Goal: Submit feedback/report problem: Submit feedback/report problem

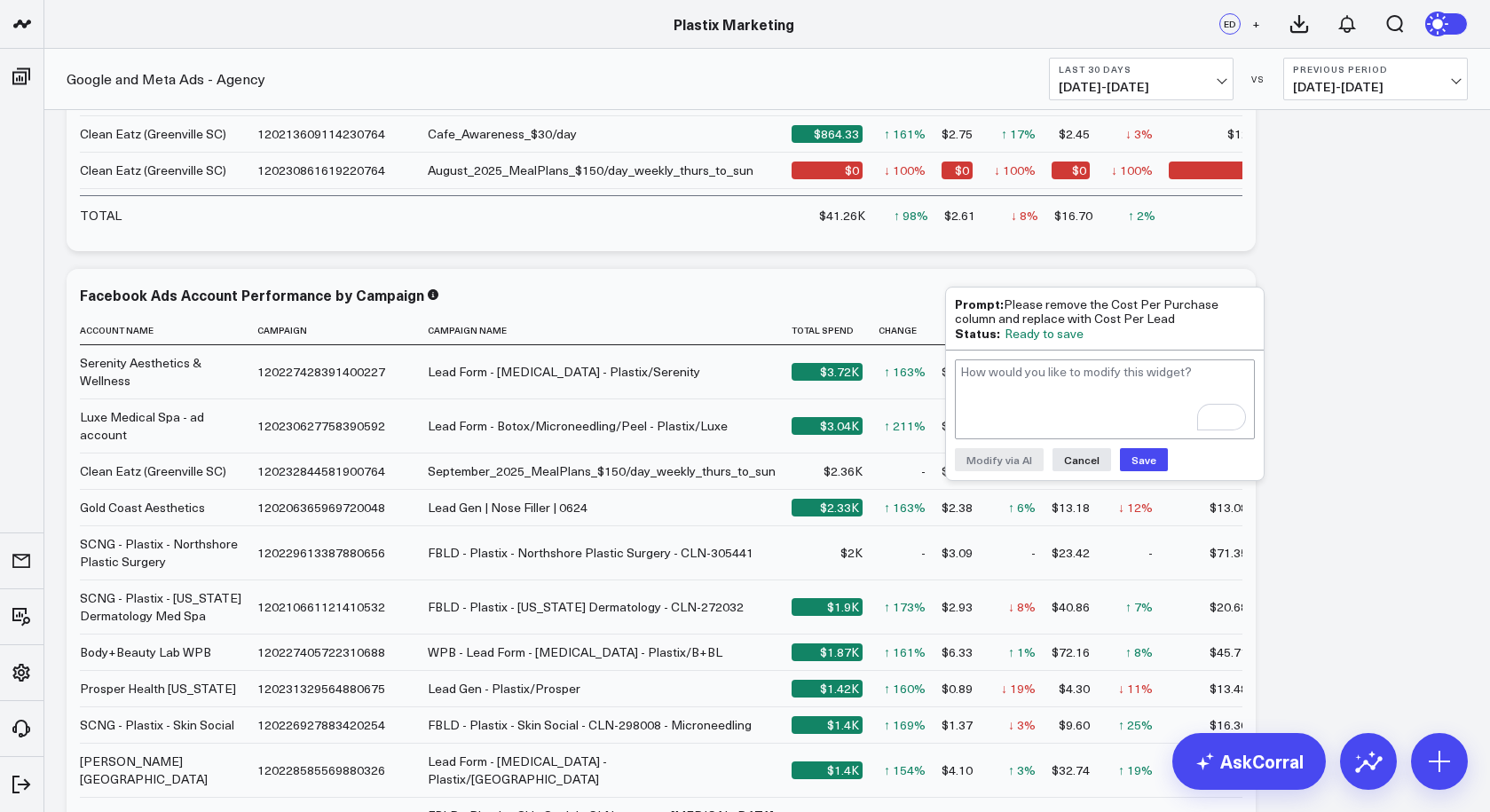
click at [1146, 459] on button "Save" at bounding box center [1144, 460] width 48 height 23
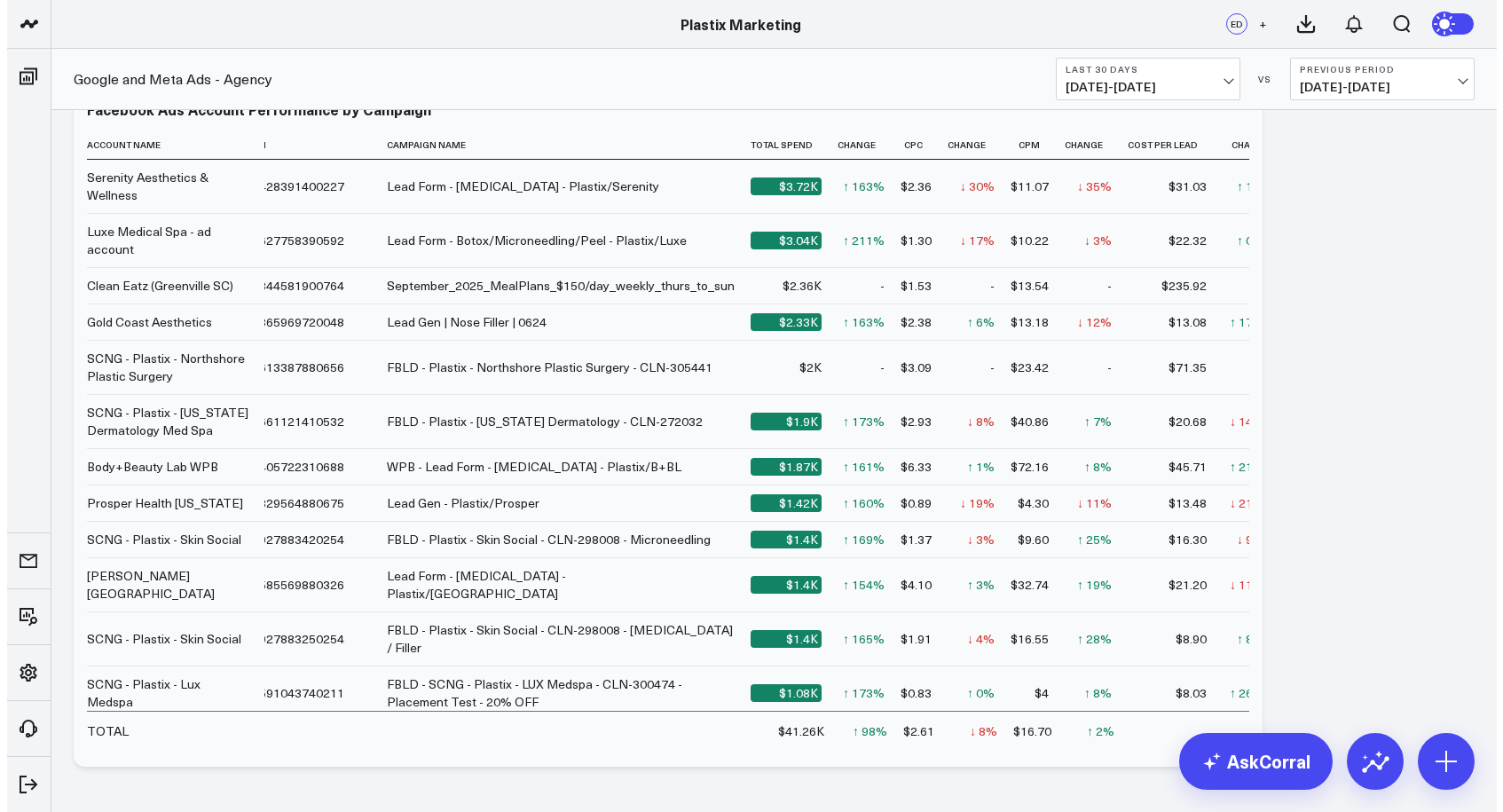
scroll to position [2768, 0]
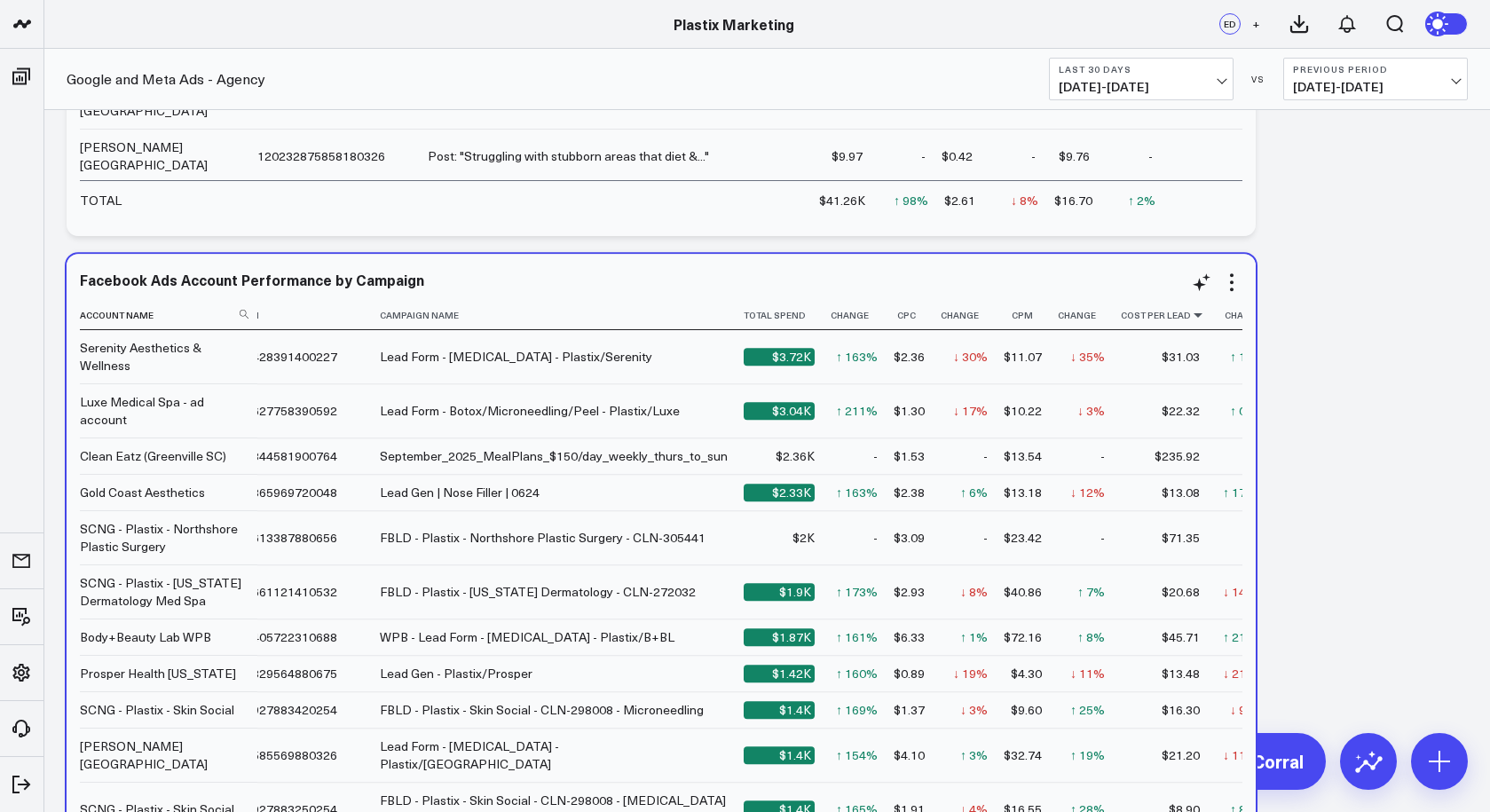
click at [1190, 315] on icon at bounding box center [1198, 315] width 14 height 11
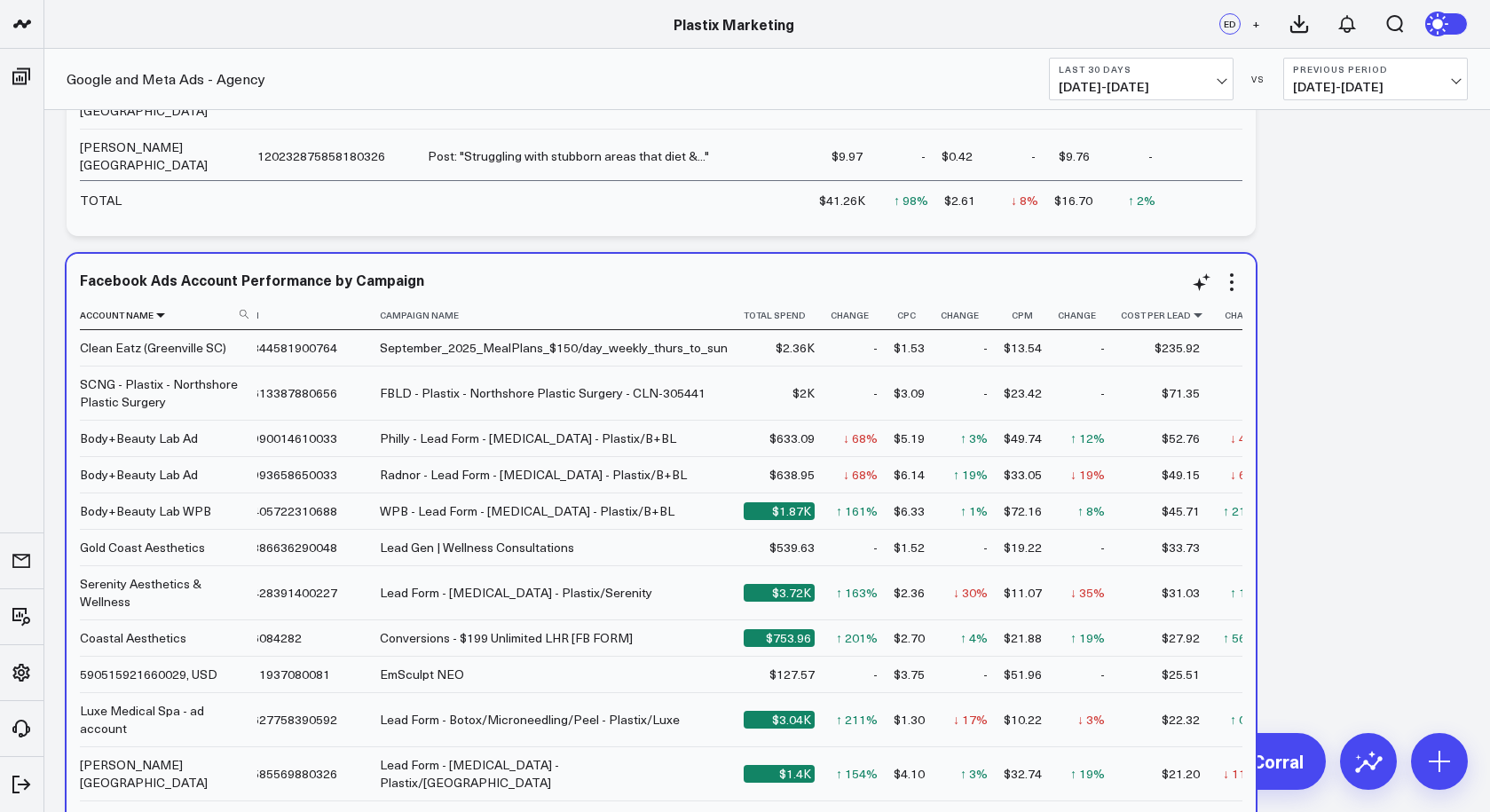
click at [158, 315] on icon at bounding box center [161, 315] width 14 height 11
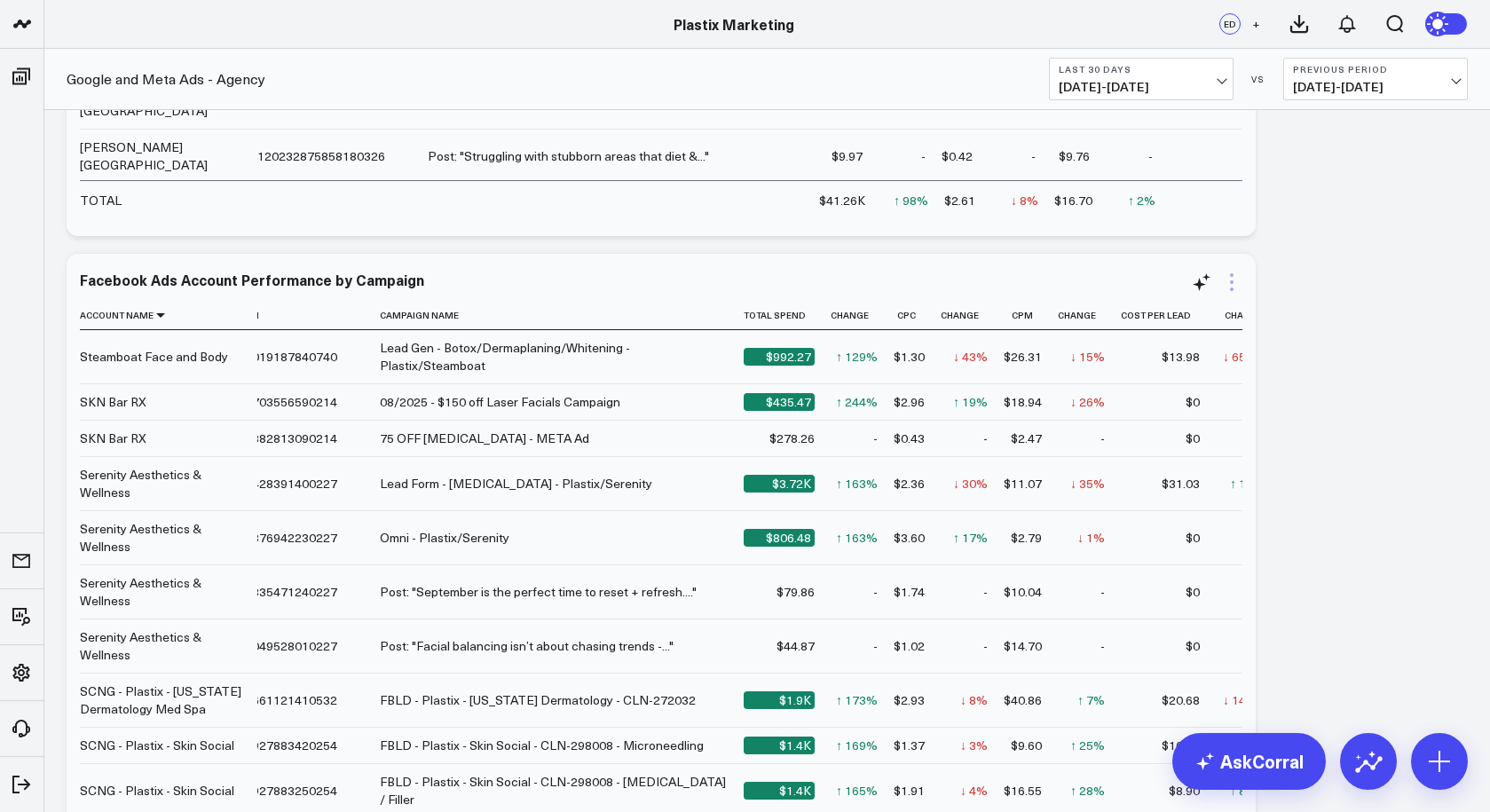
click at [1233, 280] on icon at bounding box center [1232, 283] width 21 height 21
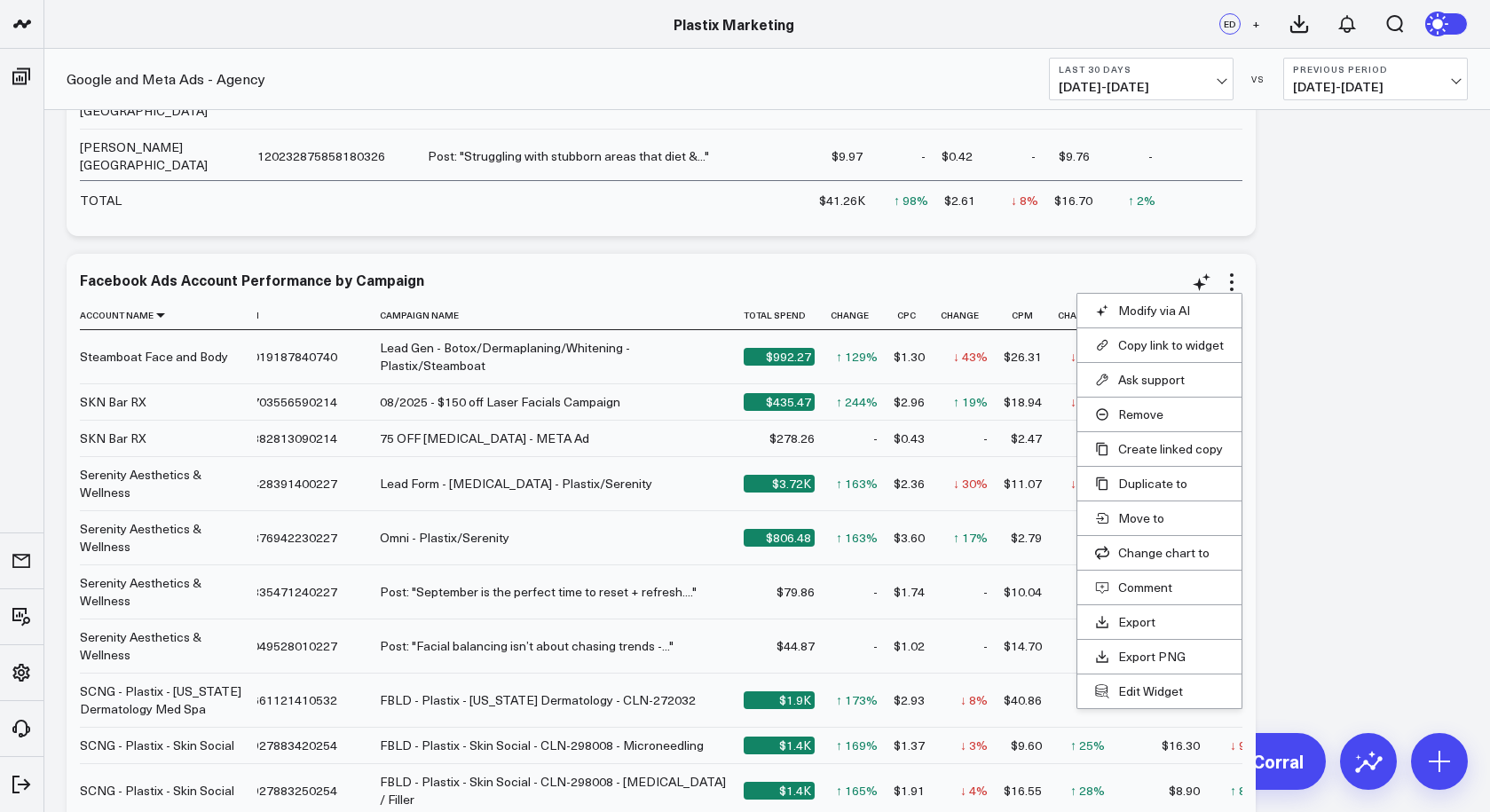
click at [1154, 692] on button "Edit Widget" at bounding box center [1159, 691] width 129 height 16
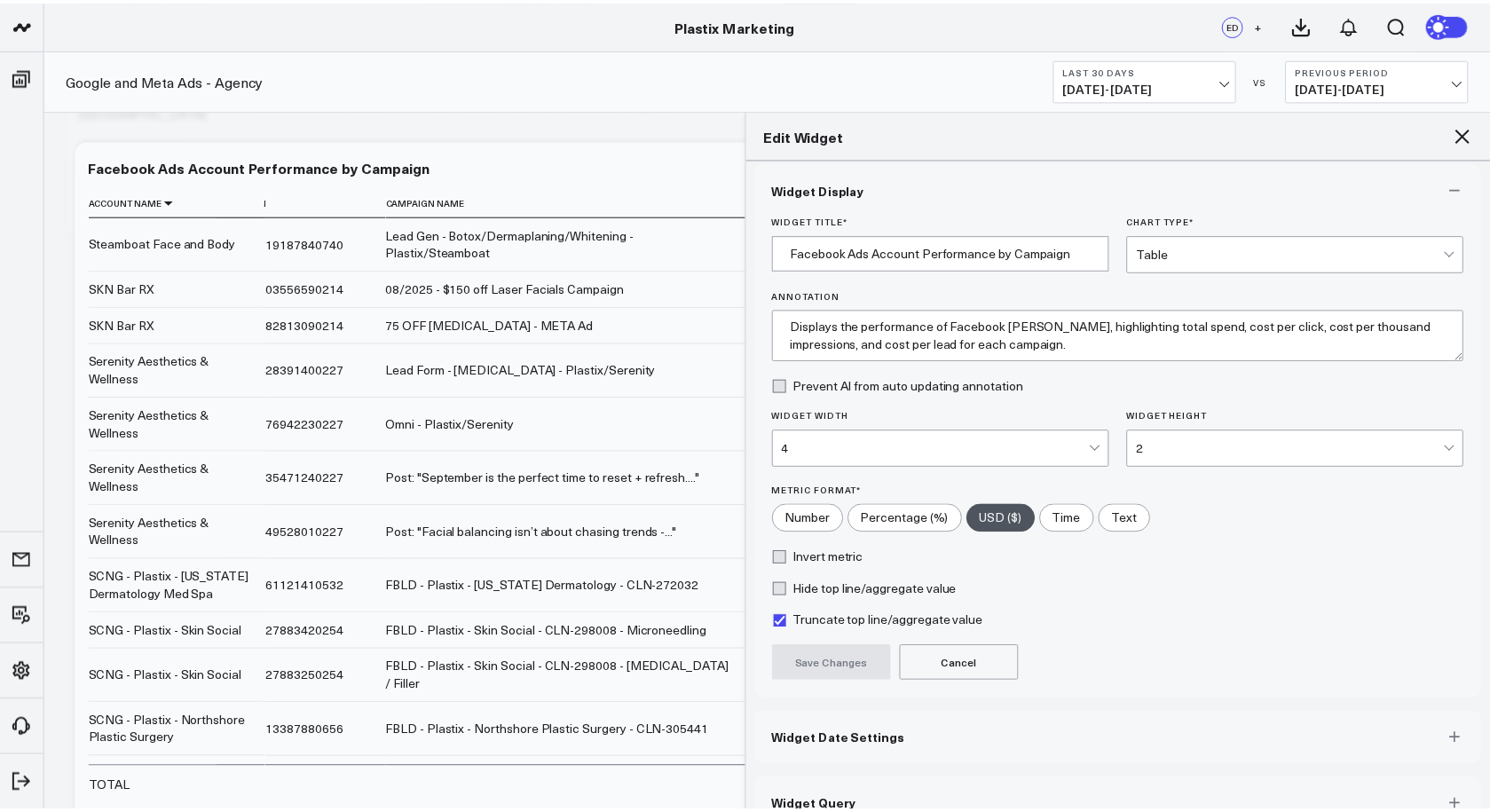
scroll to position [45, 0]
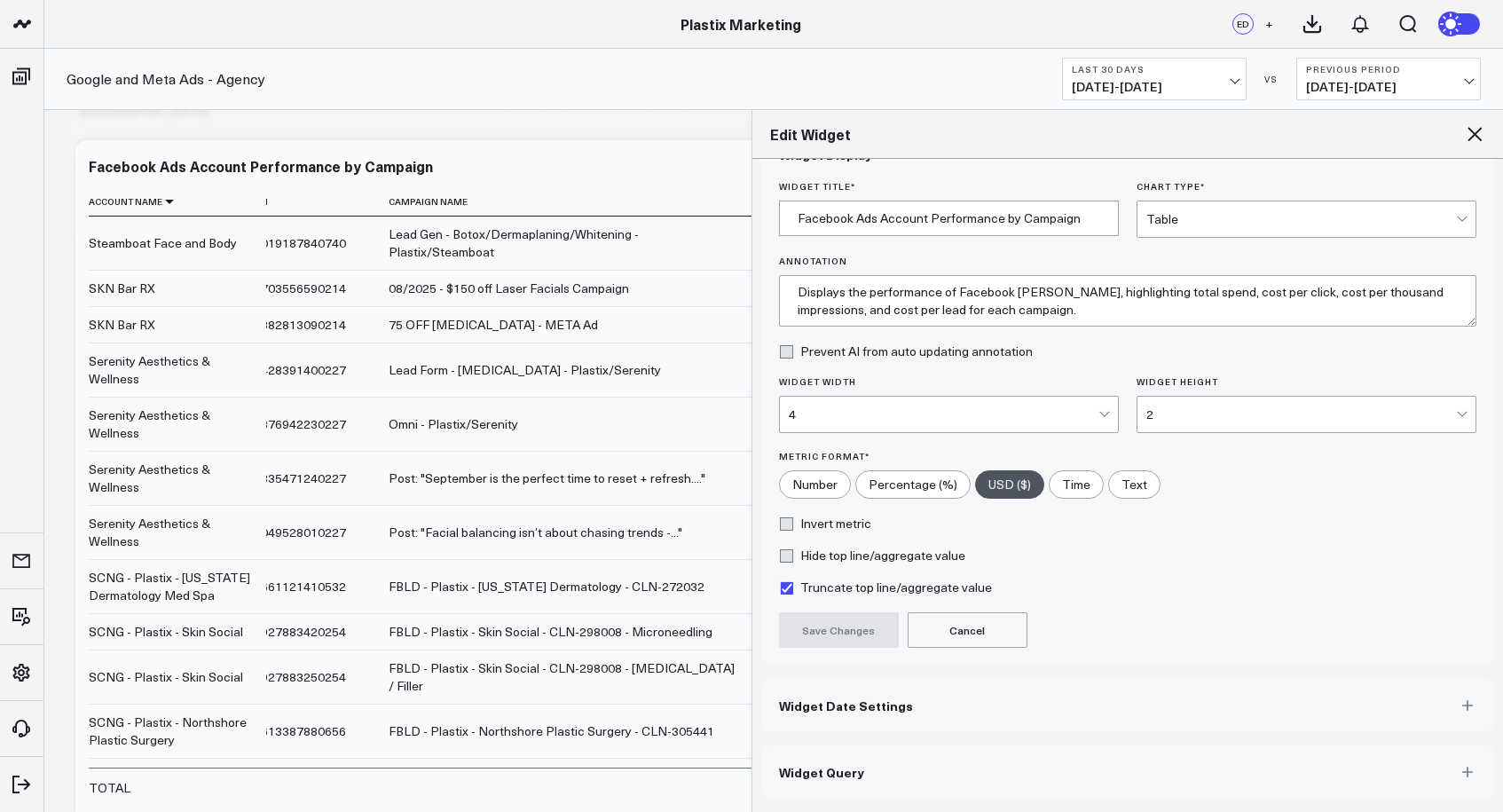
click at [1292, 136] on icon at bounding box center [1475, 134] width 14 height 14
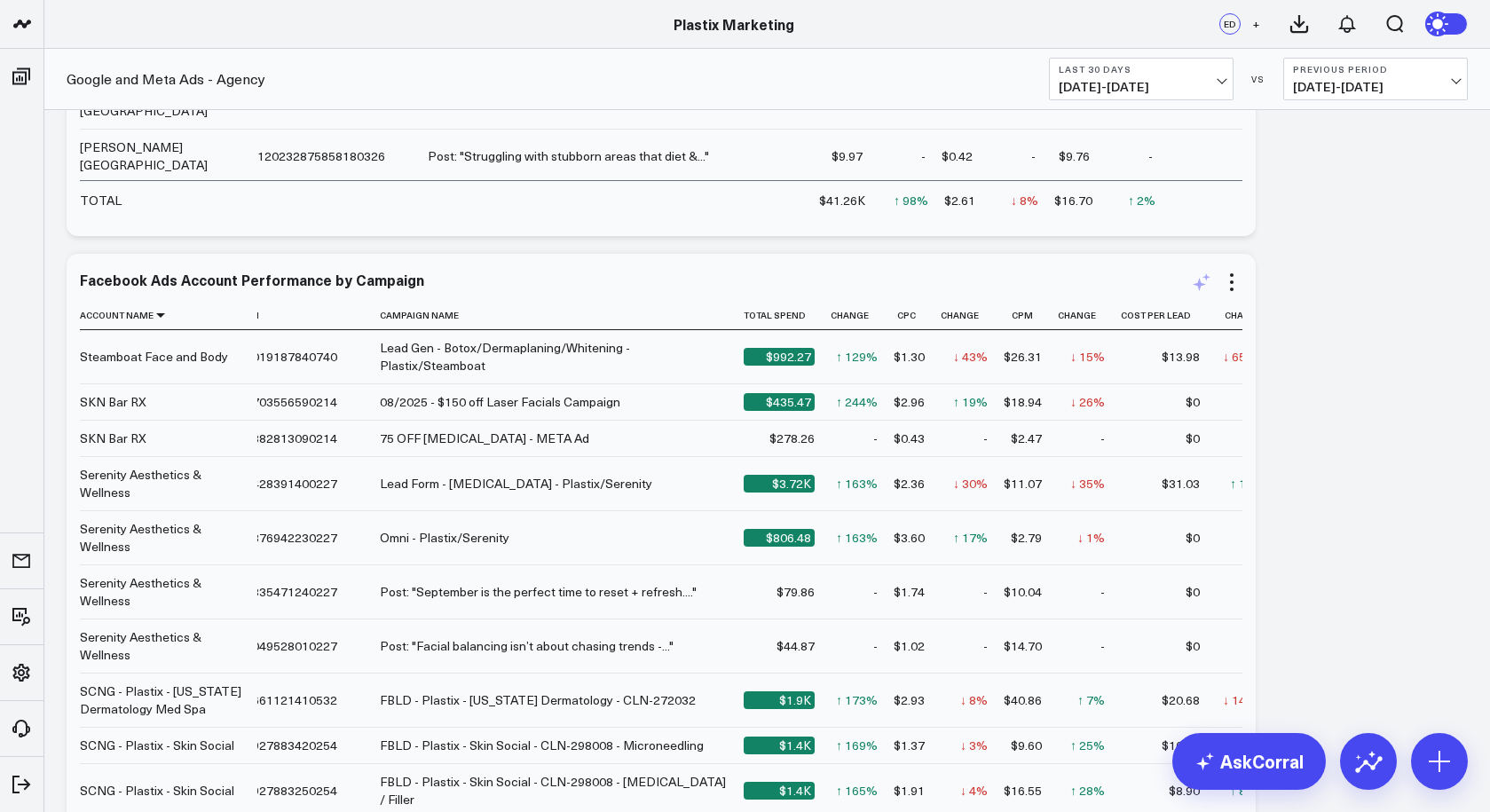
click at [1201, 281] on icon at bounding box center [1201, 283] width 21 height 21
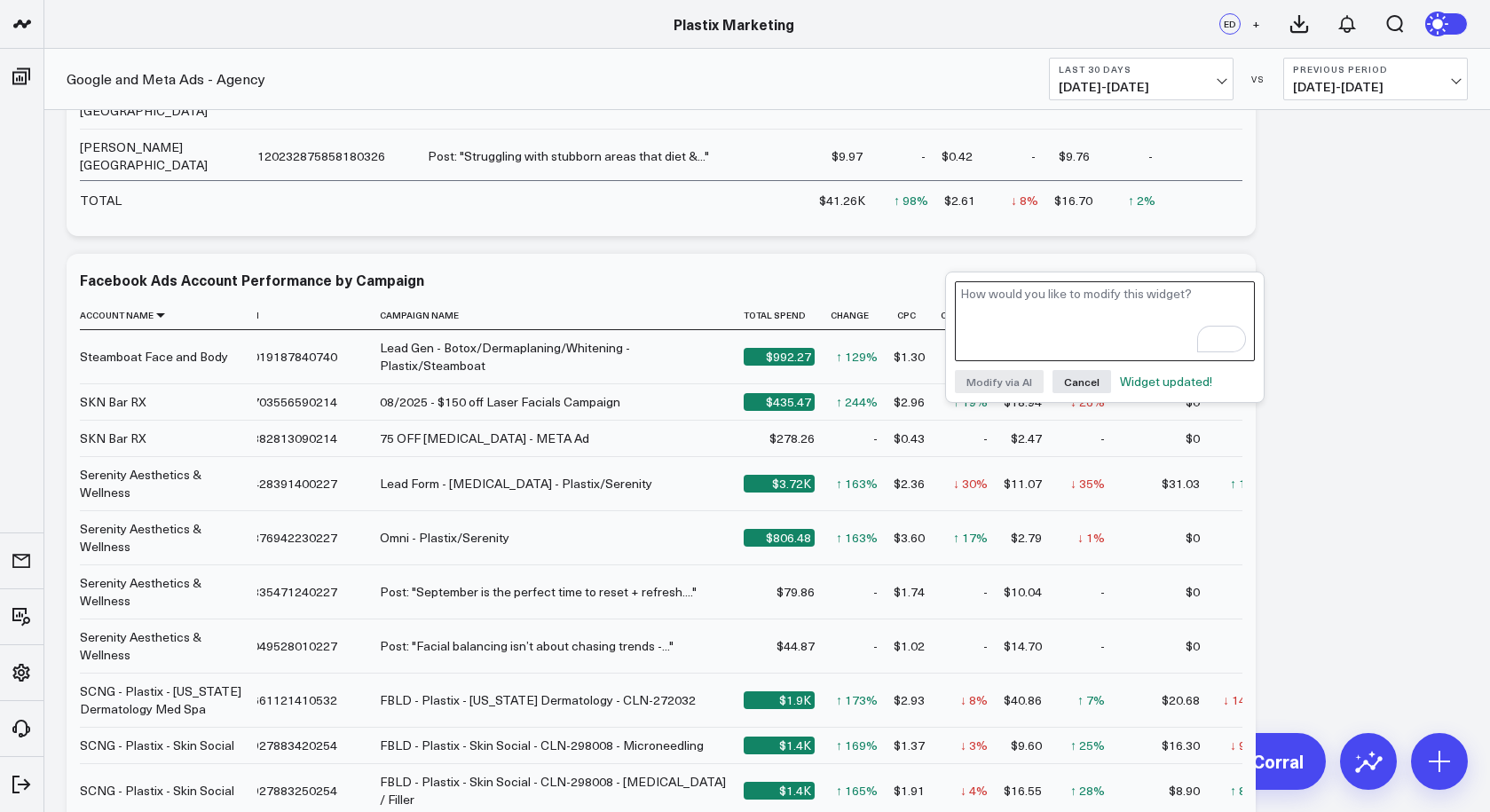
click at [1161, 298] on textarea "To enrich screen reader interactions, please activate Accessibility in Grammarl…" at bounding box center [1104, 320] width 300 height 80
type textarea "Update the % change colors to be red when Cost Per Lead increases"
click at [1003, 383] on button "Modify via AI" at bounding box center [998, 382] width 89 height 23
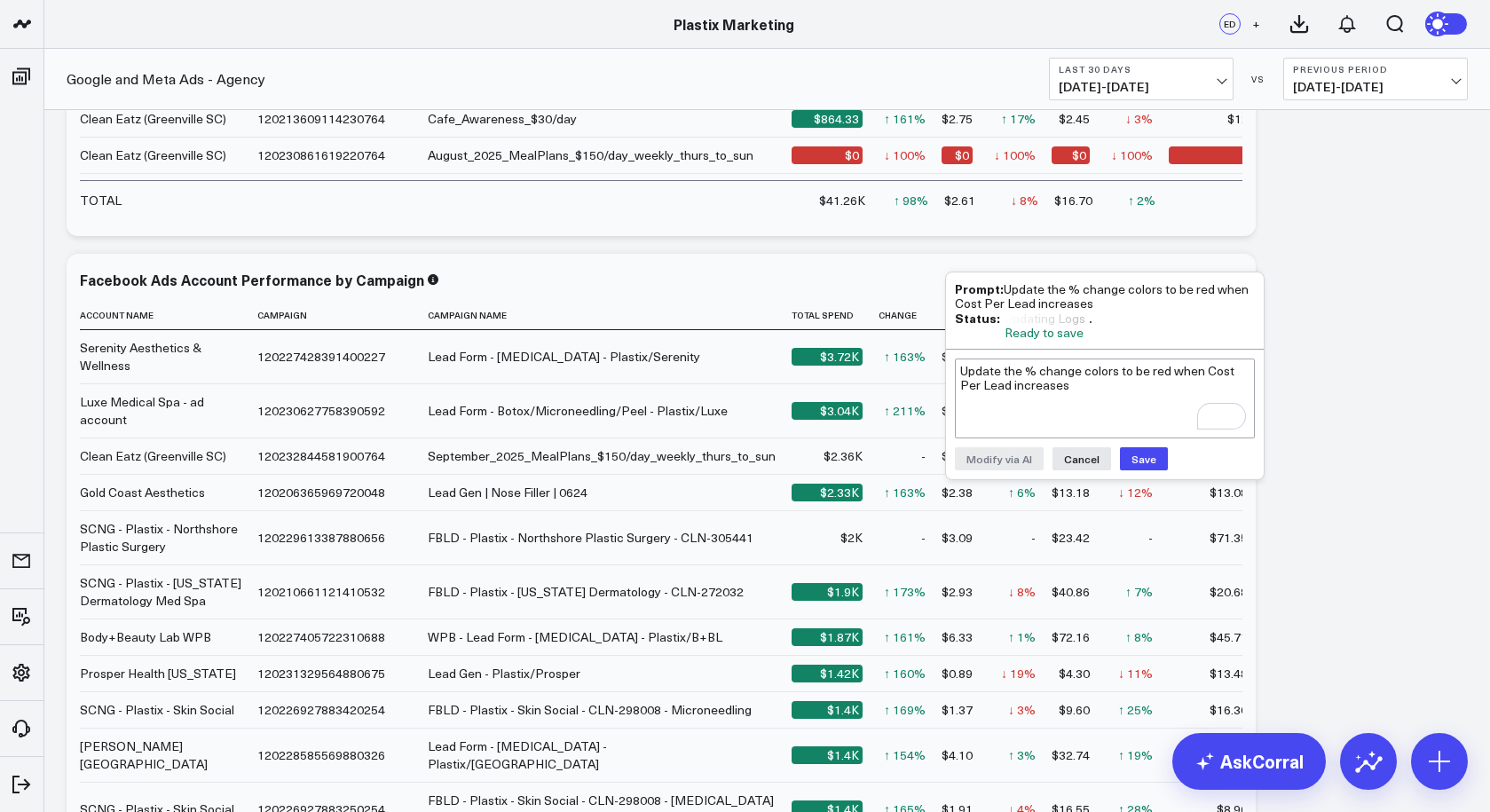
click at [1151, 458] on button "Save" at bounding box center [1144, 459] width 48 height 23
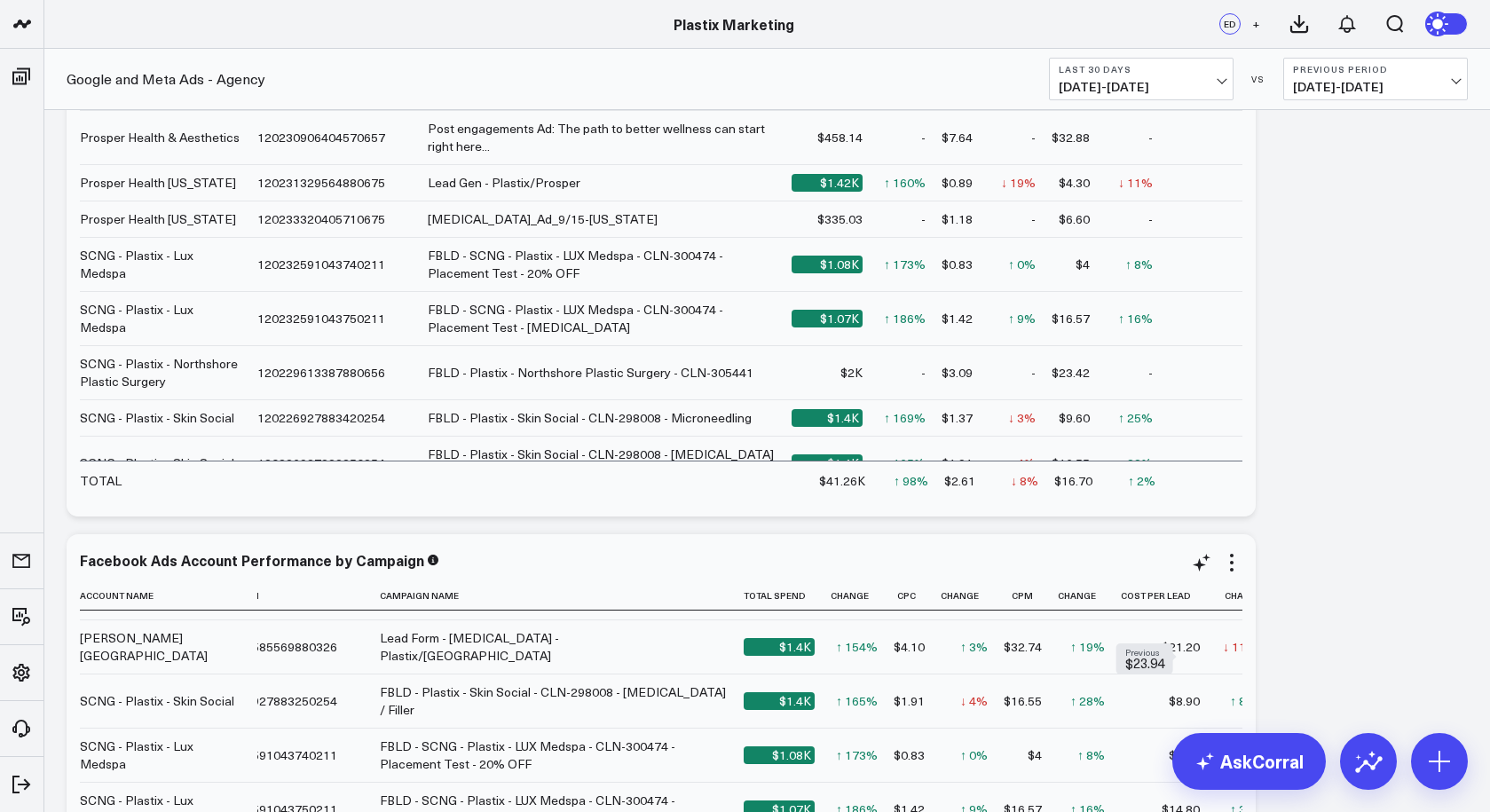
scroll to position [389, 48]
click at [1193, 564] on icon at bounding box center [1198, 564] width 13 height 13
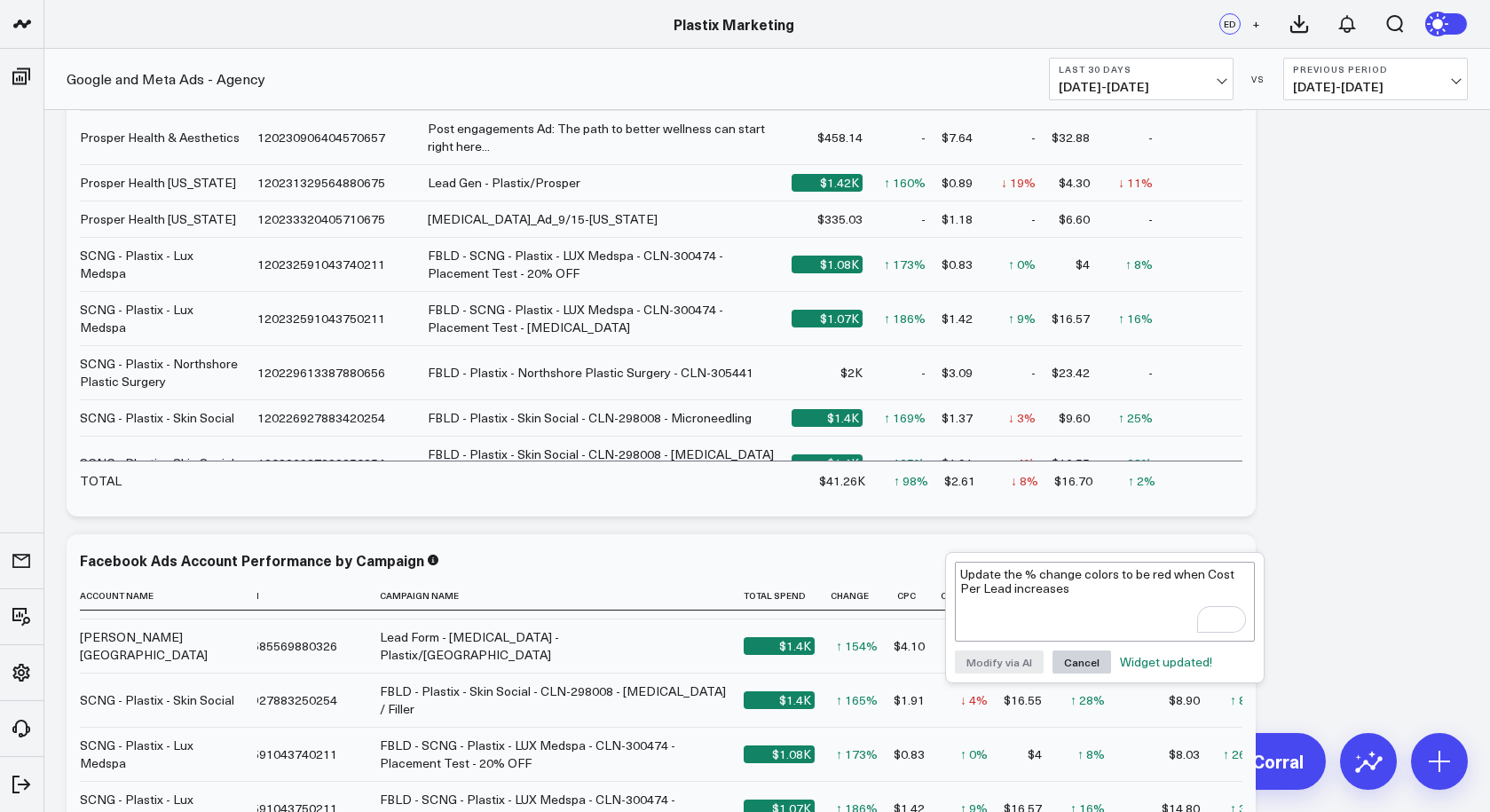
click at [1097, 656] on button "Cancel" at bounding box center [1081, 662] width 58 height 23
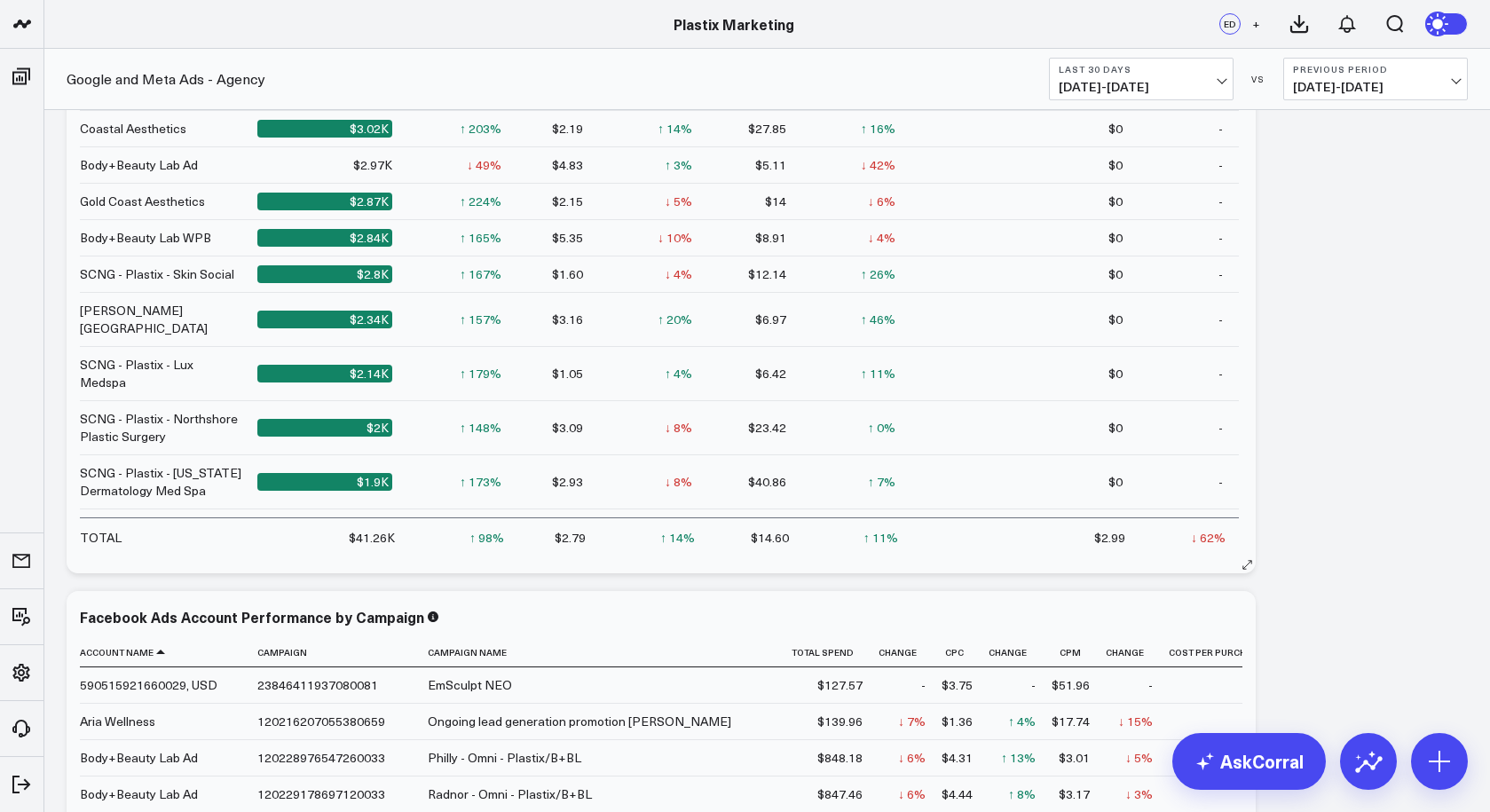
scroll to position [1719, 0]
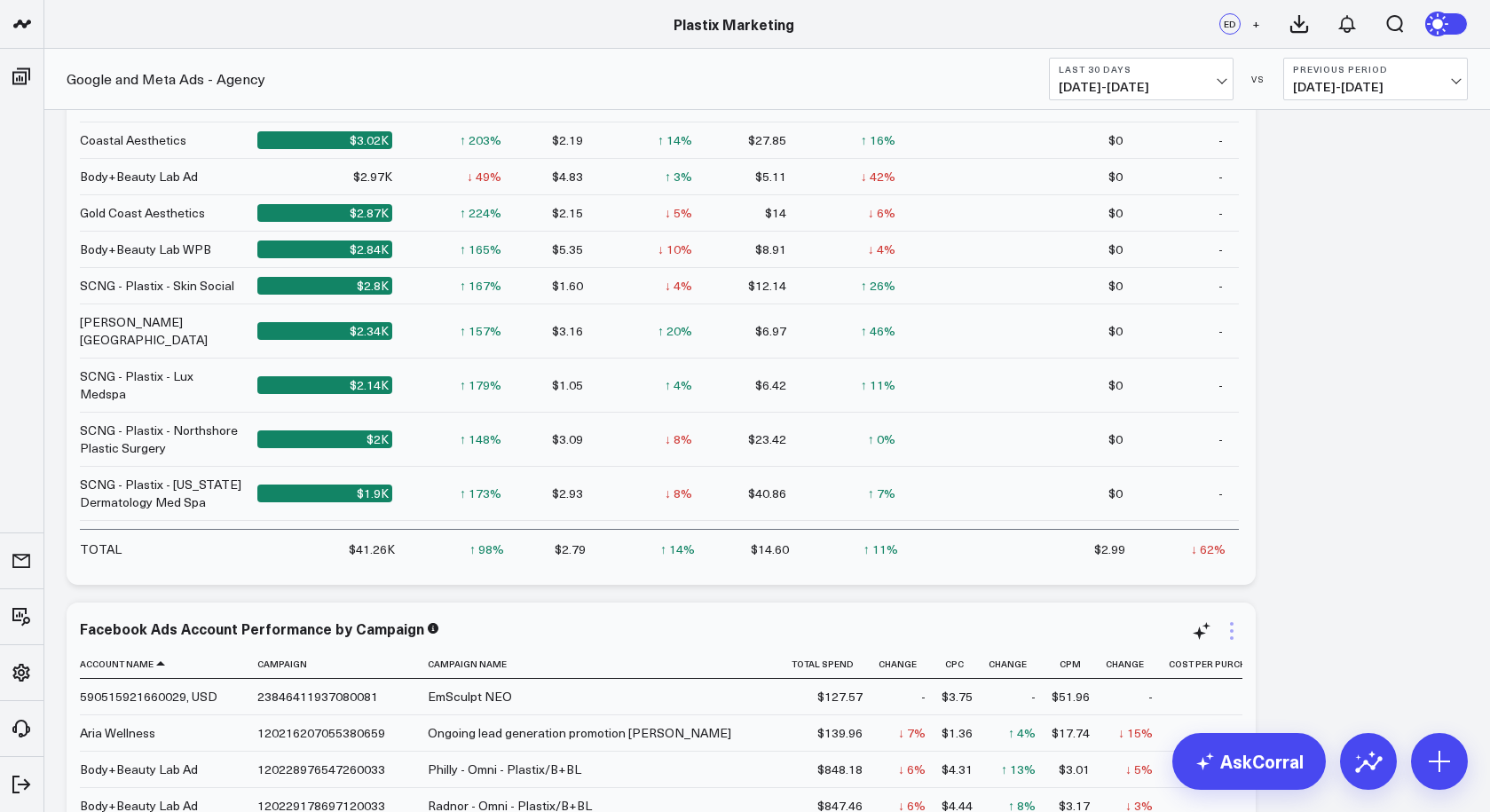
click at [1232, 630] on icon at bounding box center [1232, 630] width 4 height 4
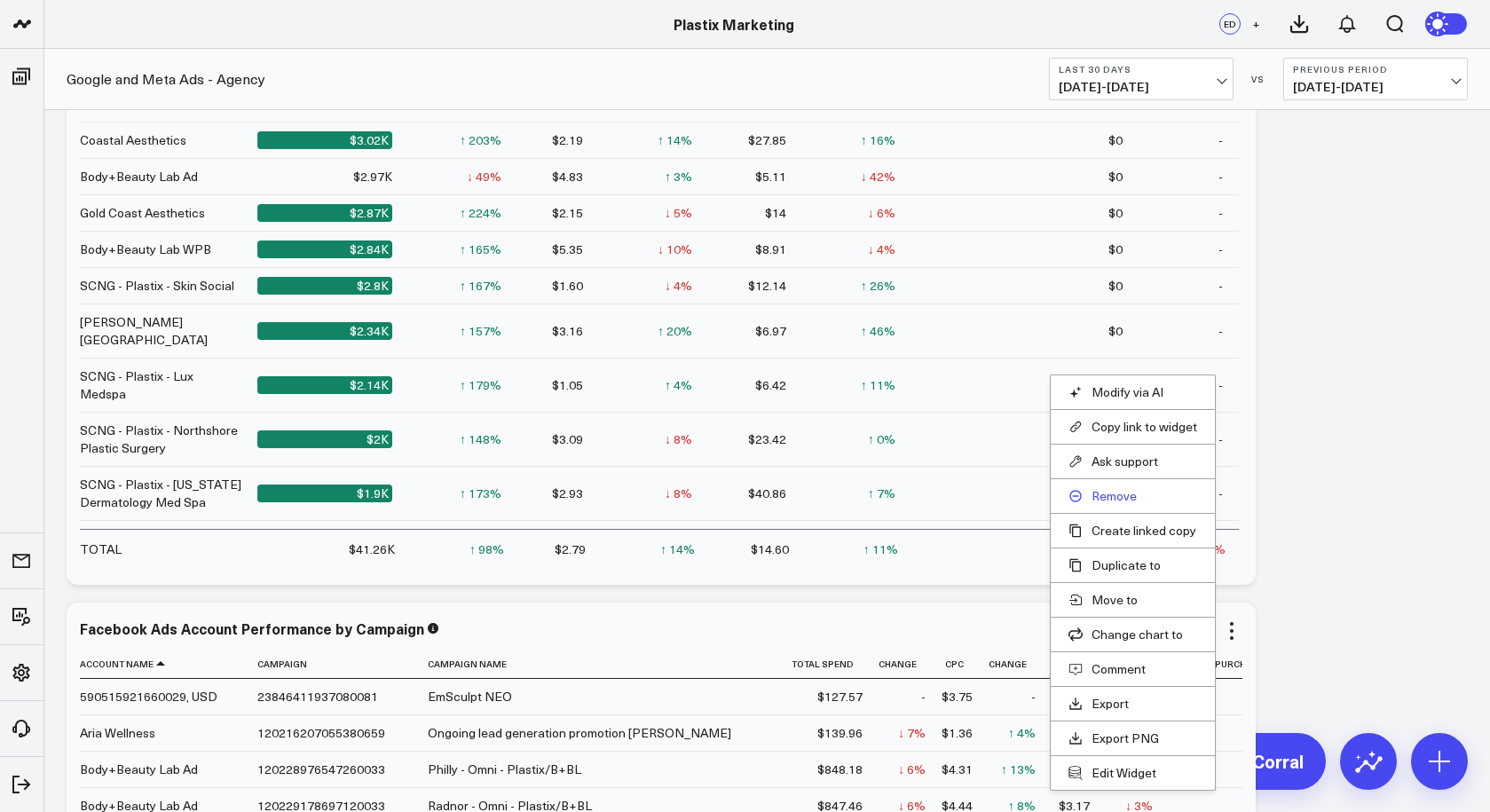
click at [1118, 495] on button "Remove" at bounding box center [1132, 496] width 129 height 16
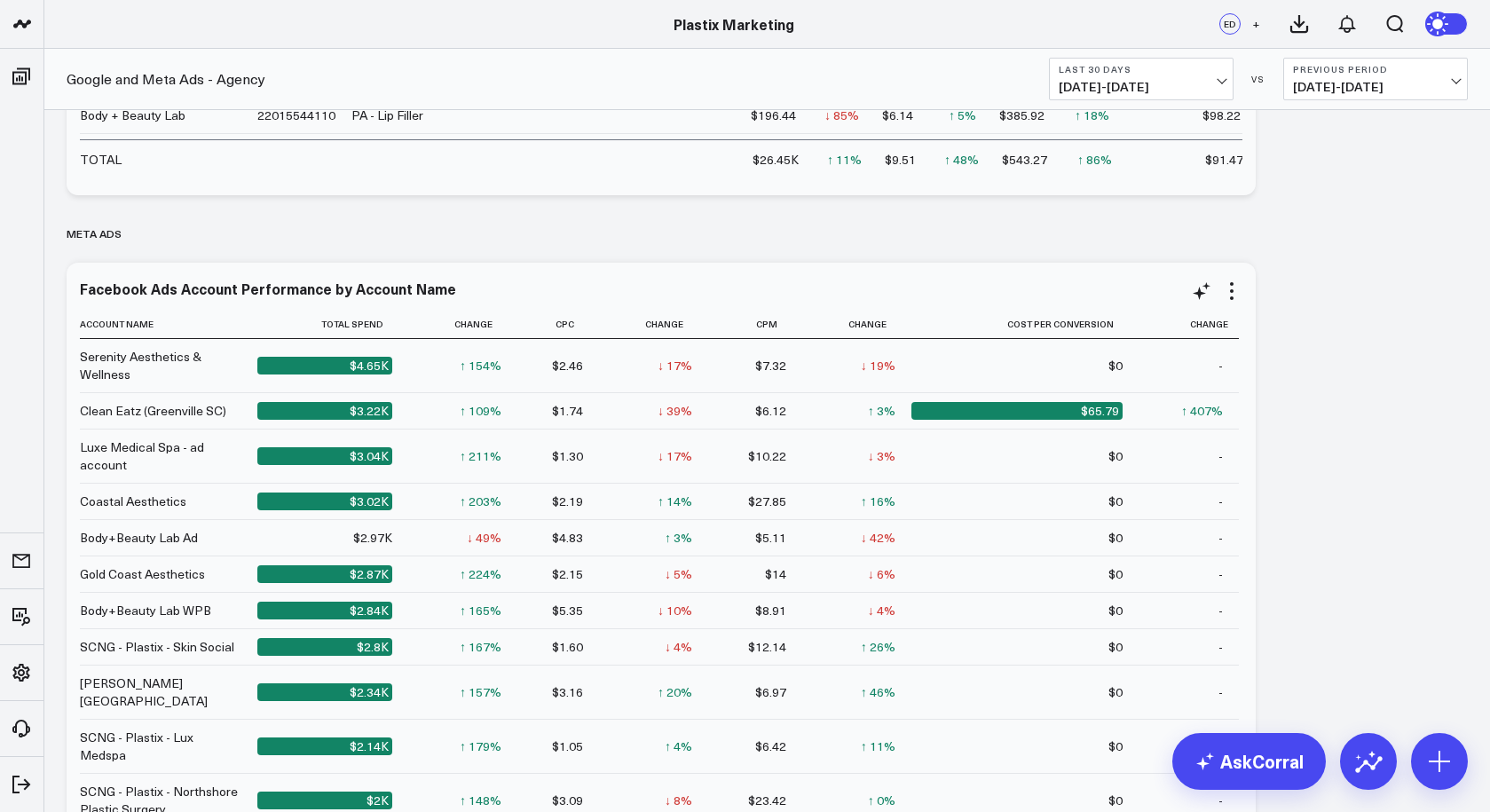
scroll to position [1346, 0]
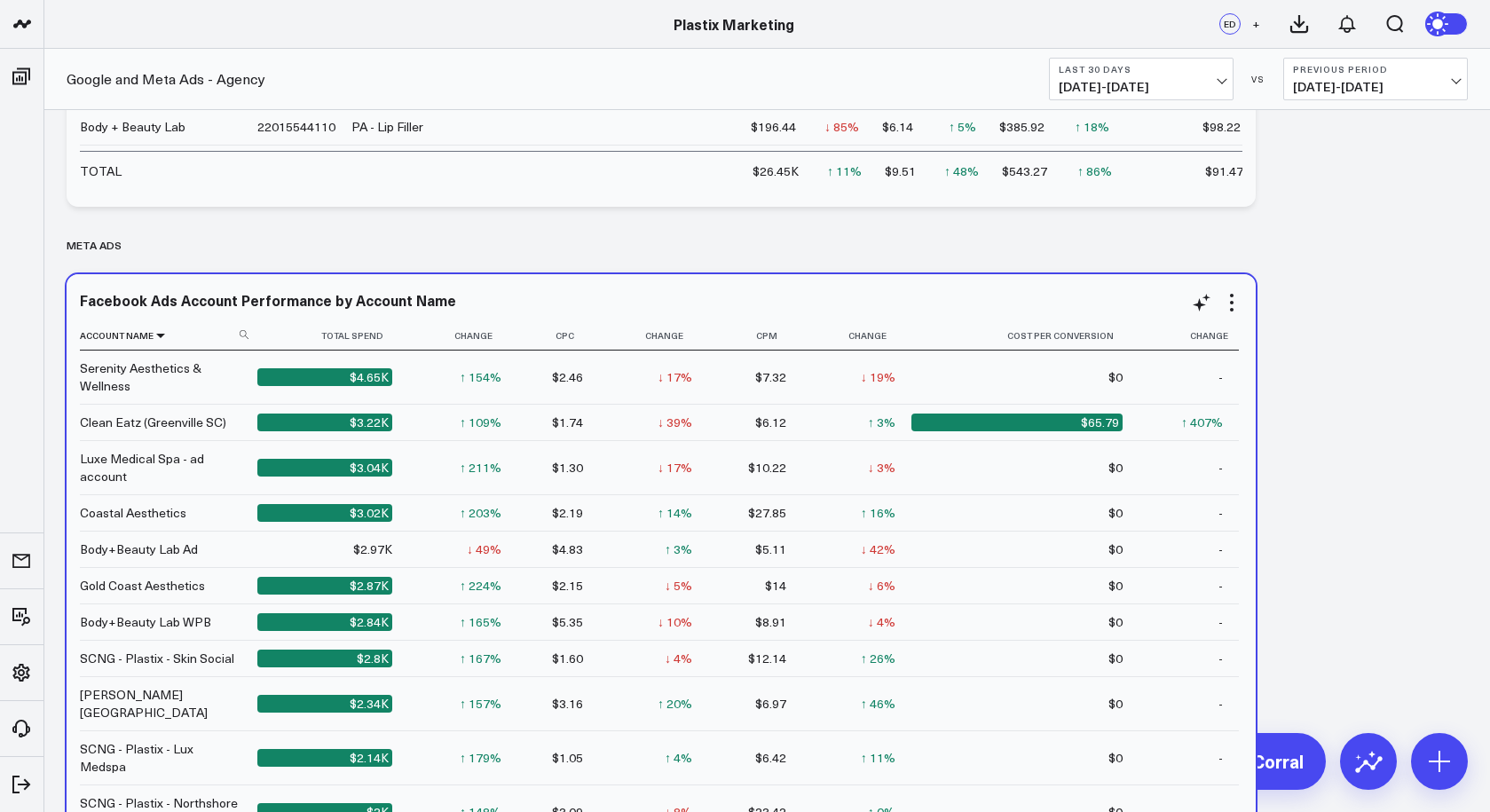
click at [159, 340] on icon at bounding box center [161, 335] width 14 height 11
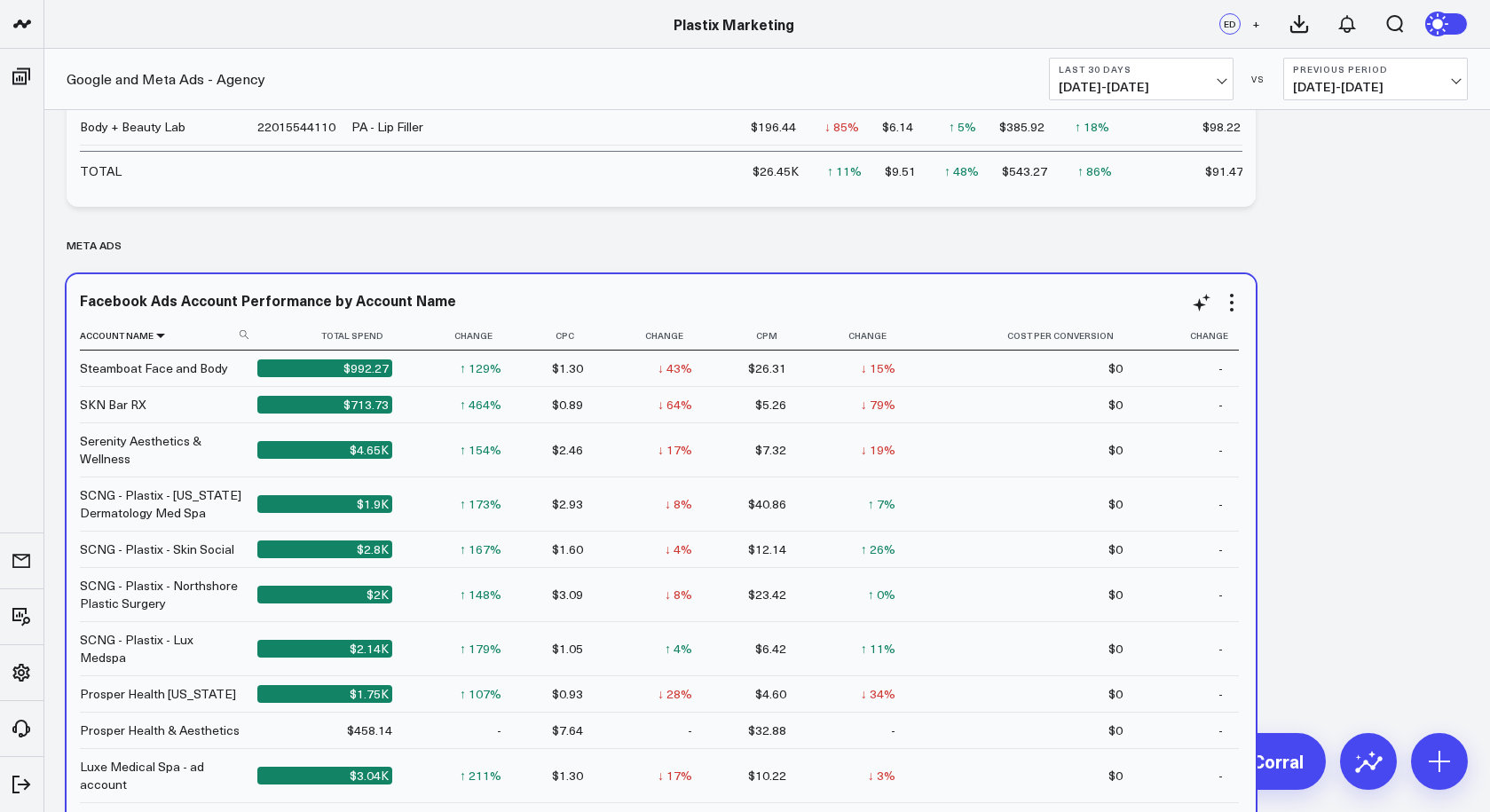
click at [159, 334] on icon at bounding box center [161, 335] width 14 height 11
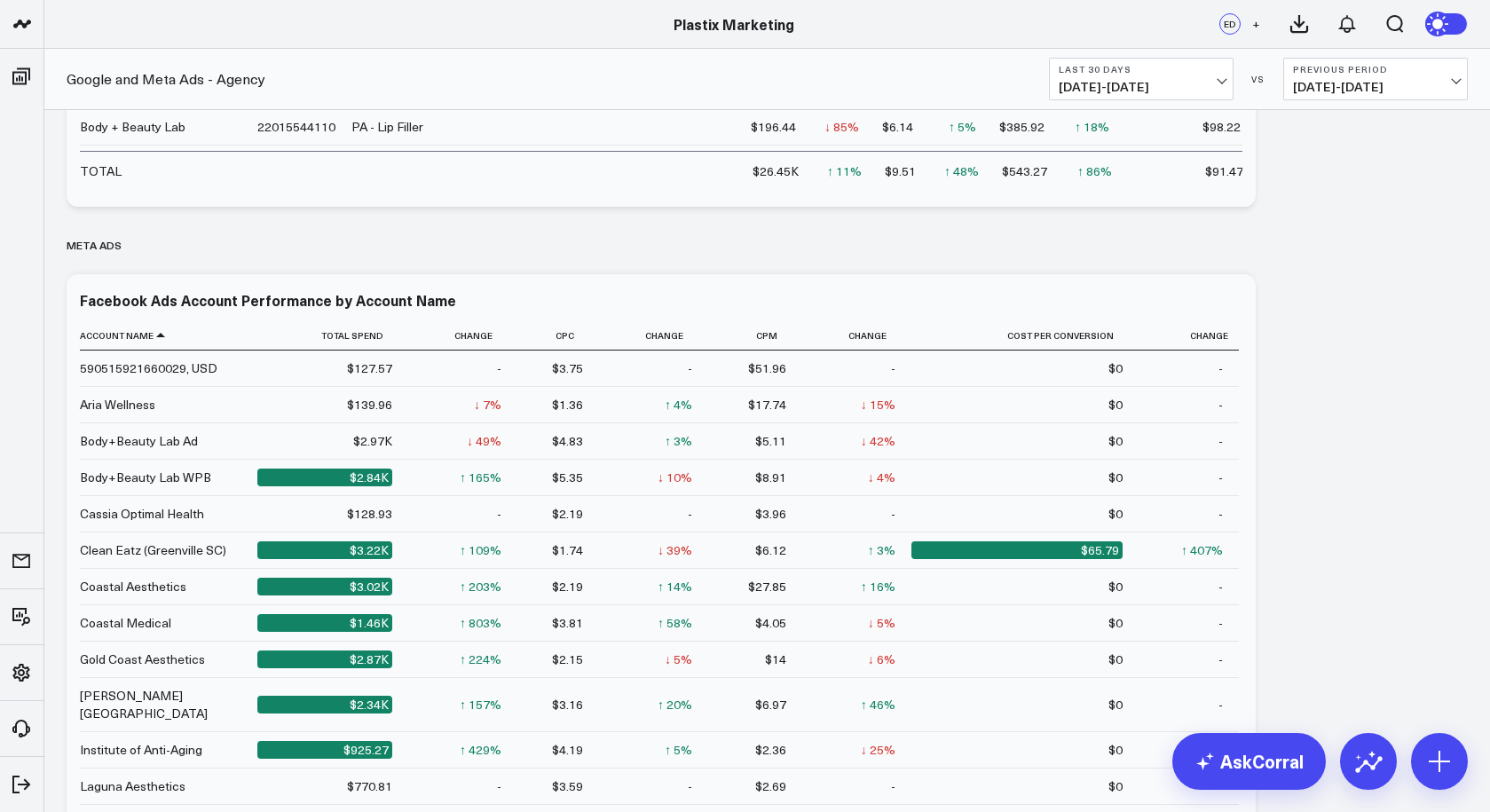
click at [1213, 80] on span "[DATE] - [DATE]" at bounding box center [1140, 87] width 165 height 14
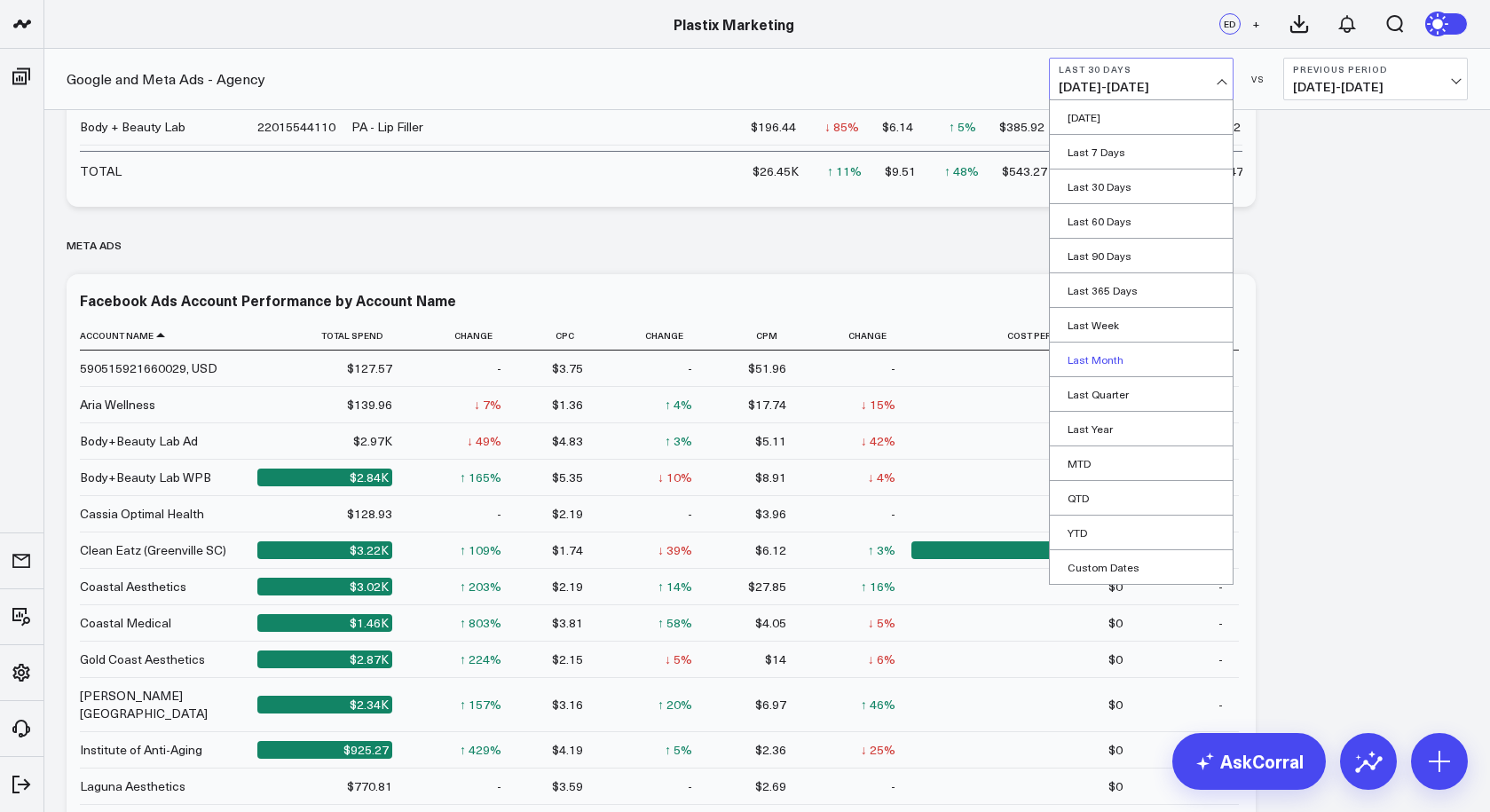
click at [1121, 352] on link "Last Month" at bounding box center [1141, 359] width 182 height 34
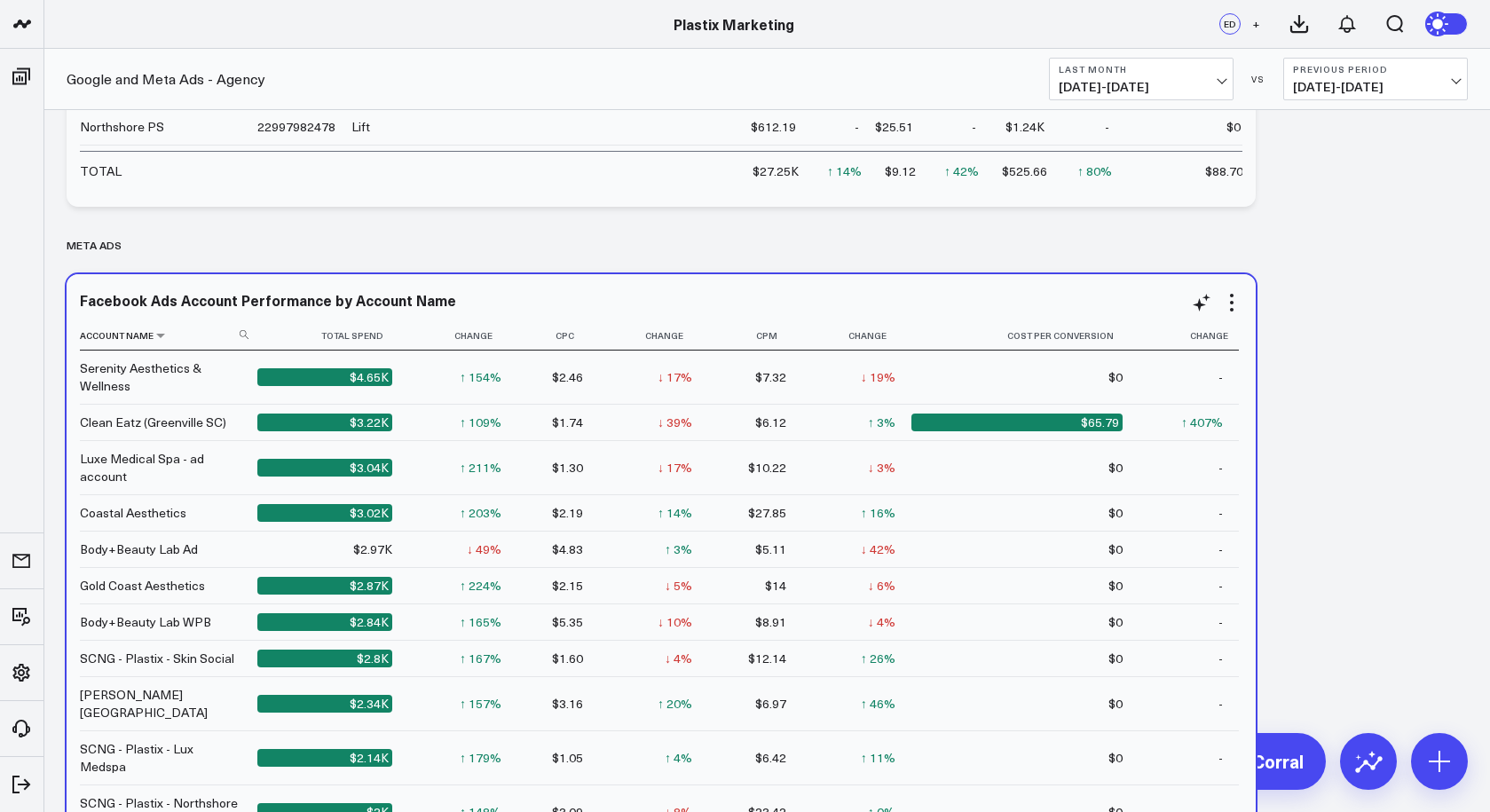
click at [125, 341] on th "Account Name" at bounding box center [168, 335] width 177 height 30
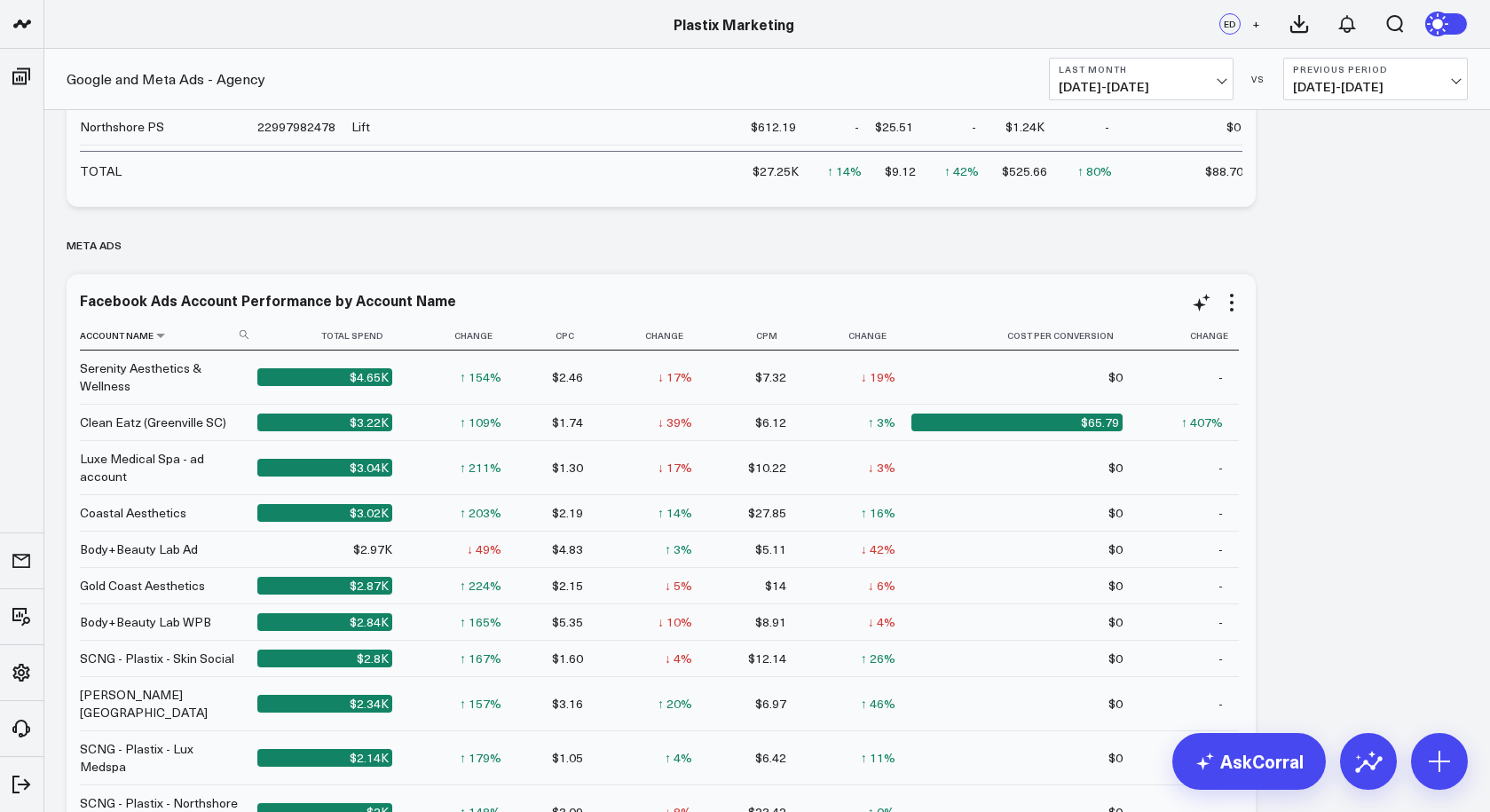
click at [148, 338] on th "Account Name" at bounding box center [168, 335] width 177 height 30
click at [158, 340] on icon at bounding box center [161, 335] width 14 height 11
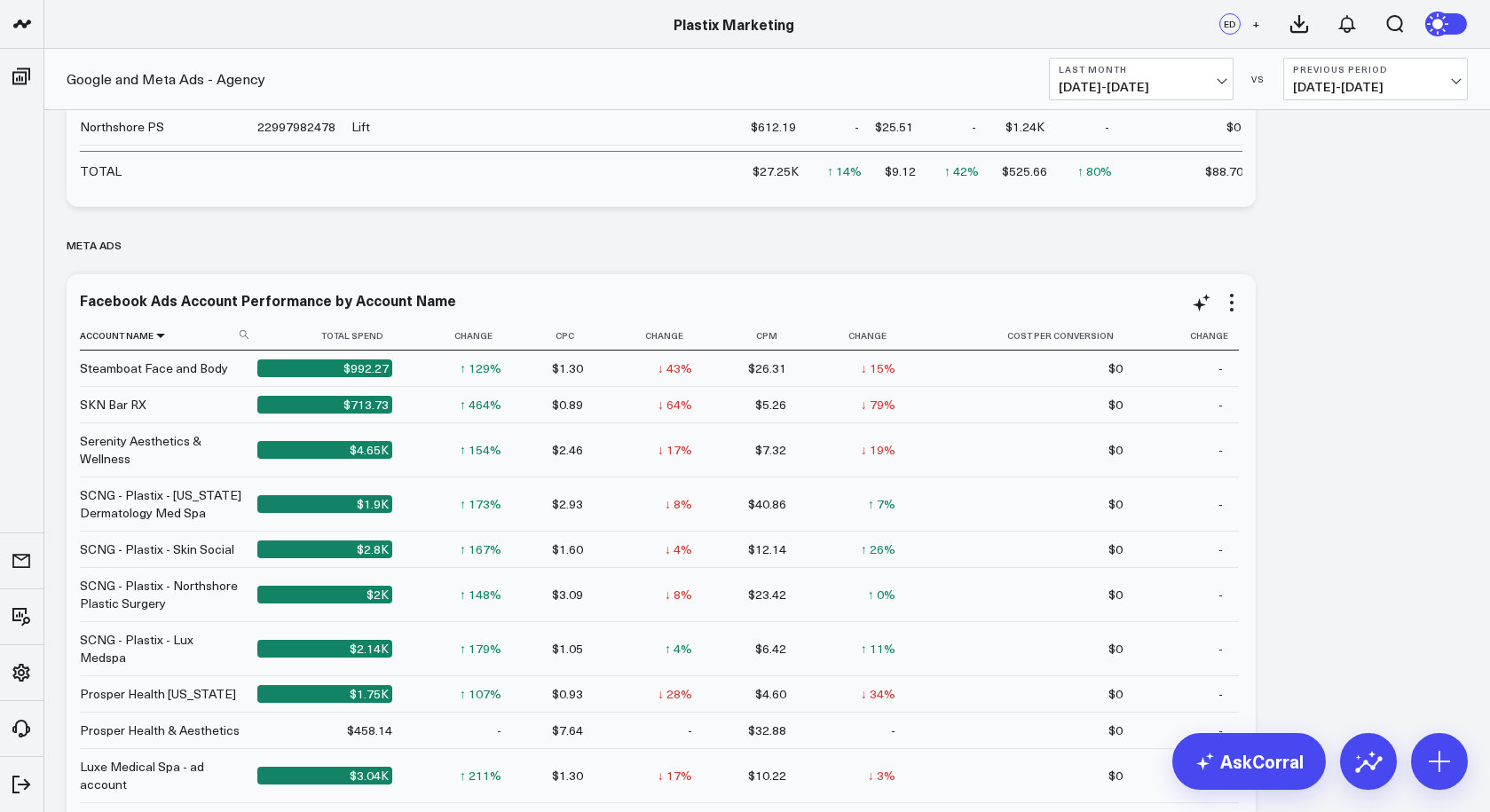
click at [159, 334] on icon at bounding box center [161, 335] width 14 height 11
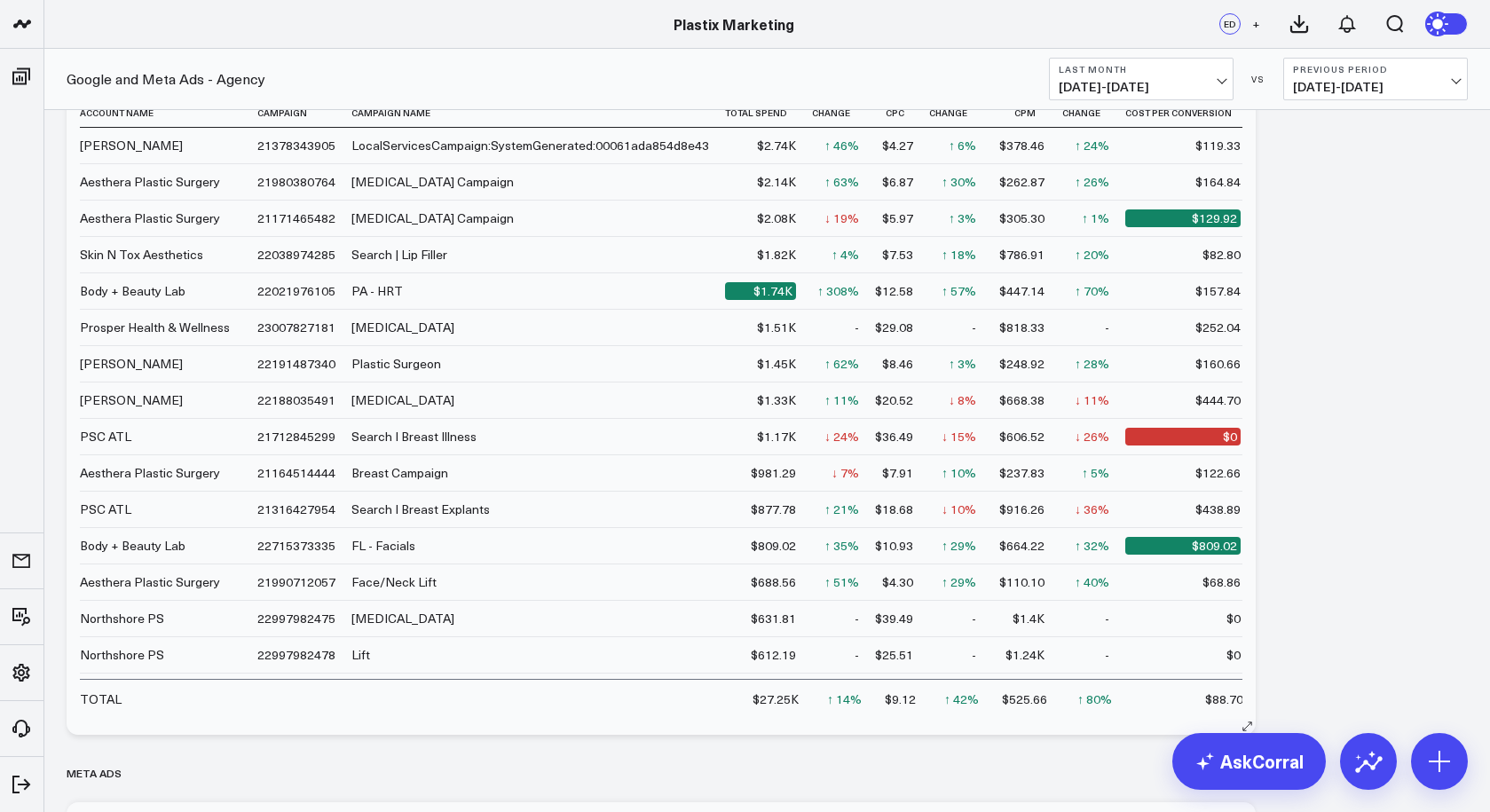
scroll to position [726, 0]
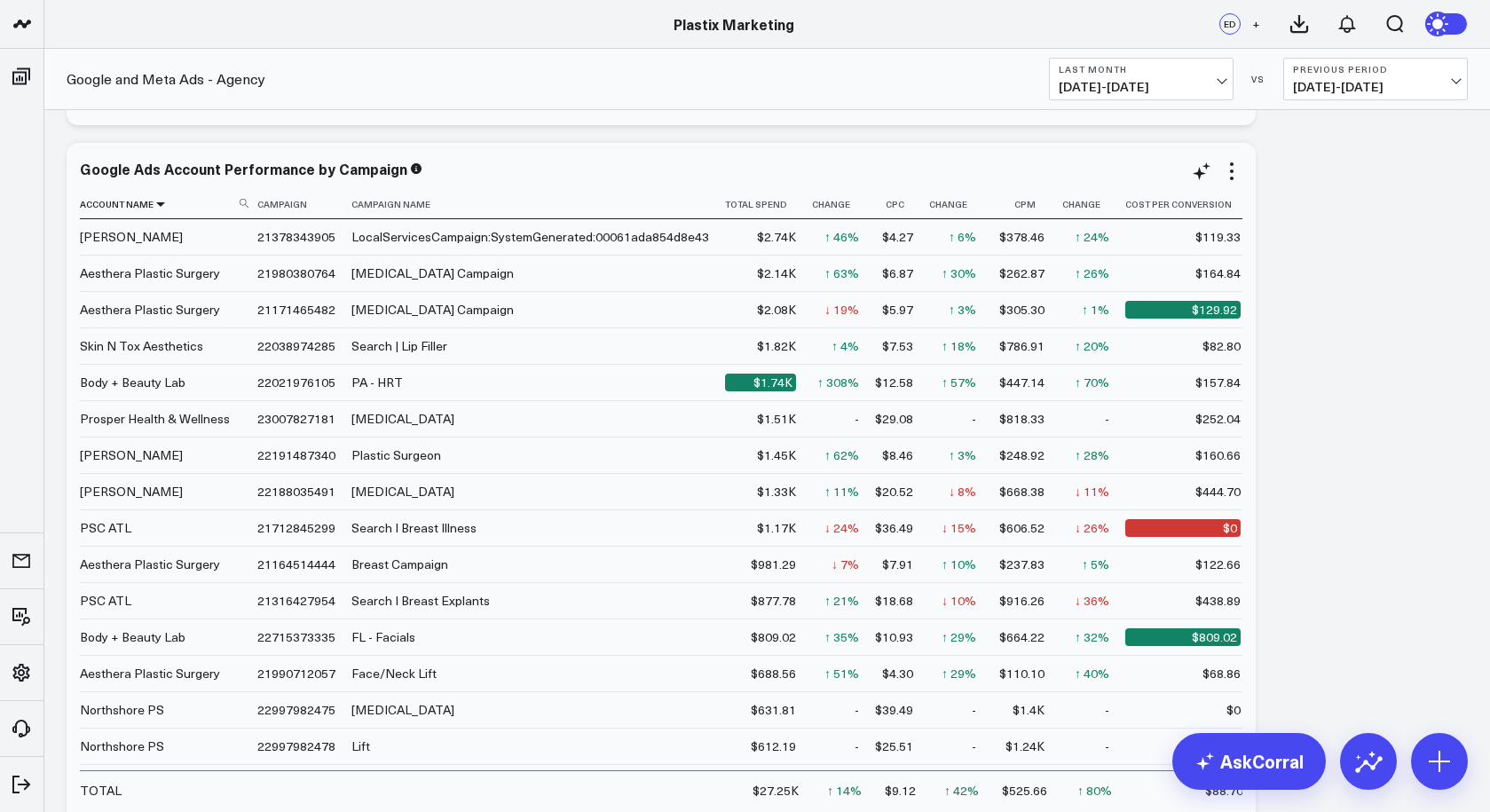
click at [165, 204] on icon at bounding box center [161, 204] width 14 height 11
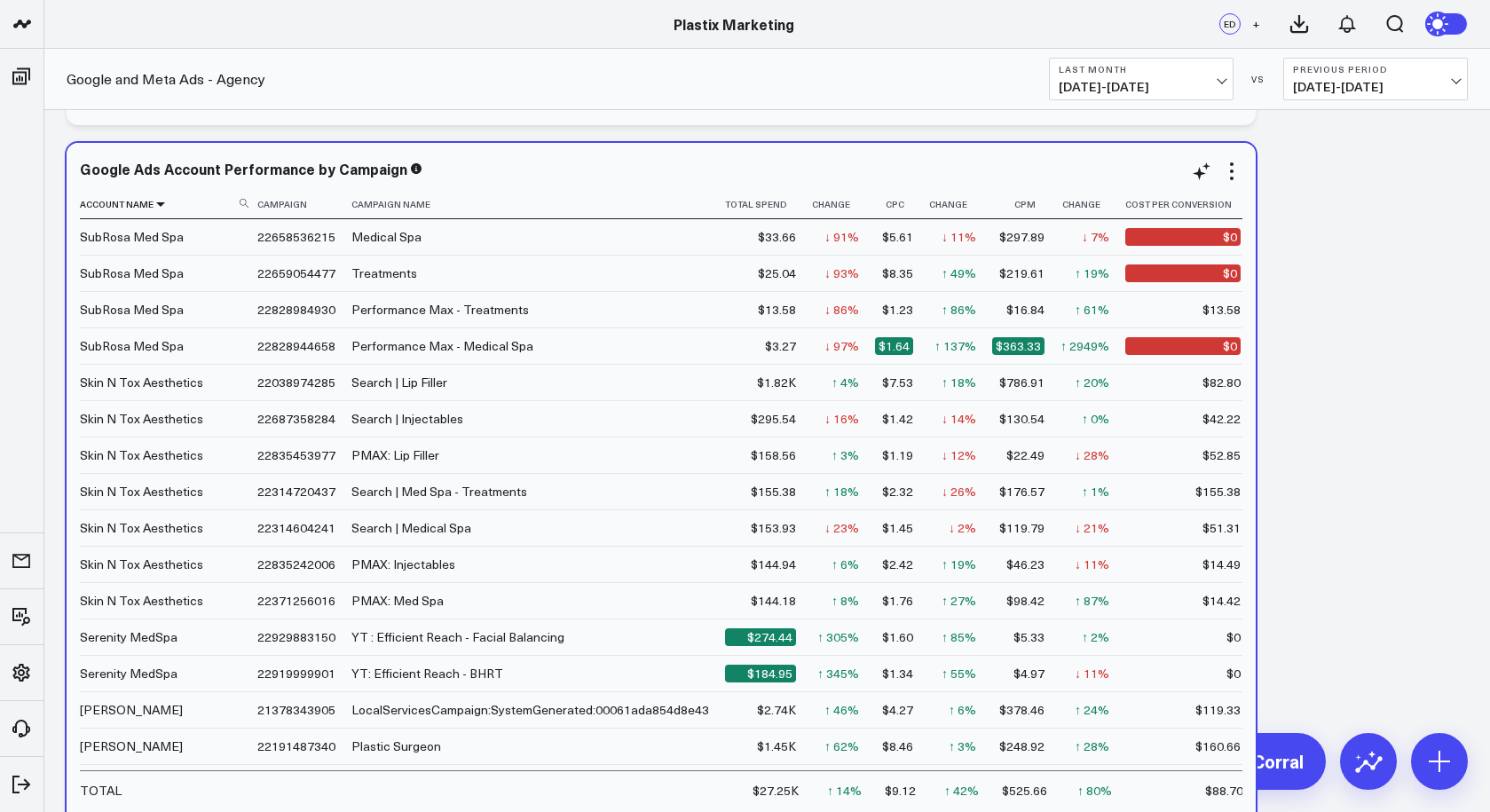
click at [160, 204] on icon at bounding box center [161, 204] width 14 height 11
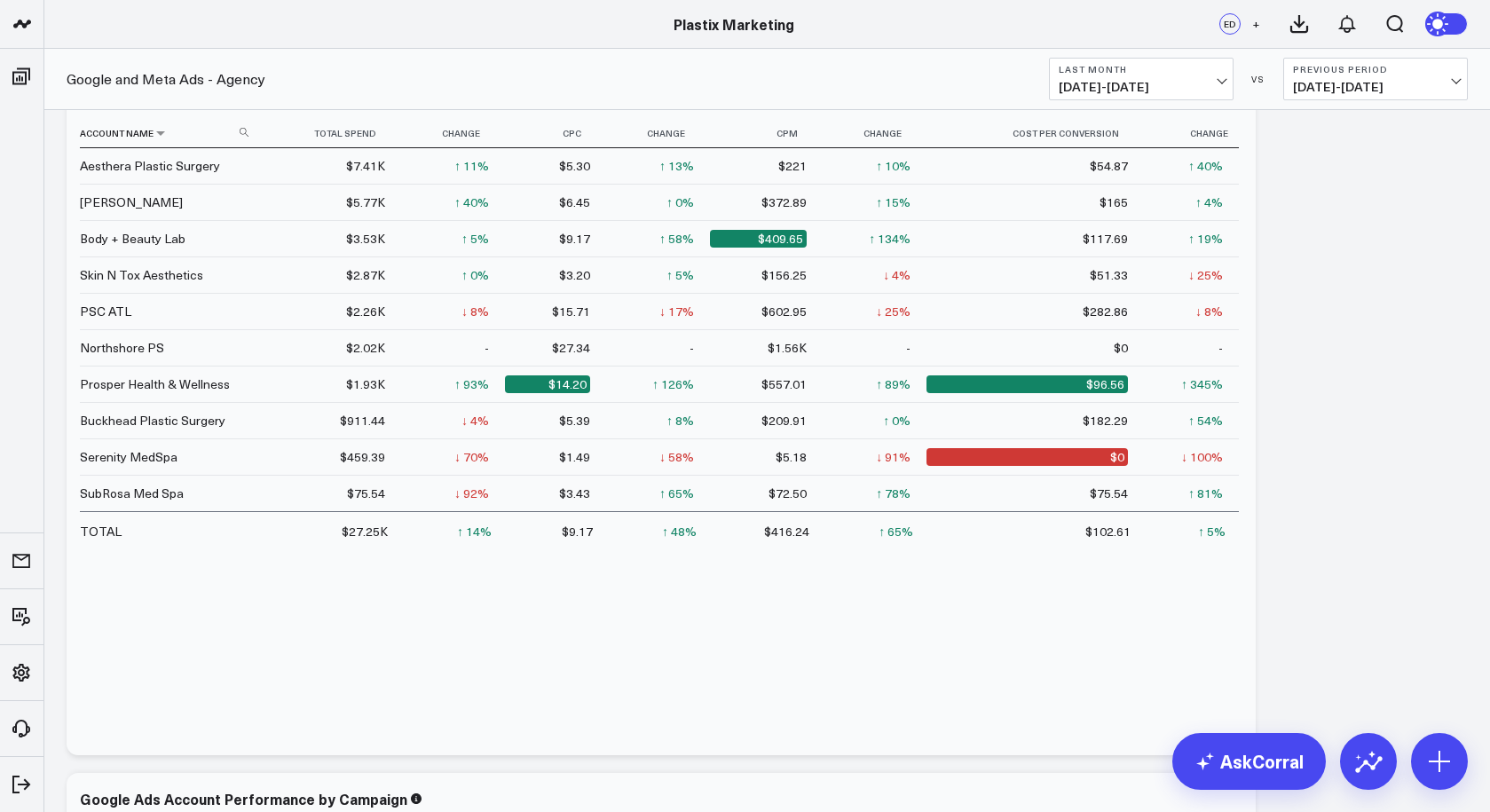
scroll to position [57, 0]
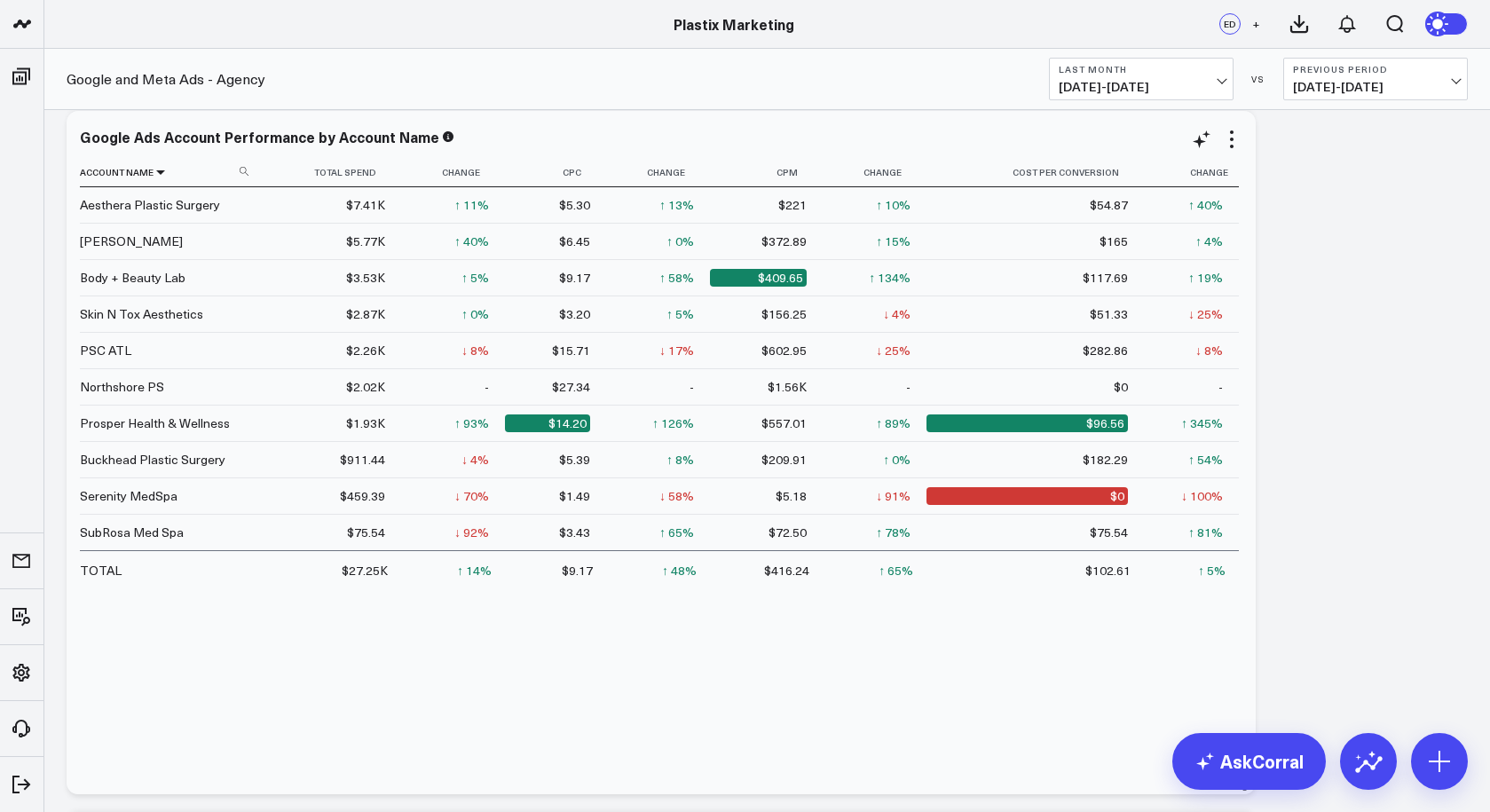
click at [157, 173] on icon at bounding box center [161, 172] width 14 height 11
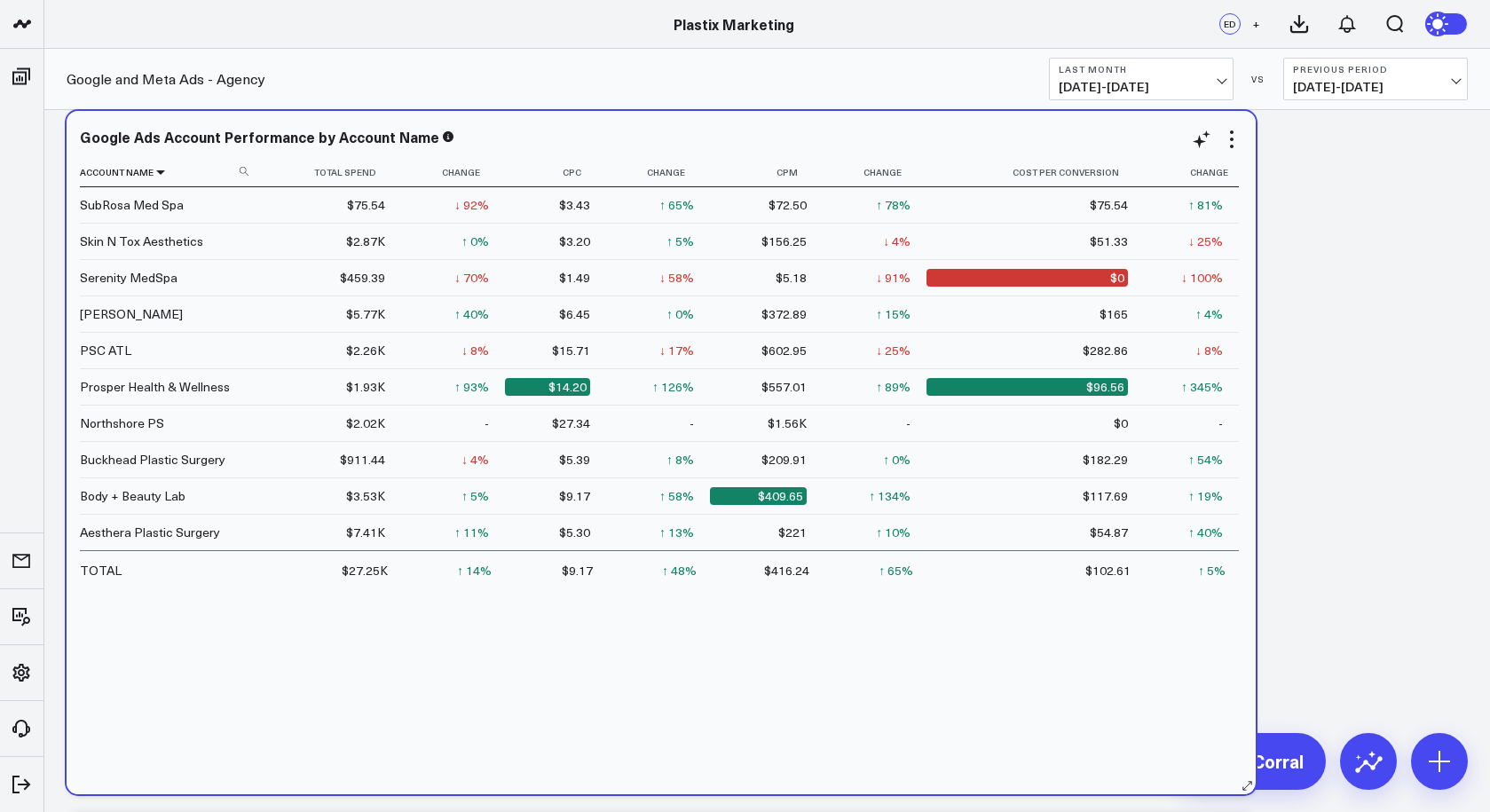
click at [158, 170] on icon at bounding box center [161, 172] width 14 height 11
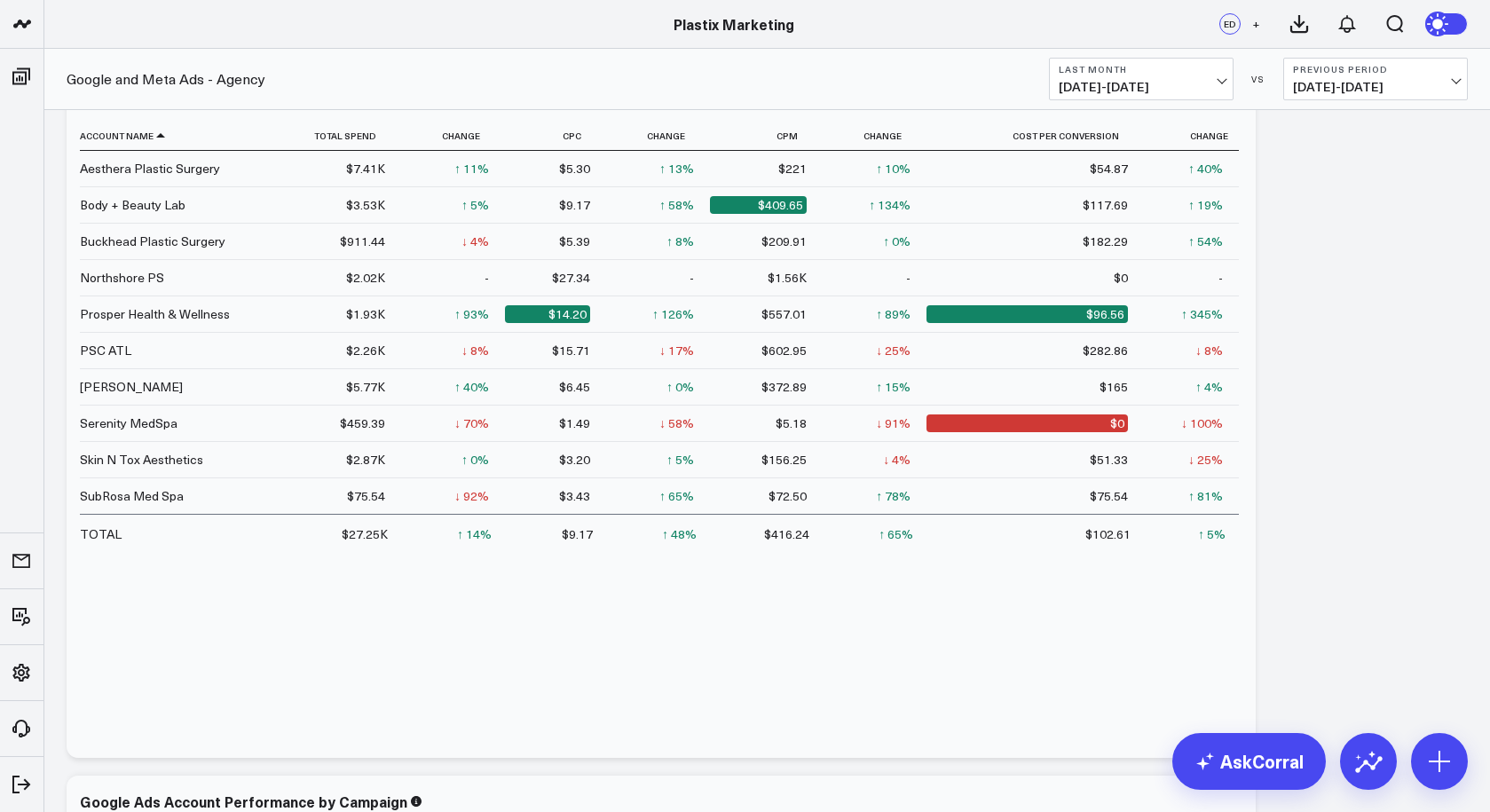
scroll to position [82, 0]
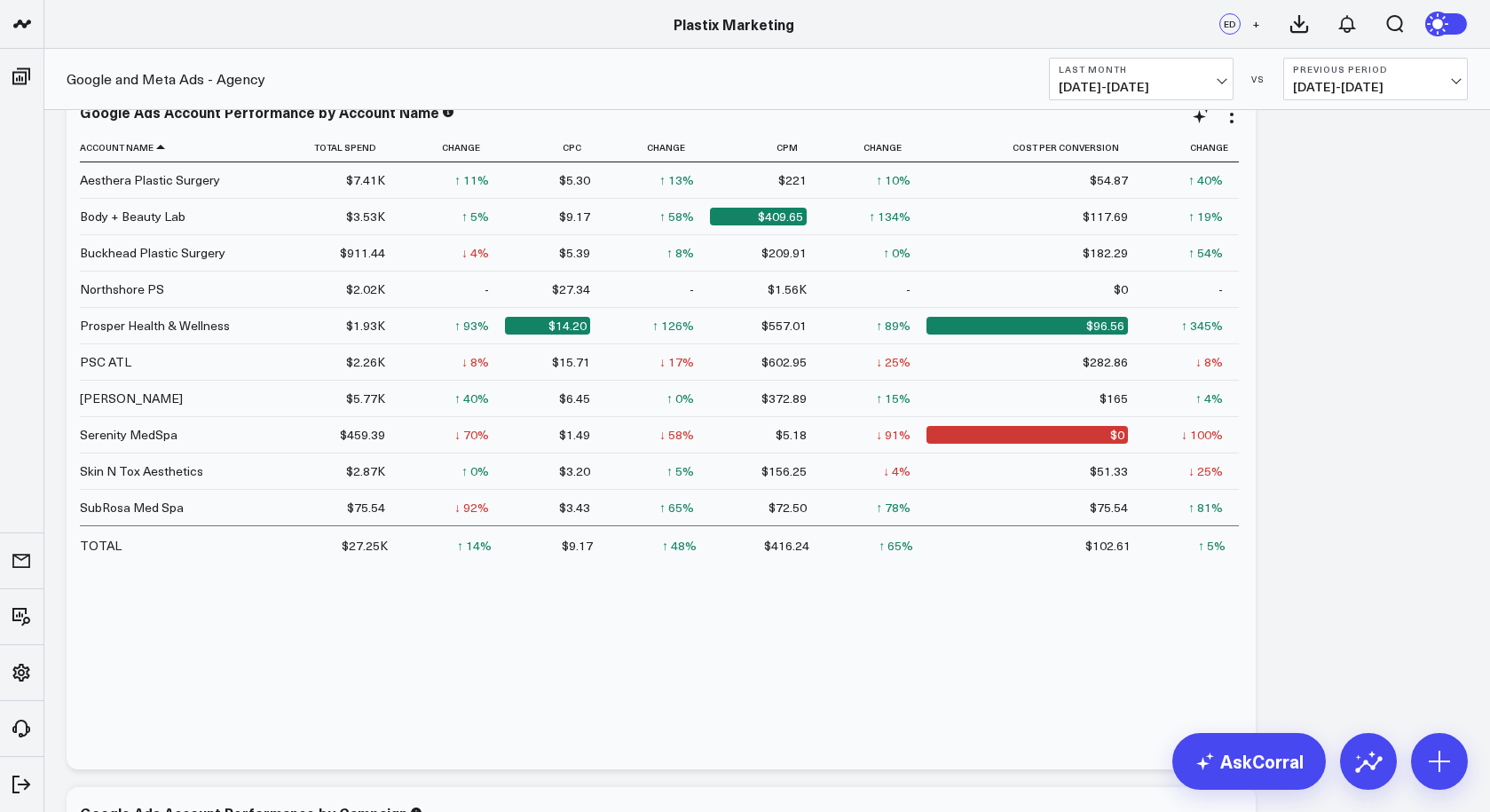
click at [364, 182] on div "$7.41K" at bounding box center [366, 180] width 39 height 18
click at [367, 180] on div "$7.41K" at bounding box center [366, 180] width 39 height 18
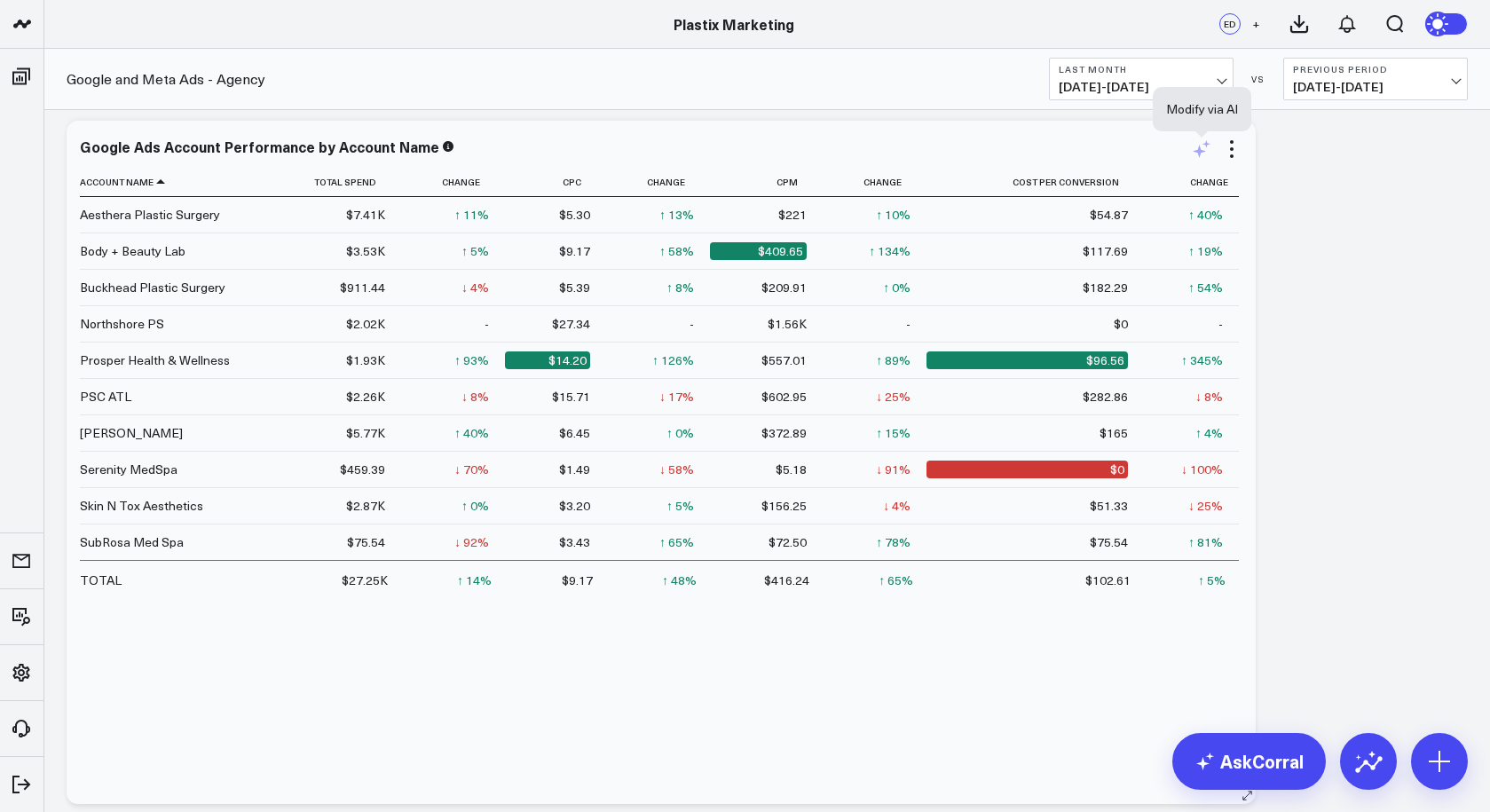
click at [1199, 147] on icon at bounding box center [1201, 149] width 21 height 21
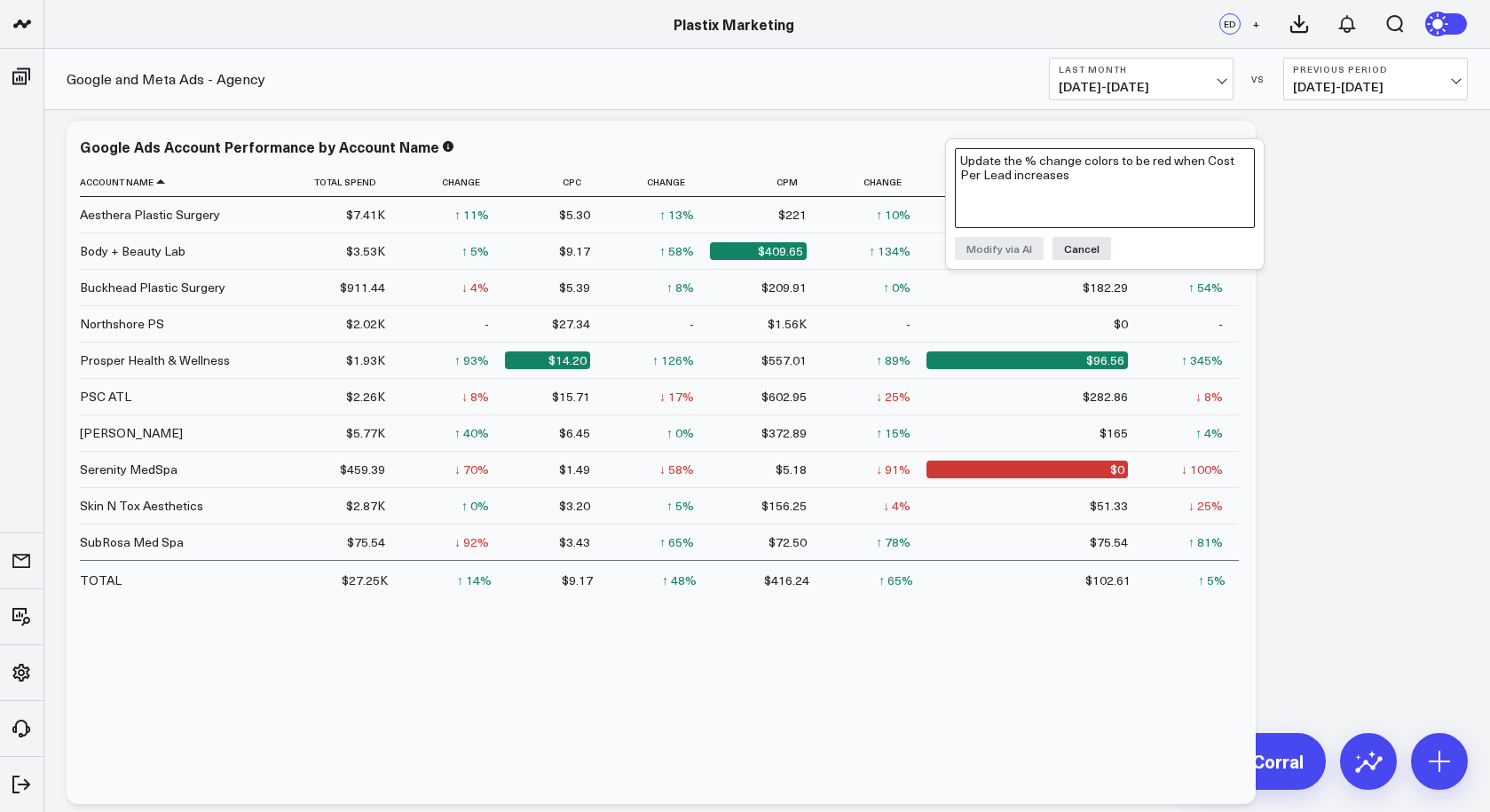
click at [1142, 165] on textarea "Update the % change colors to be red when Cost Per Lead increases" at bounding box center [1104, 188] width 300 height 80
type textarea "Can you update the total spend column to be to cents? Example: $7,410.10"
click at [1003, 253] on button "Modify via AI" at bounding box center [998, 249] width 89 height 23
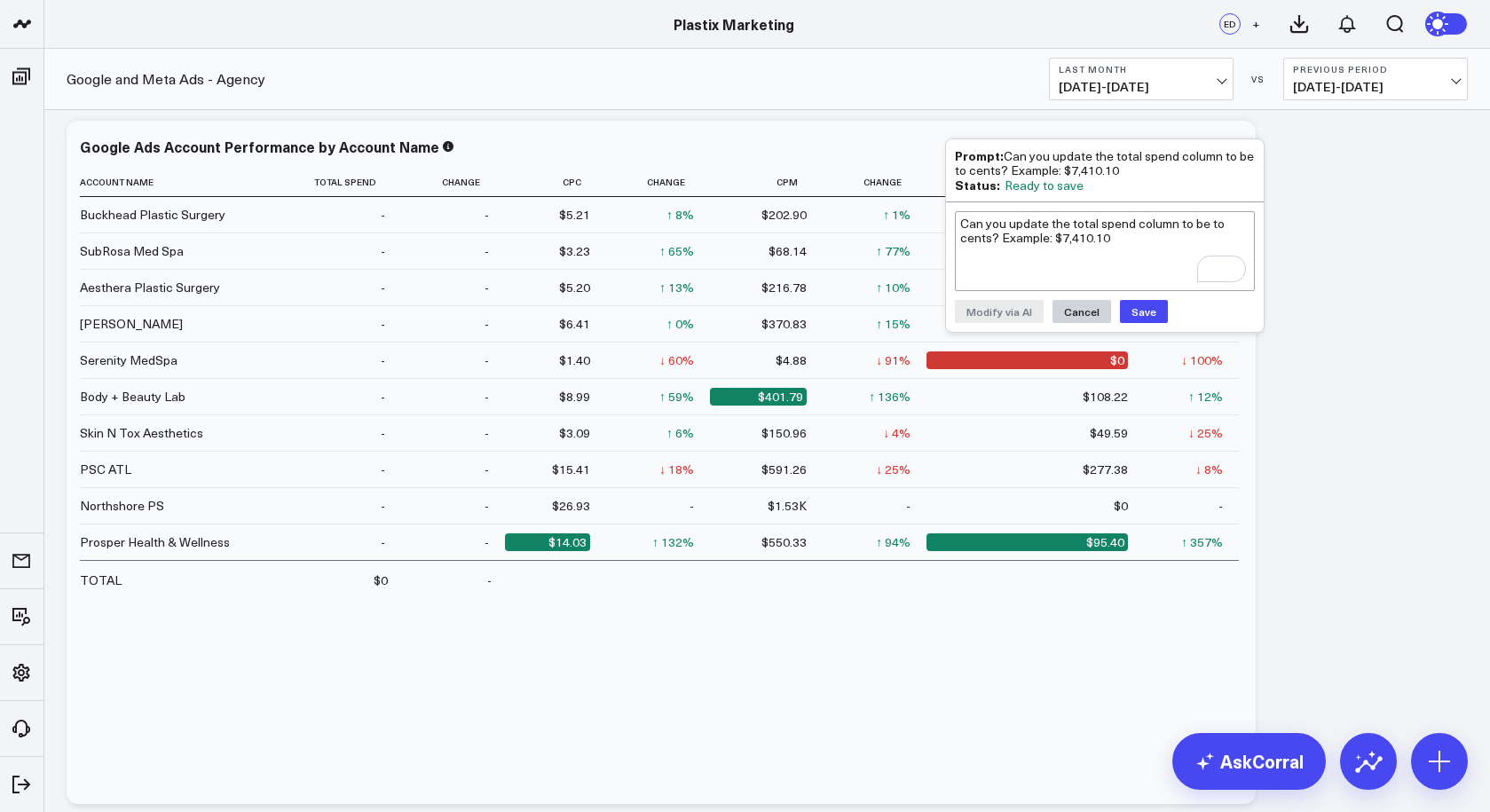
click at [1089, 305] on button "Cancel" at bounding box center [1081, 311] width 58 height 23
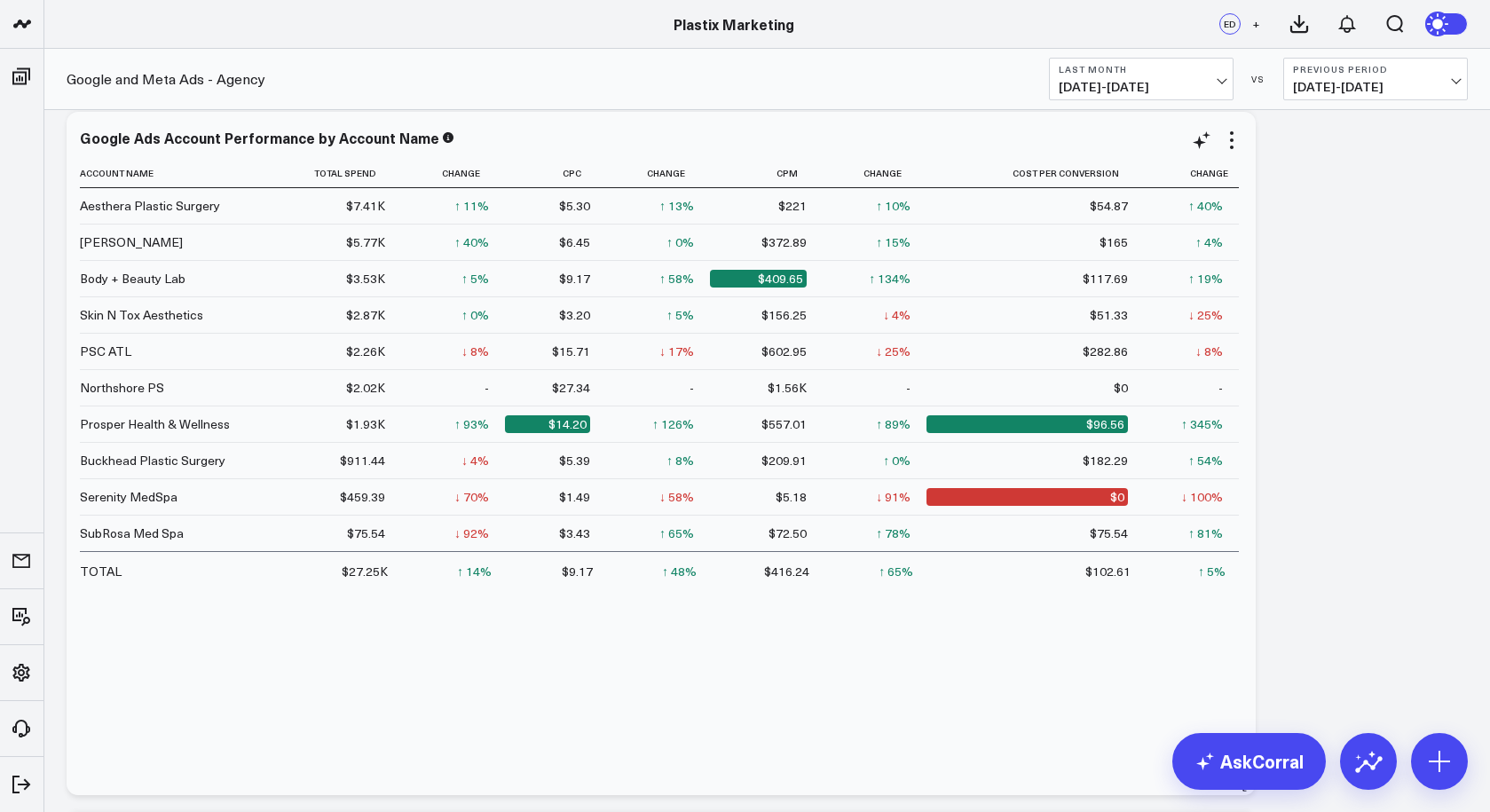
scroll to position [1, 0]
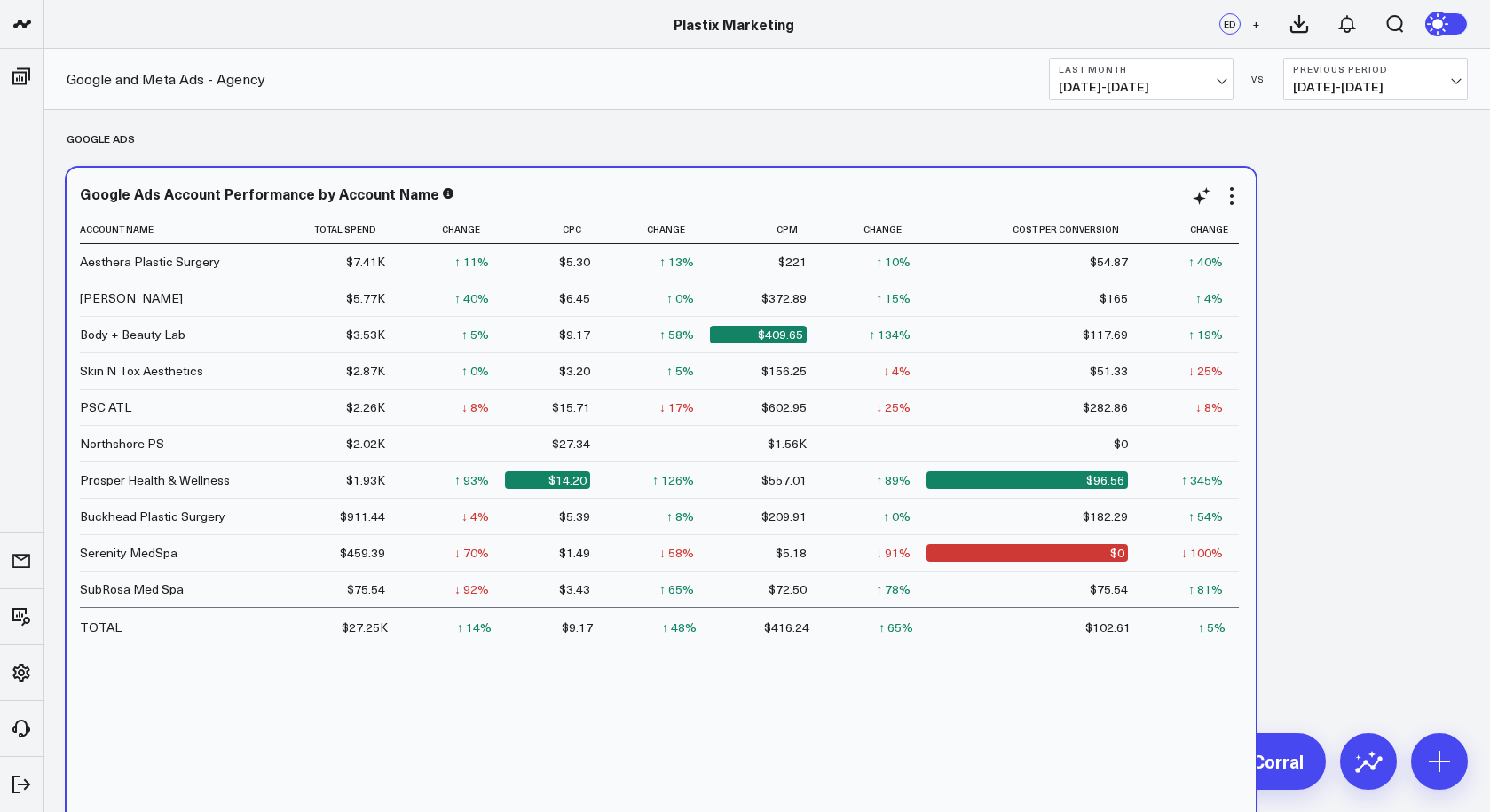
click at [372, 263] on div "$7.41K" at bounding box center [366, 262] width 39 height 18
click at [355, 262] on div "$7.41K" at bounding box center [366, 262] width 39 height 18
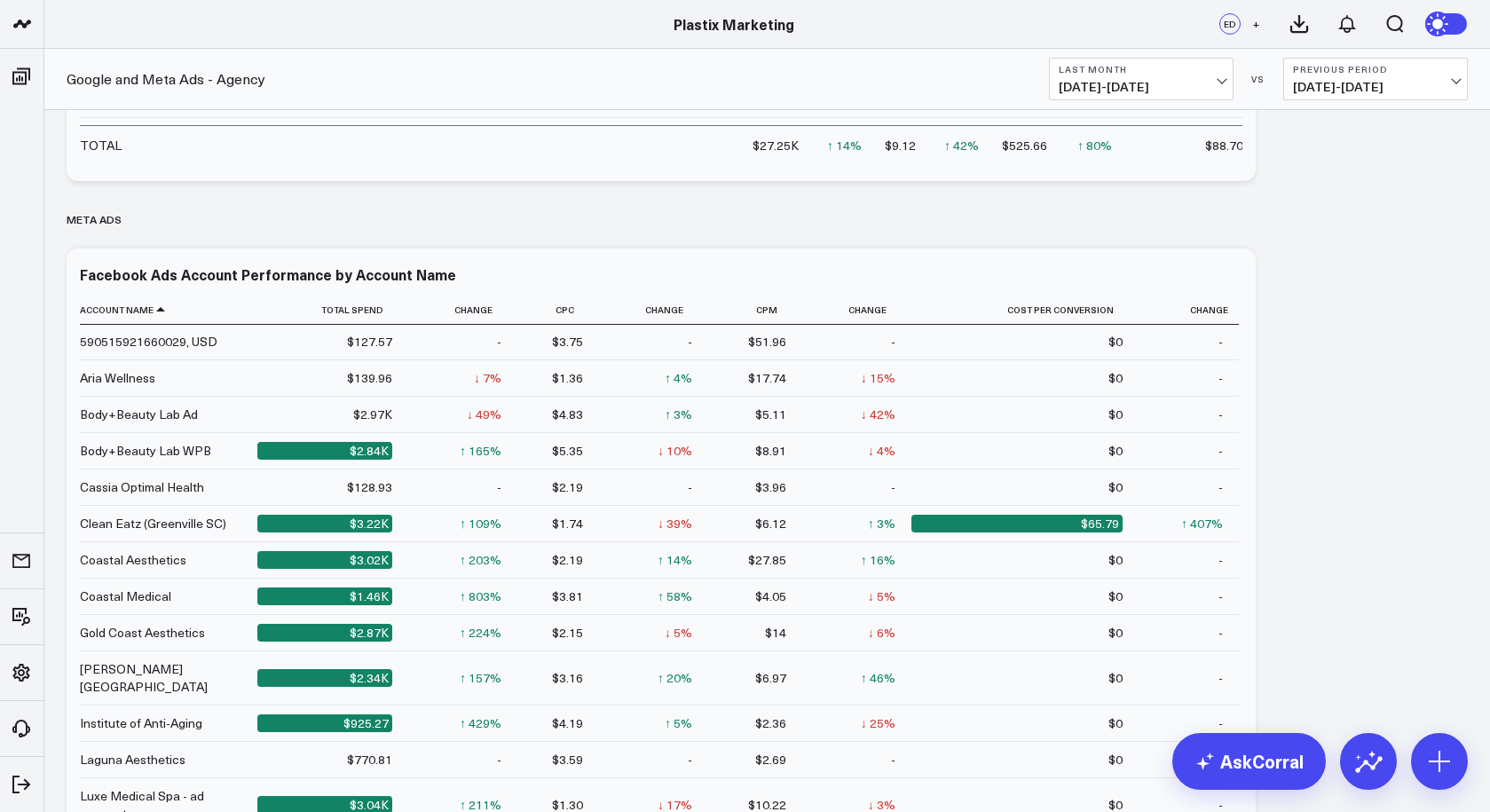
scroll to position [0, 0]
click at [360, 451] on div "$2.84K" at bounding box center [325, 452] width 135 height 18
click at [365, 416] on div "$2.97K" at bounding box center [373, 415] width 39 height 18
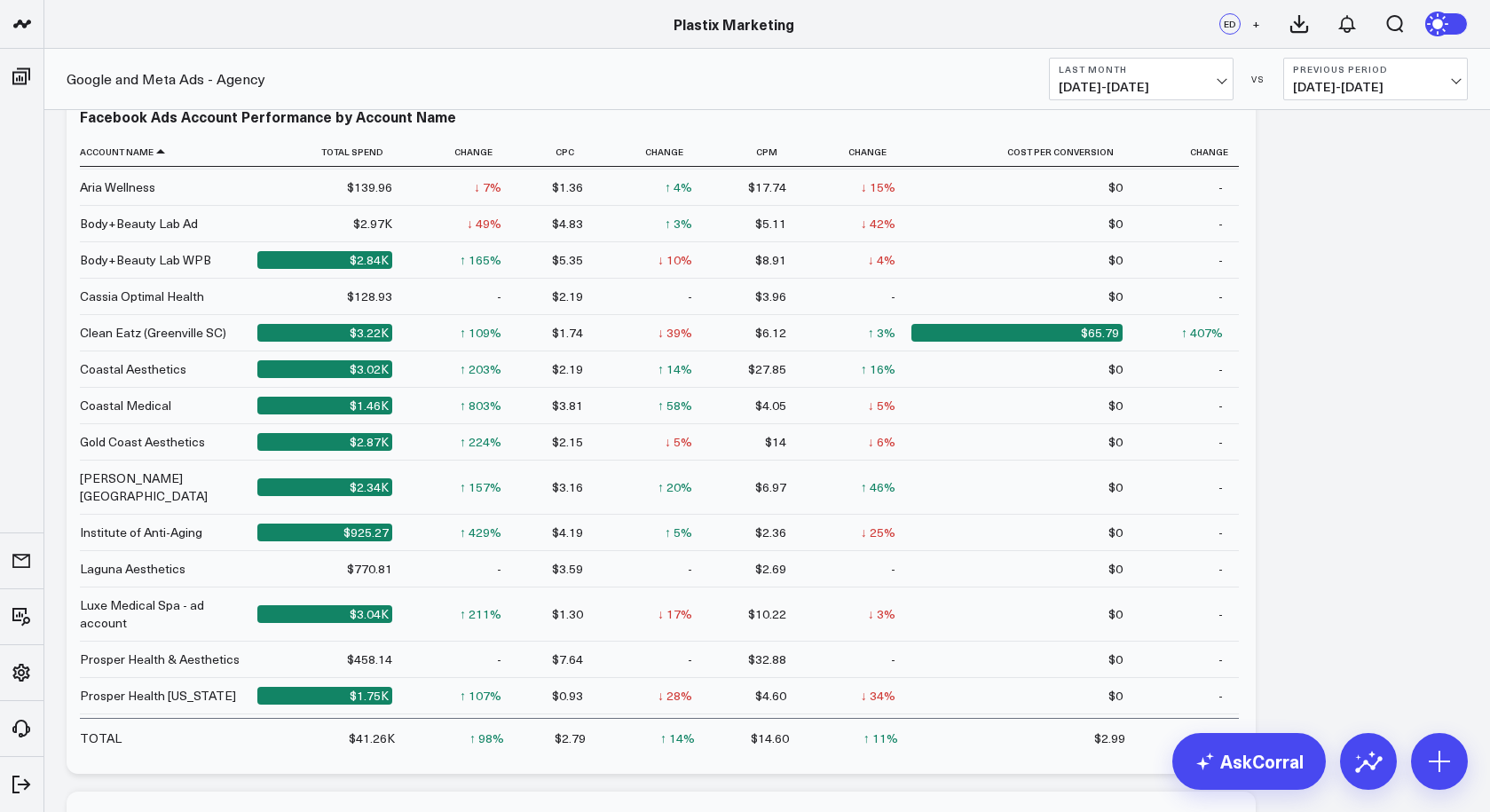
scroll to position [1440, 0]
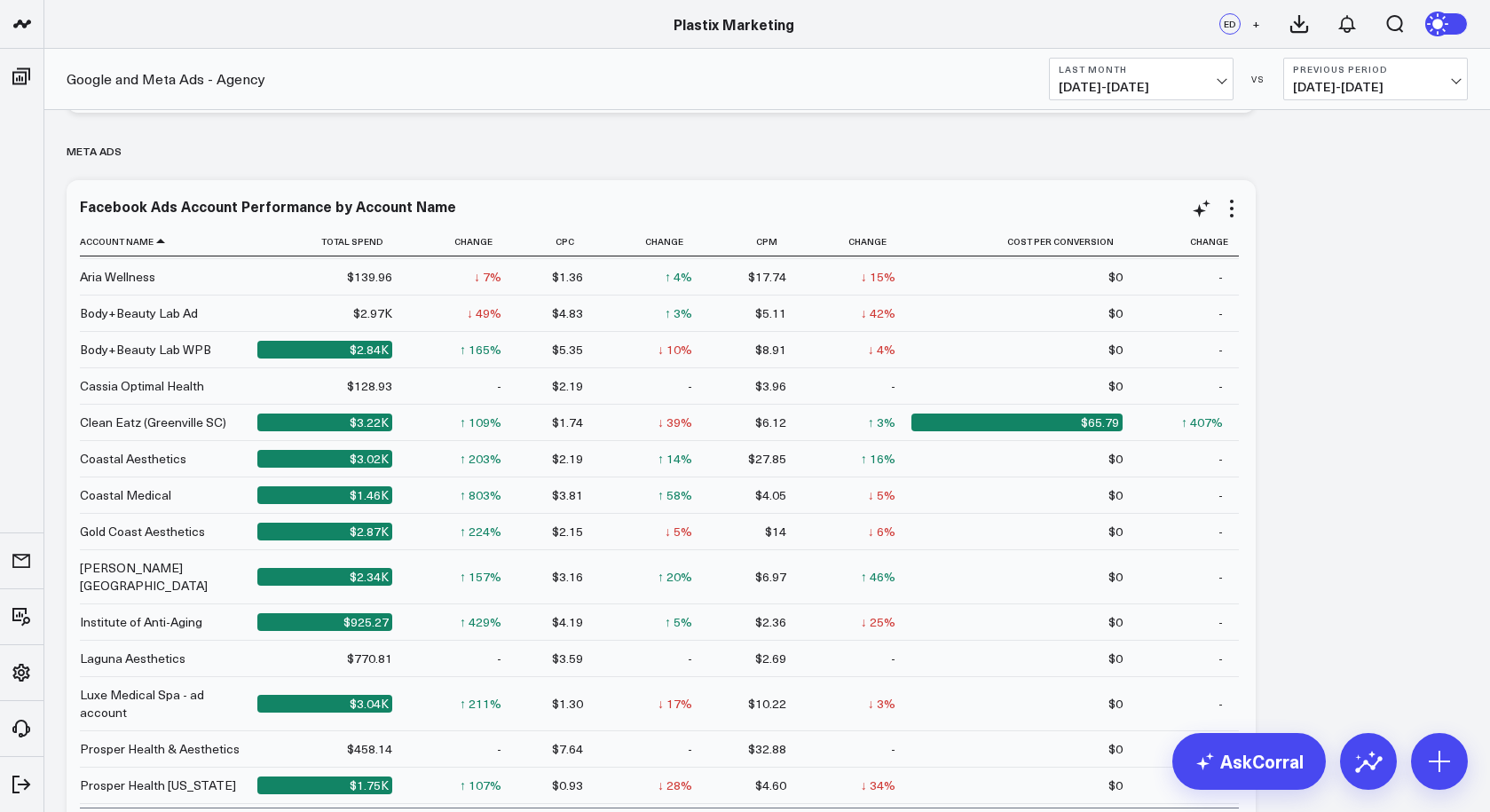
click at [337, 353] on div "$2.84K" at bounding box center [325, 350] width 135 height 18
click at [366, 349] on div "$2.84K" at bounding box center [325, 350] width 135 height 18
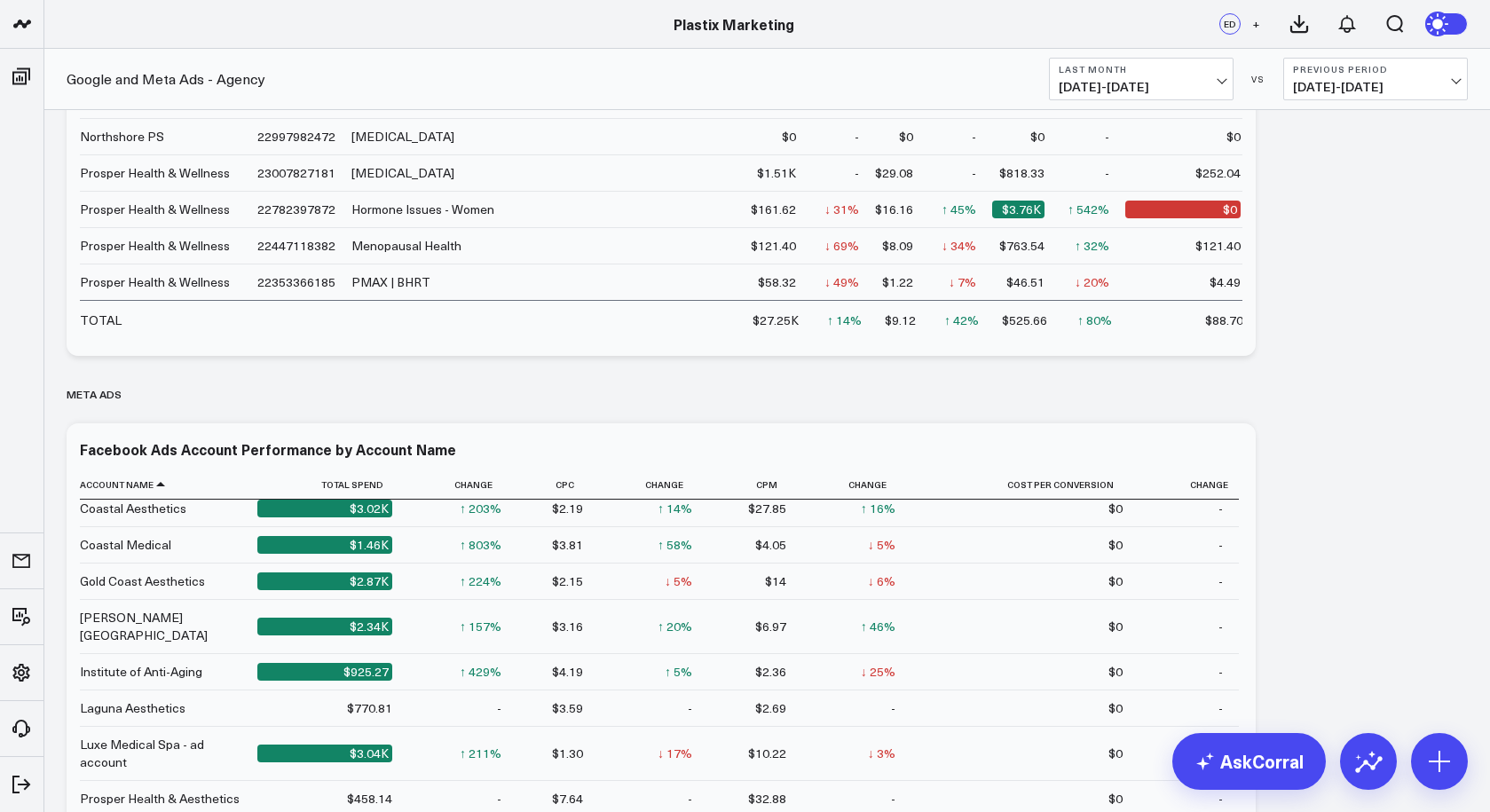
scroll to position [1288, 0]
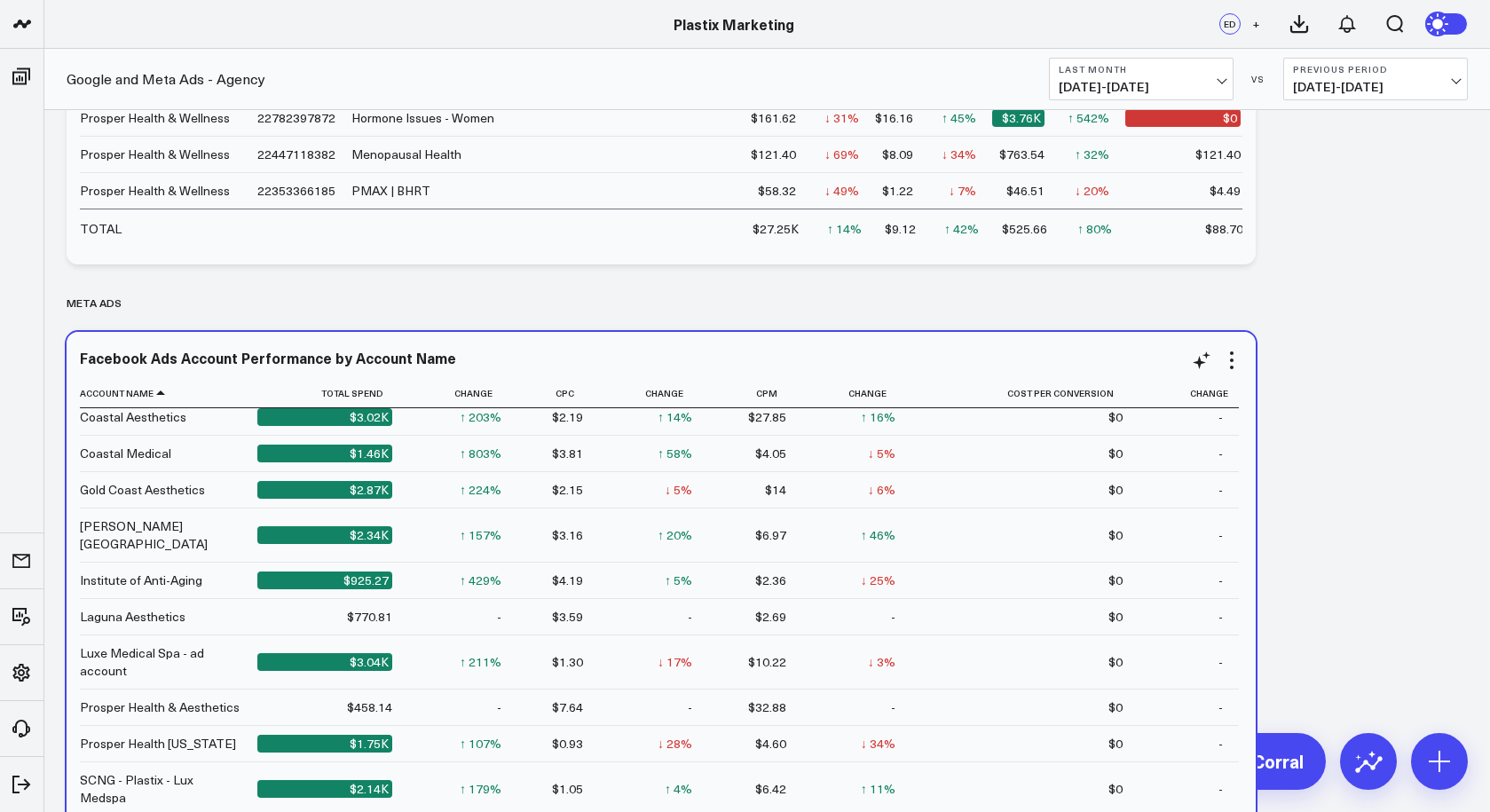
click at [144, 455] on div "Coastal Medical" at bounding box center [125, 453] width 91 height 18
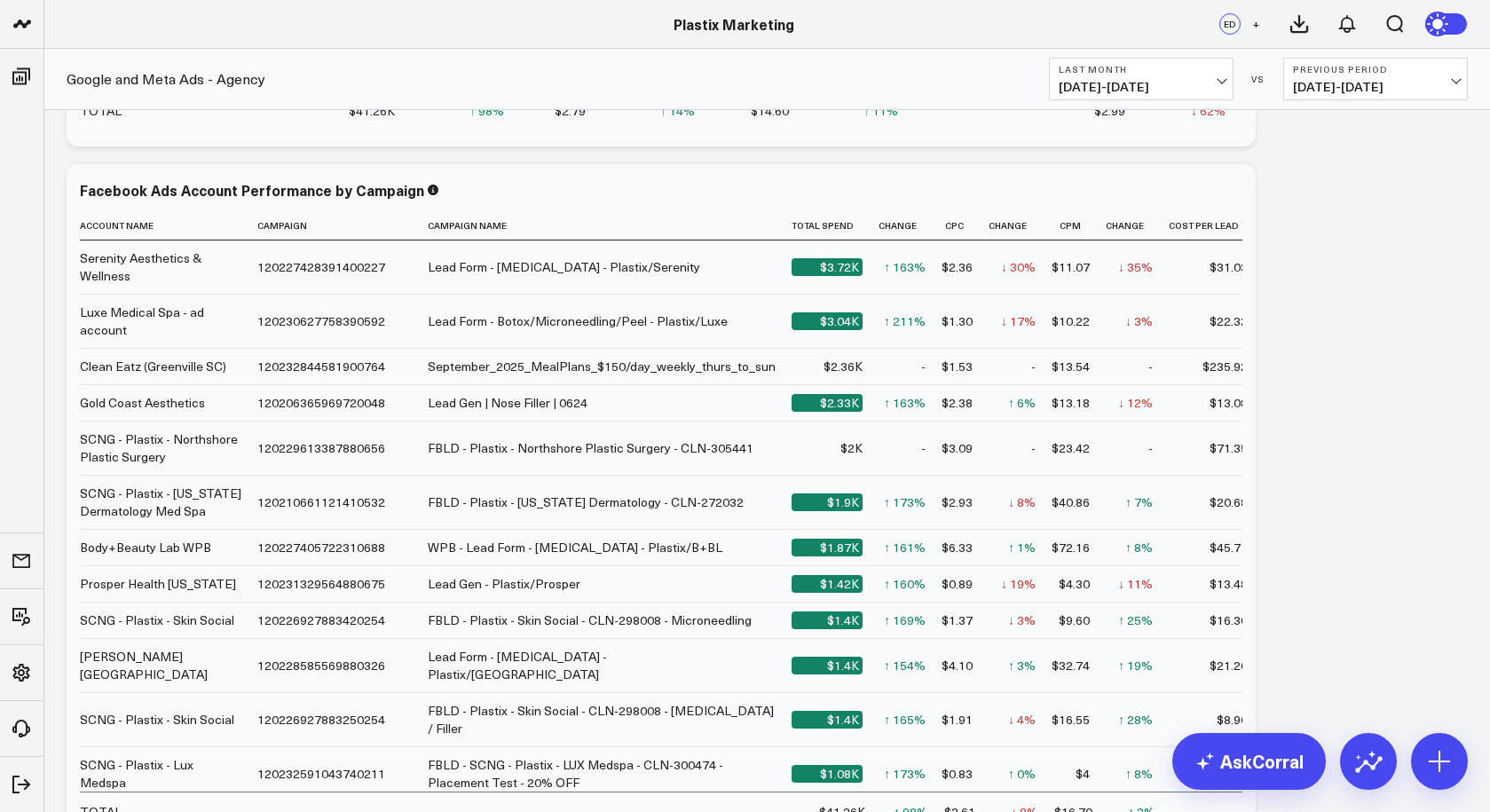
scroll to position [2145, 0]
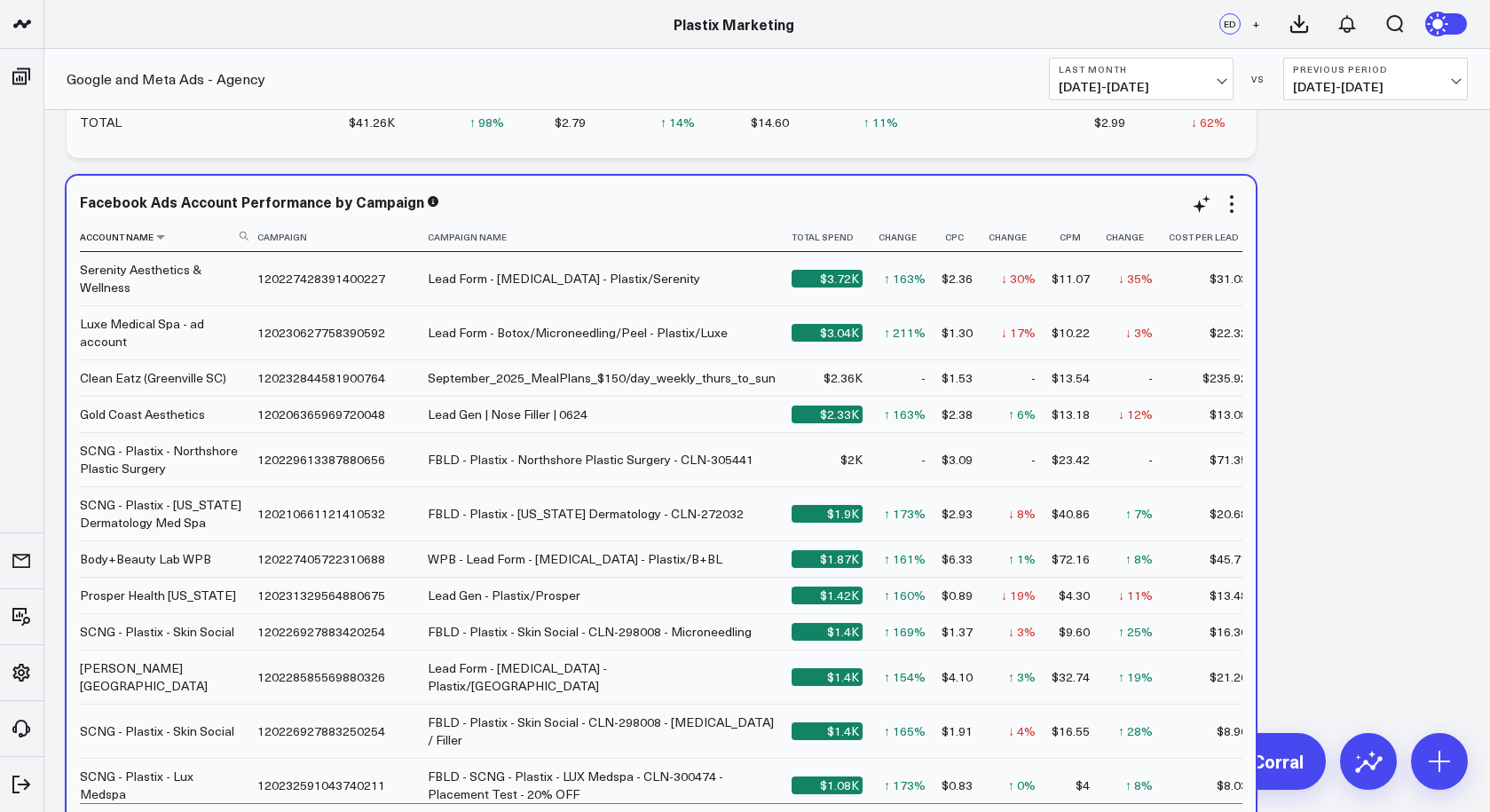
click at [142, 238] on th "Account Name" at bounding box center [168, 237] width 177 height 30
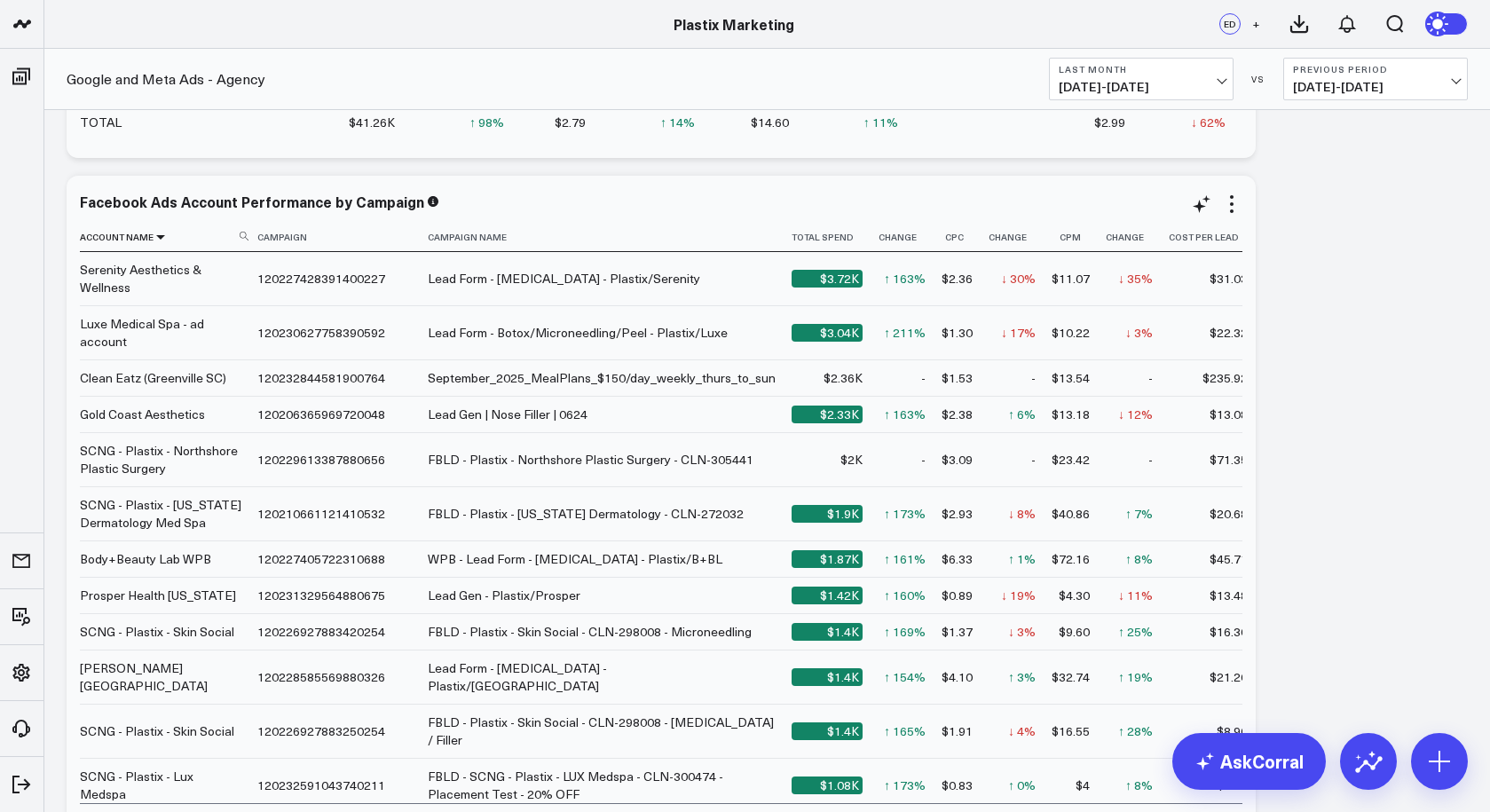
click at [154, 238] on icon at bounding box center [161, 237] width 14 height 11
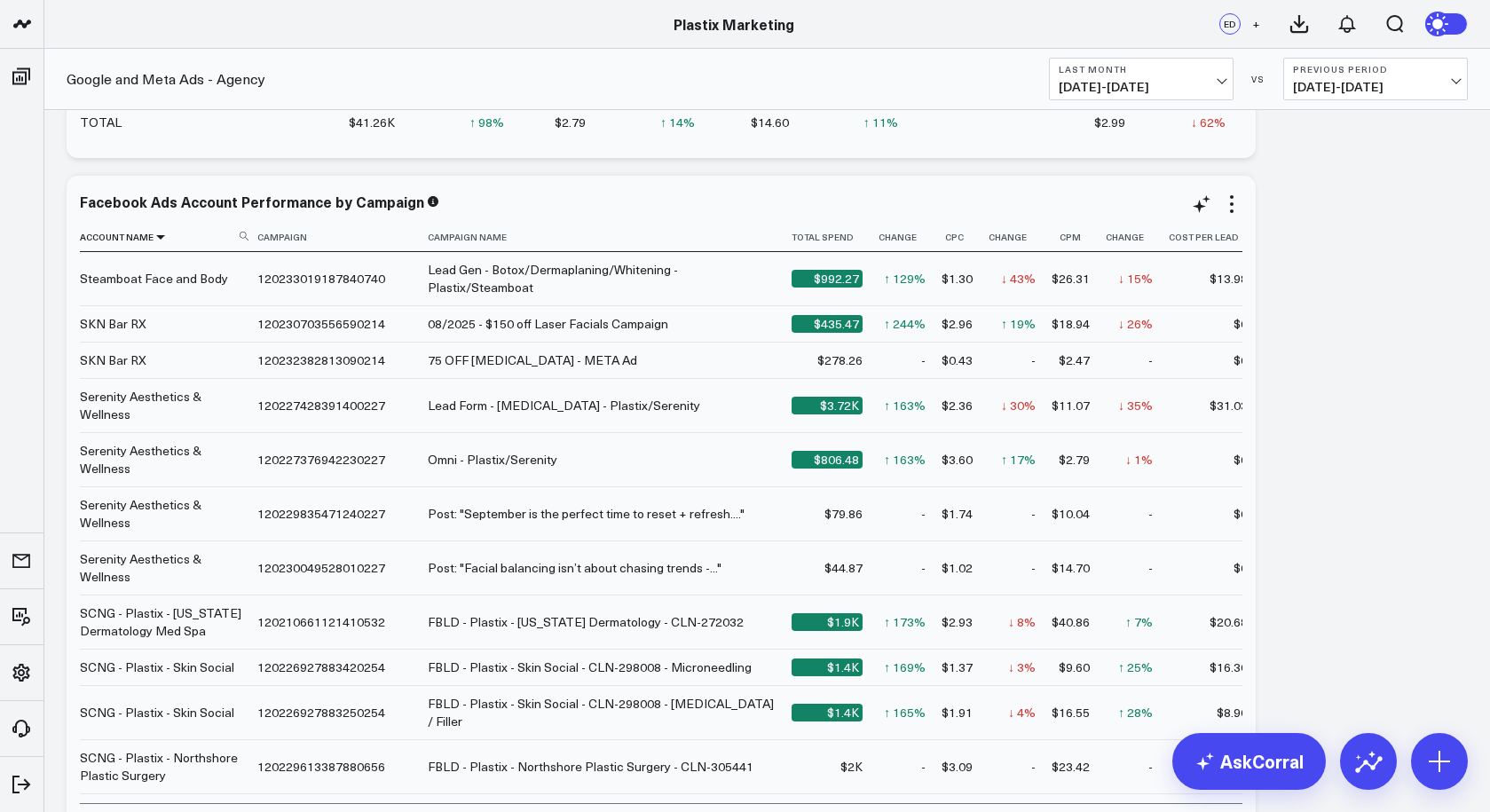
click at [157, 236] on icon at bounding box center [161, 237] width 14 height 11
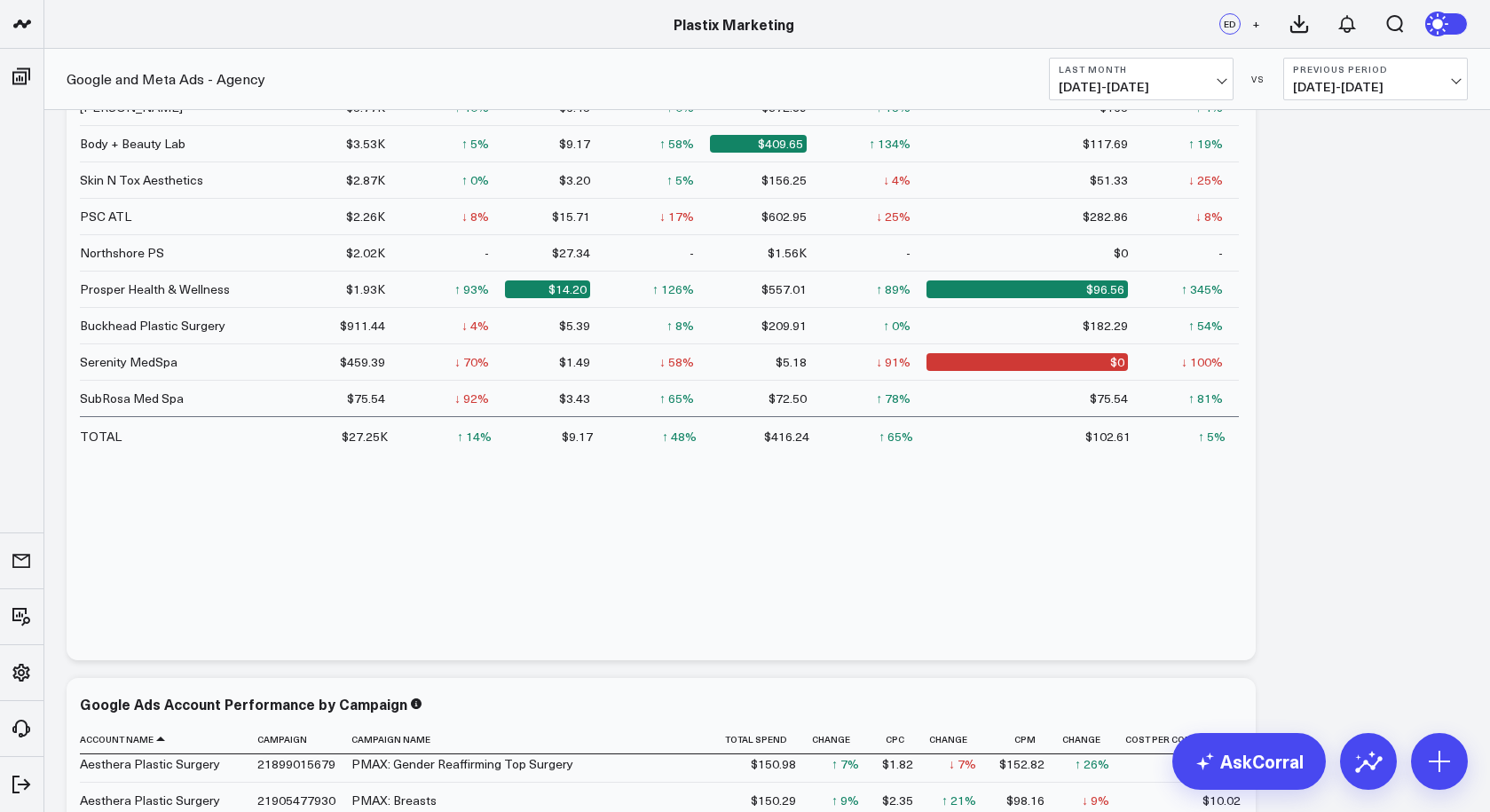
scroll to position [180, 0]
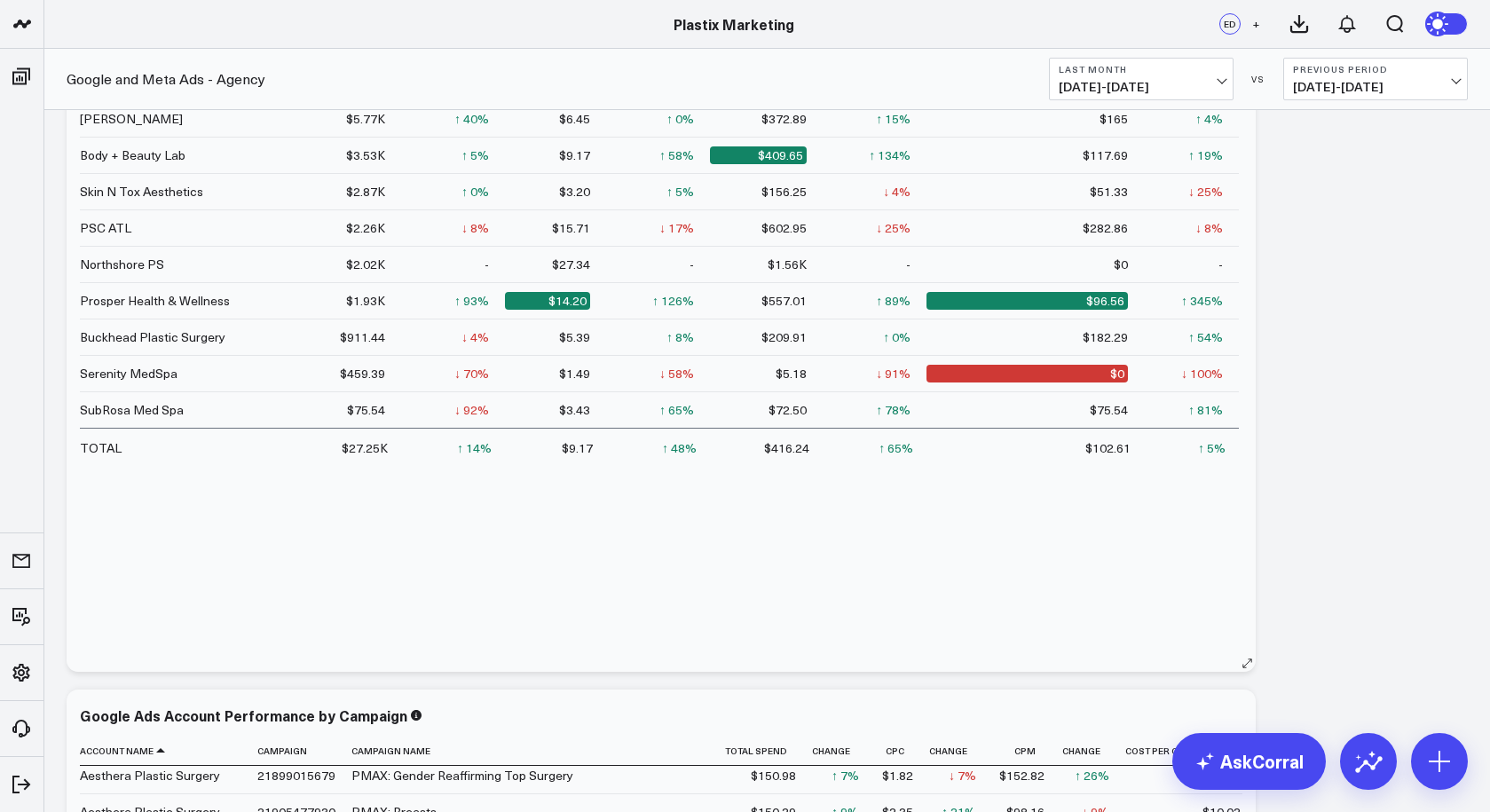
click at [384, 300] on td "$1.93K" at bounding box center [329, 300] width 144 height 37
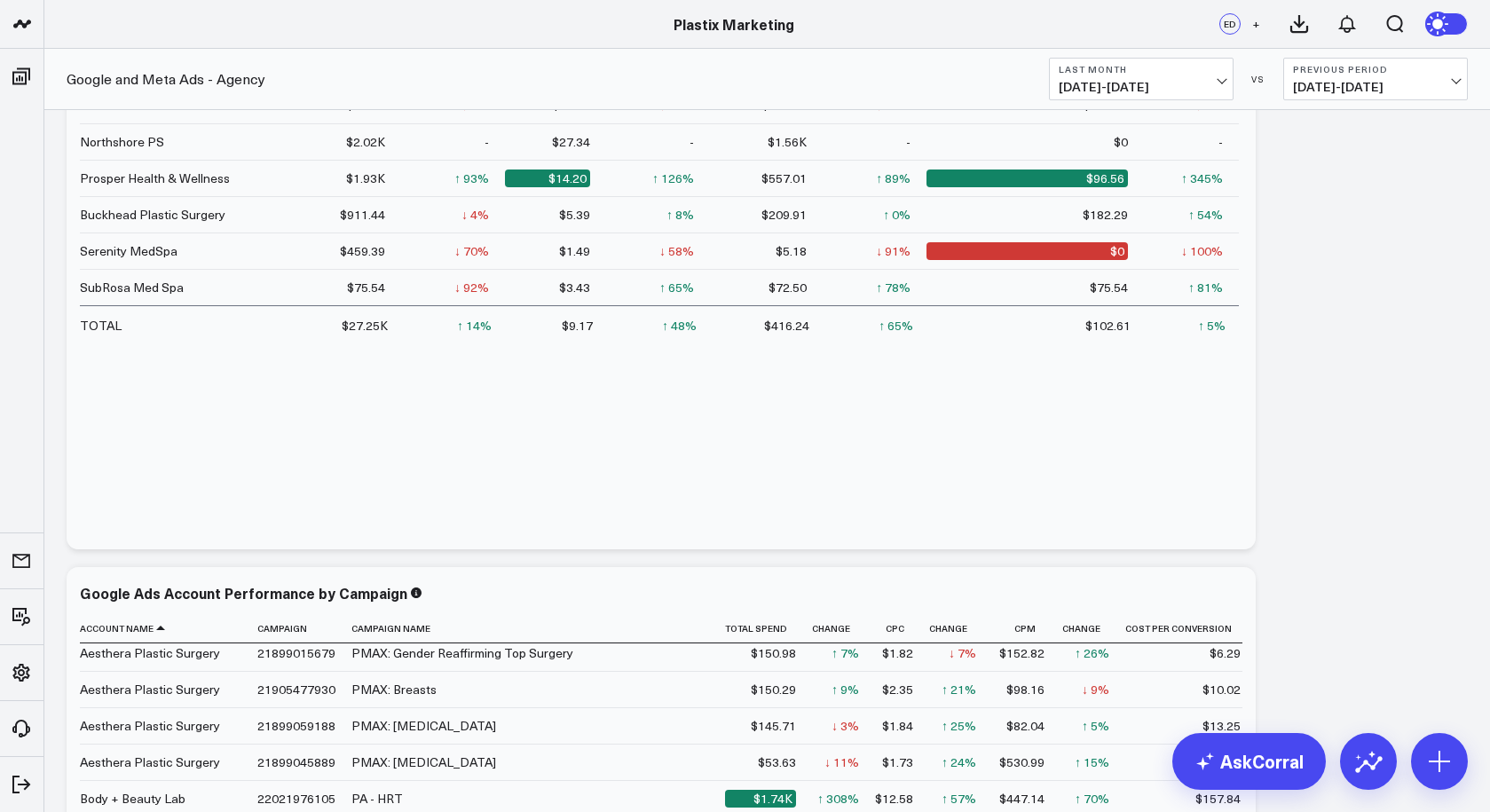
scroll to position [0, 0]
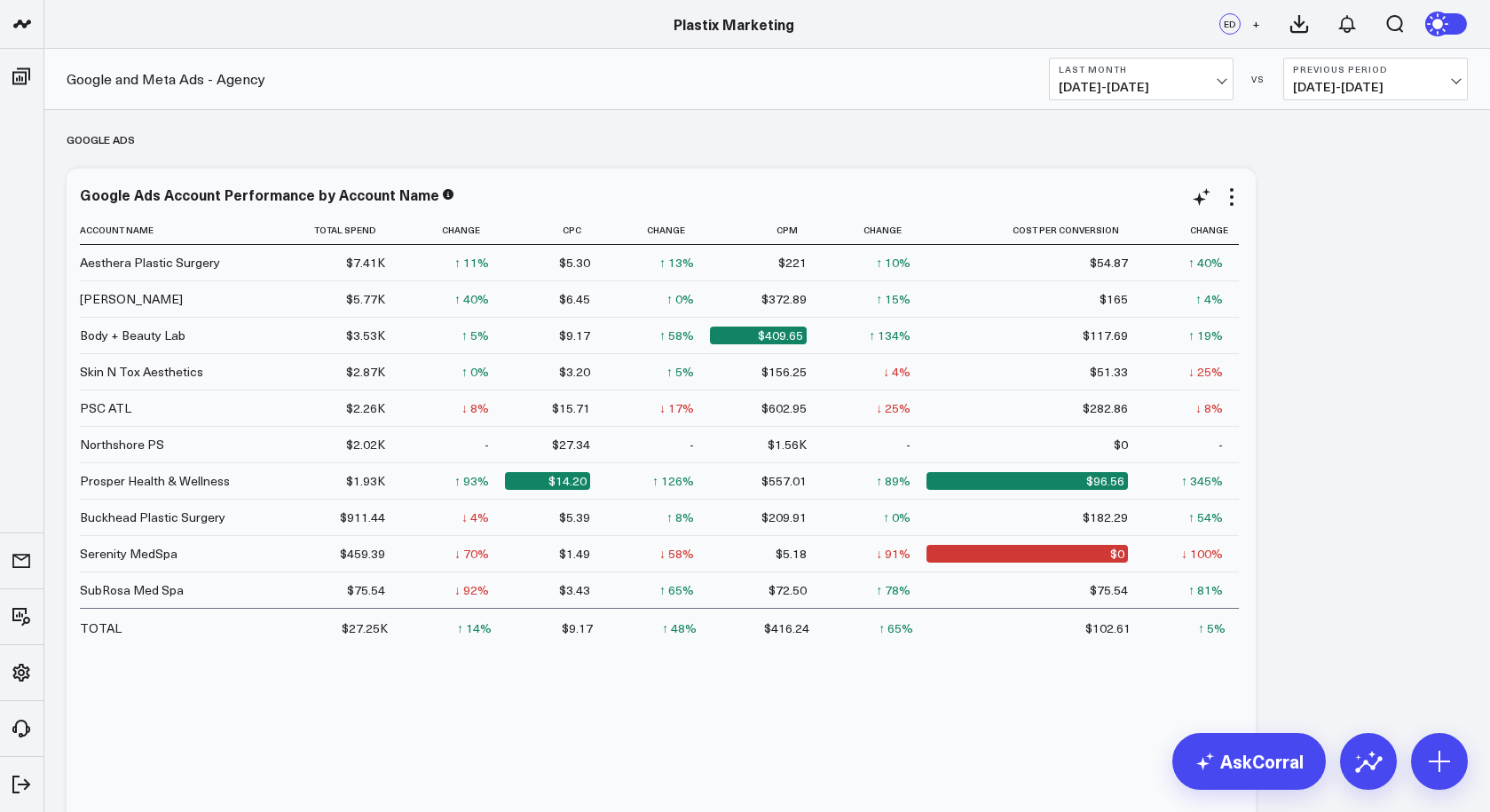
click at [165, 439] on td "Northshore PS" at bounding box center [168, 444] width 177 height 37
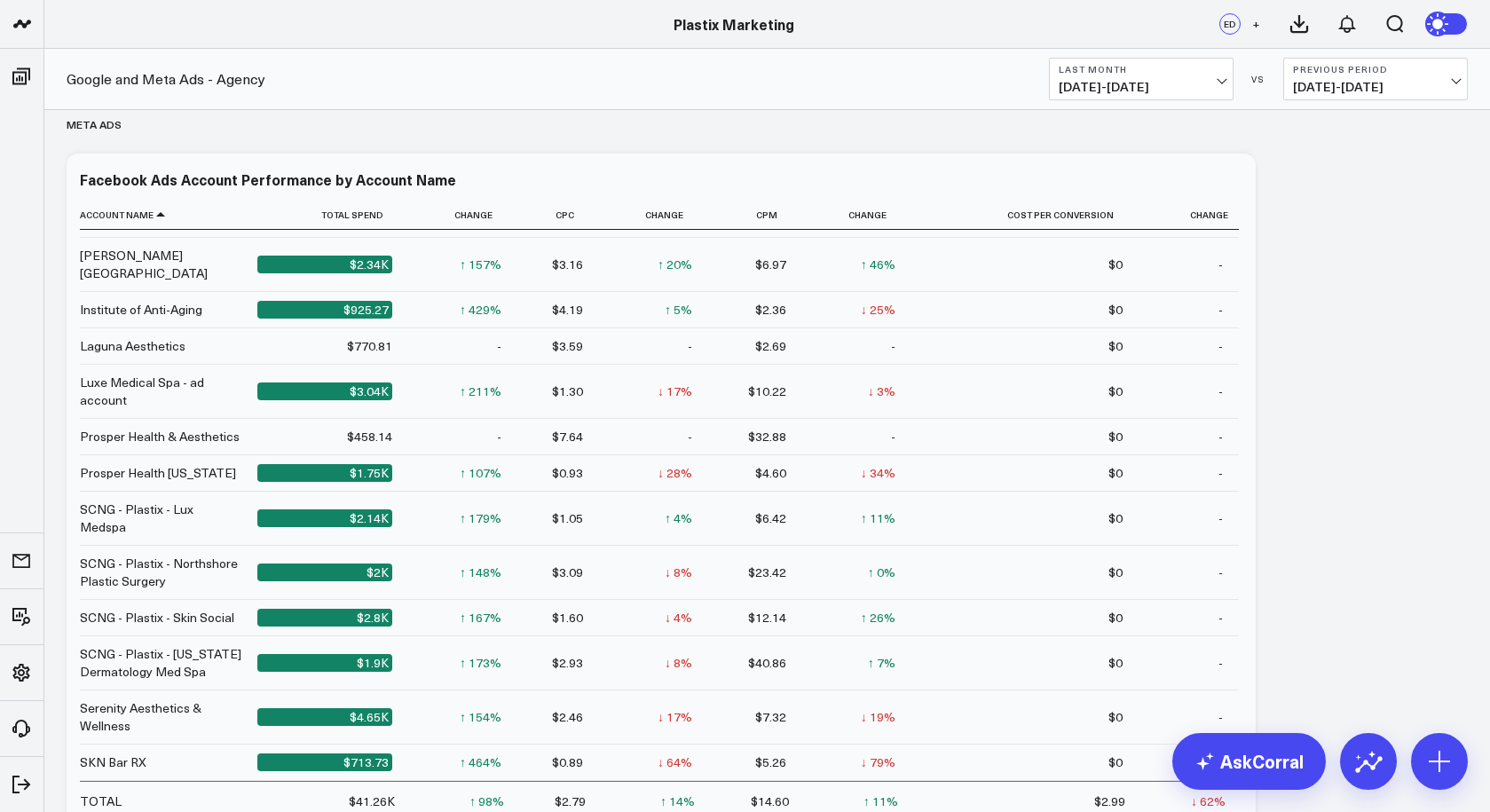
scroll to position [1478, 0]
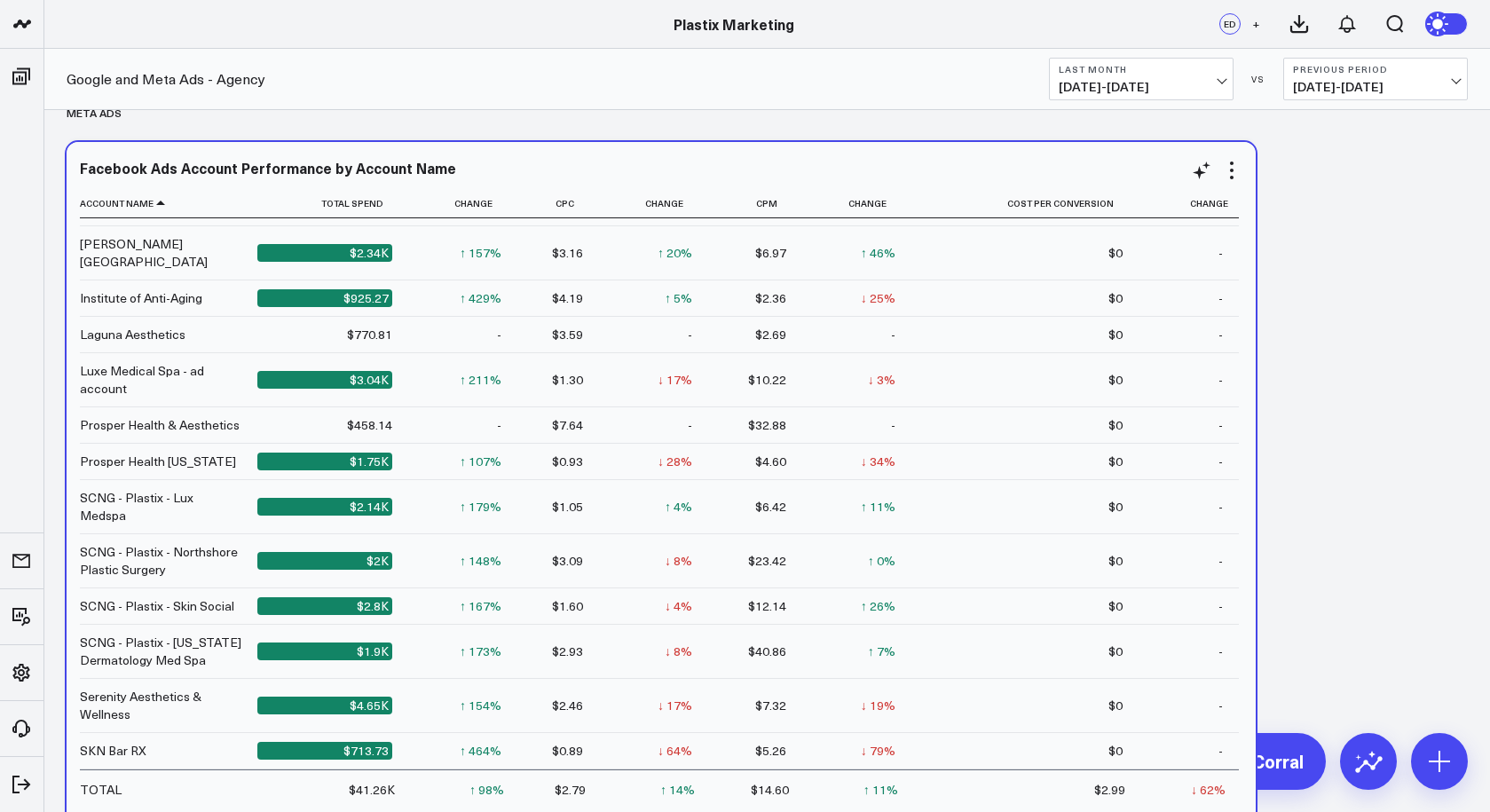
click at [365, 552] on div "$2K" at bounding box center [325, 561] width 135 height 18
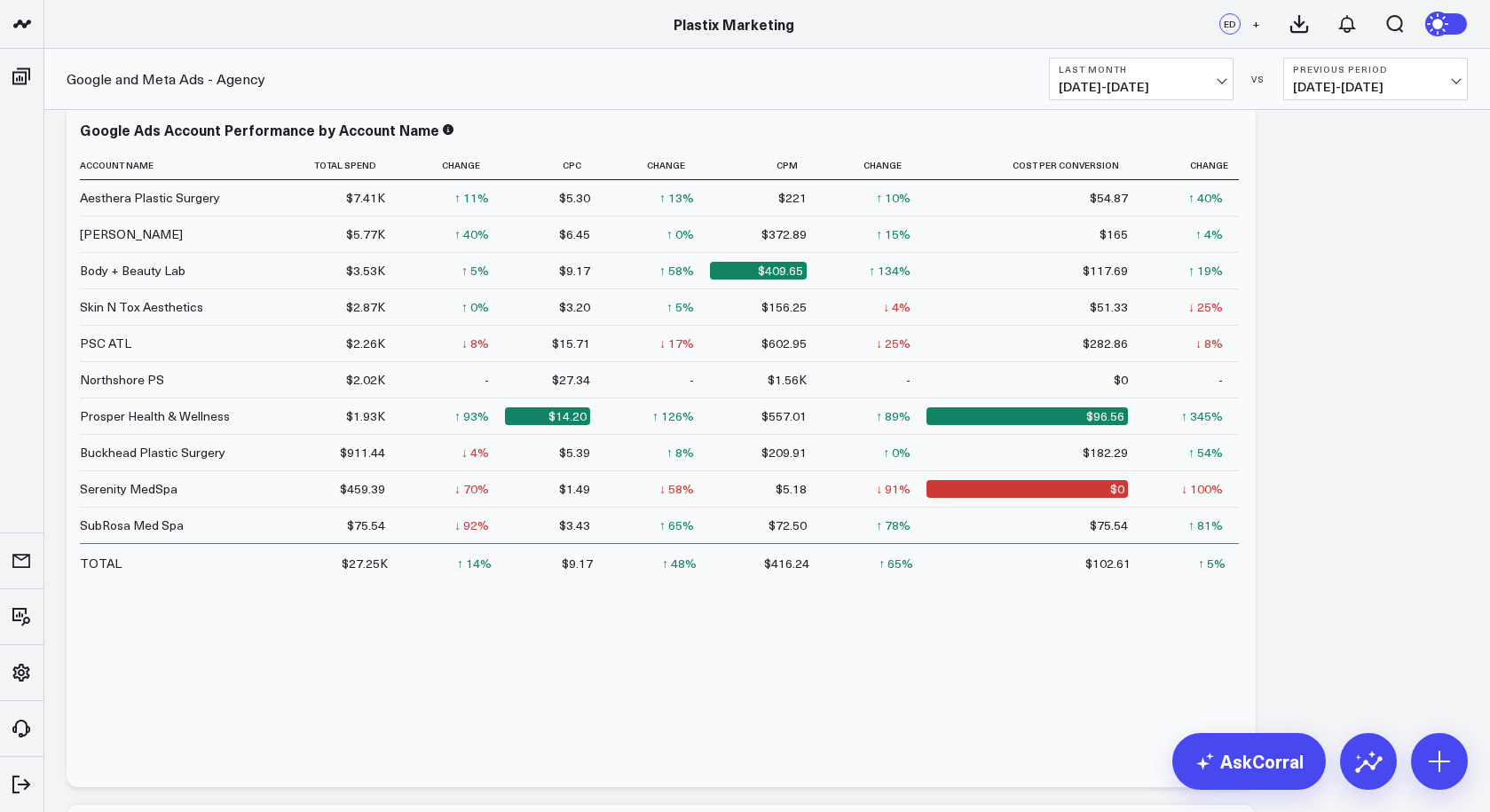
scroll to position [0, 0]
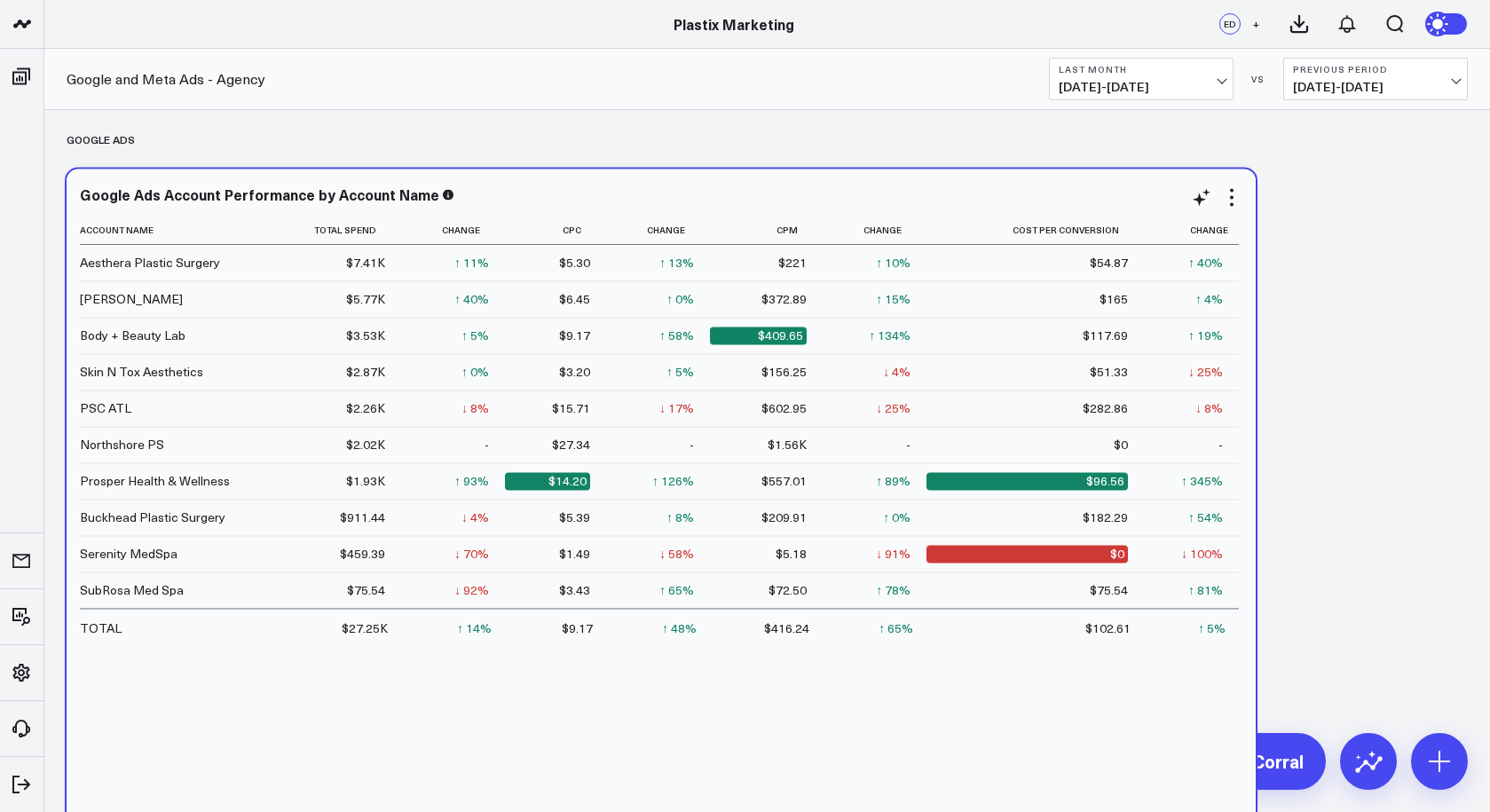
click at [257, 635] on td "TOTAL" at bounding box center [168, 627] width 177 height 38
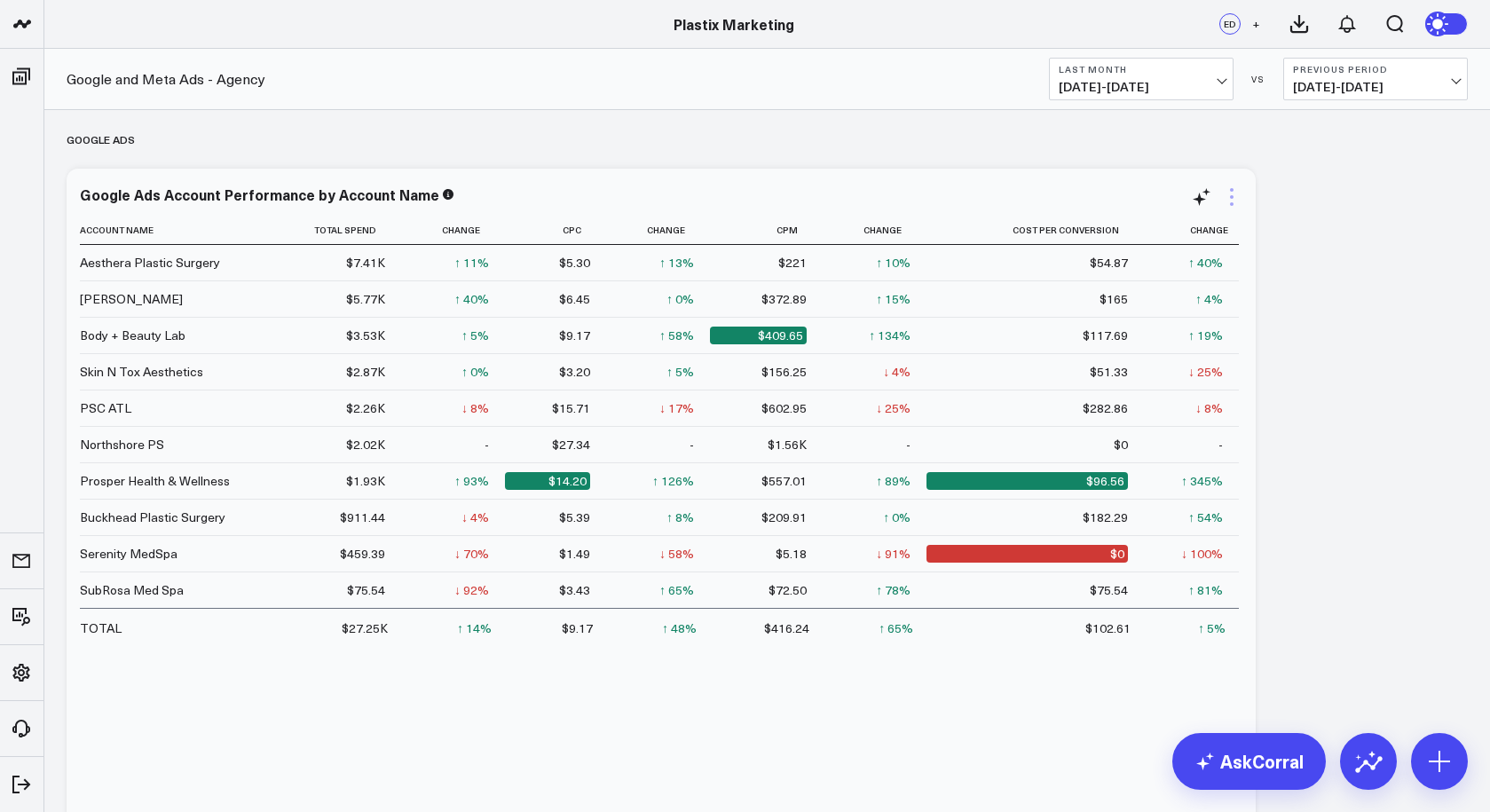
click at [1228, 195] on icon at bounding box center [1232, 197] width 21 height 21
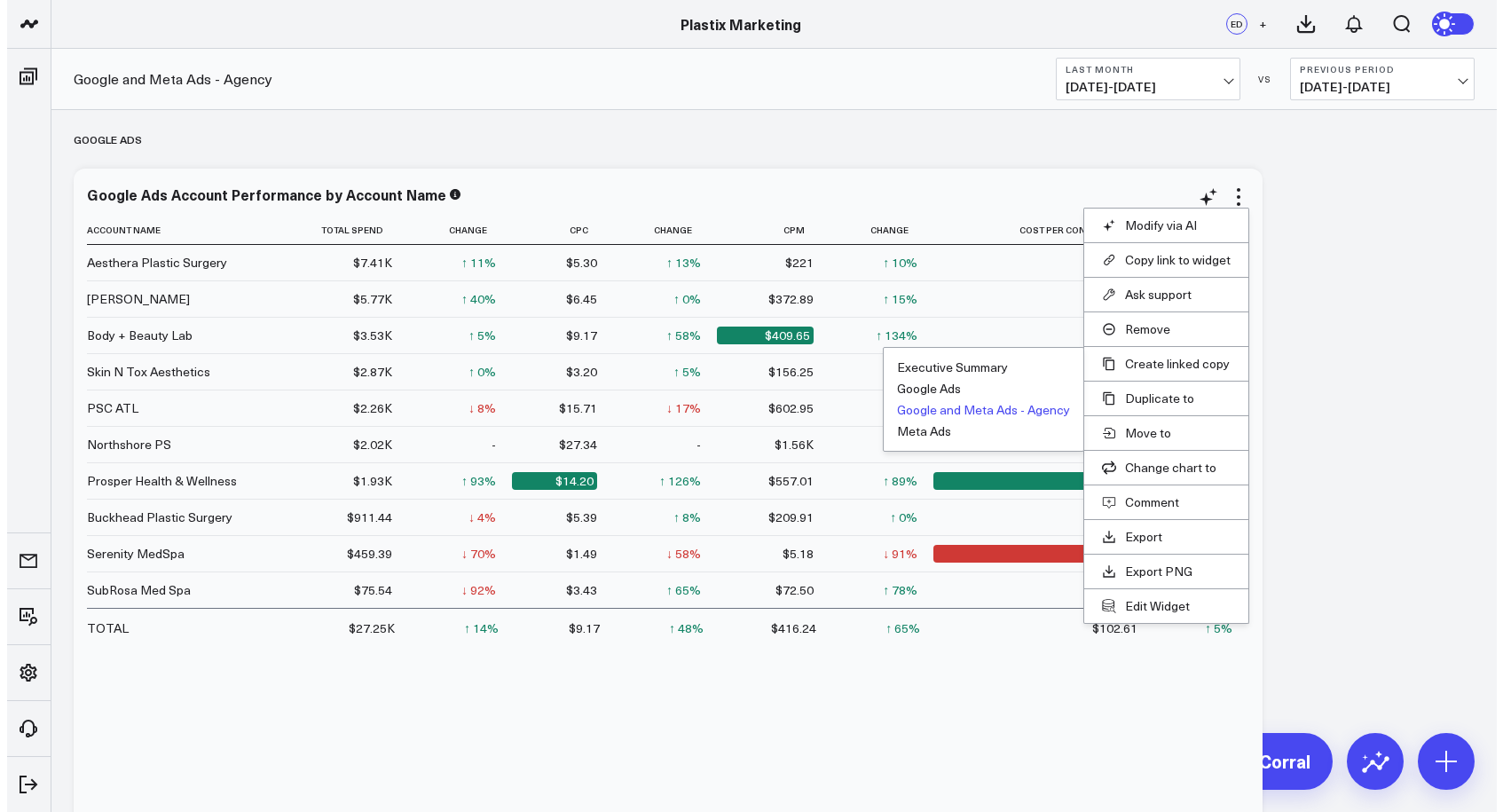
scroll to position [22, 0]
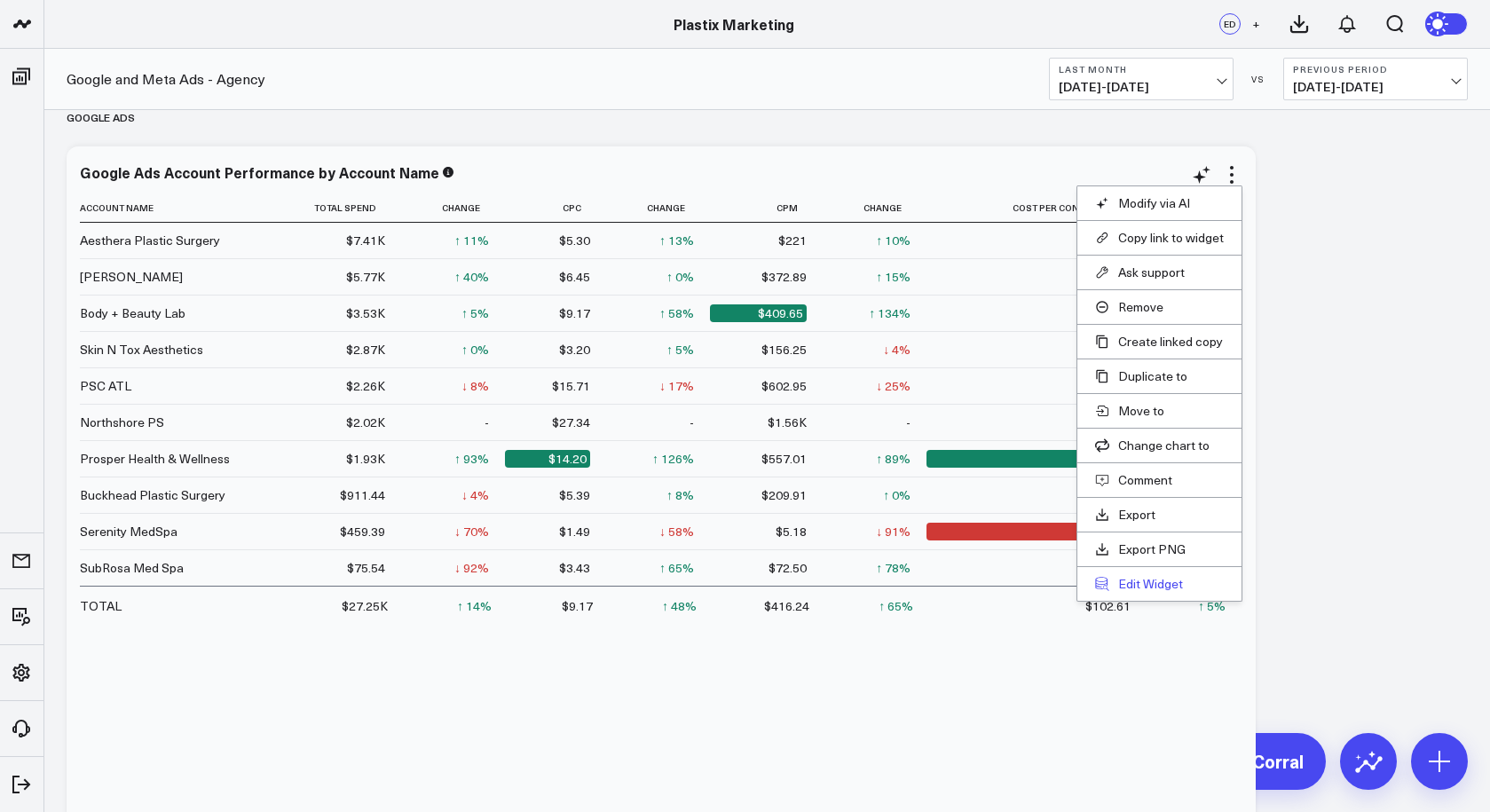
click at [1168, 582] on button "Edit Widget" at bounding box center [1159, 584] width 129 height 16
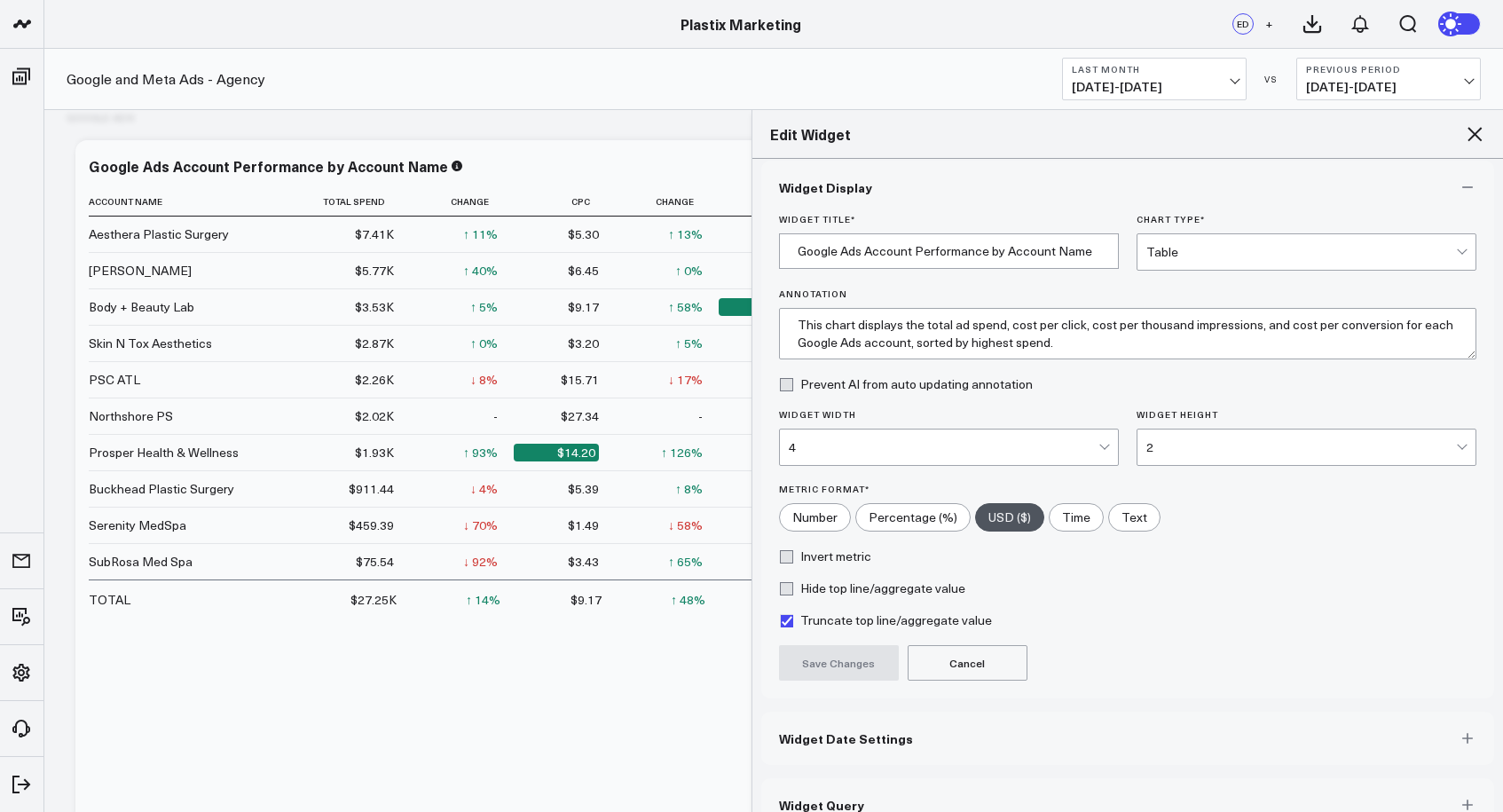
scroll to position [45, 0]
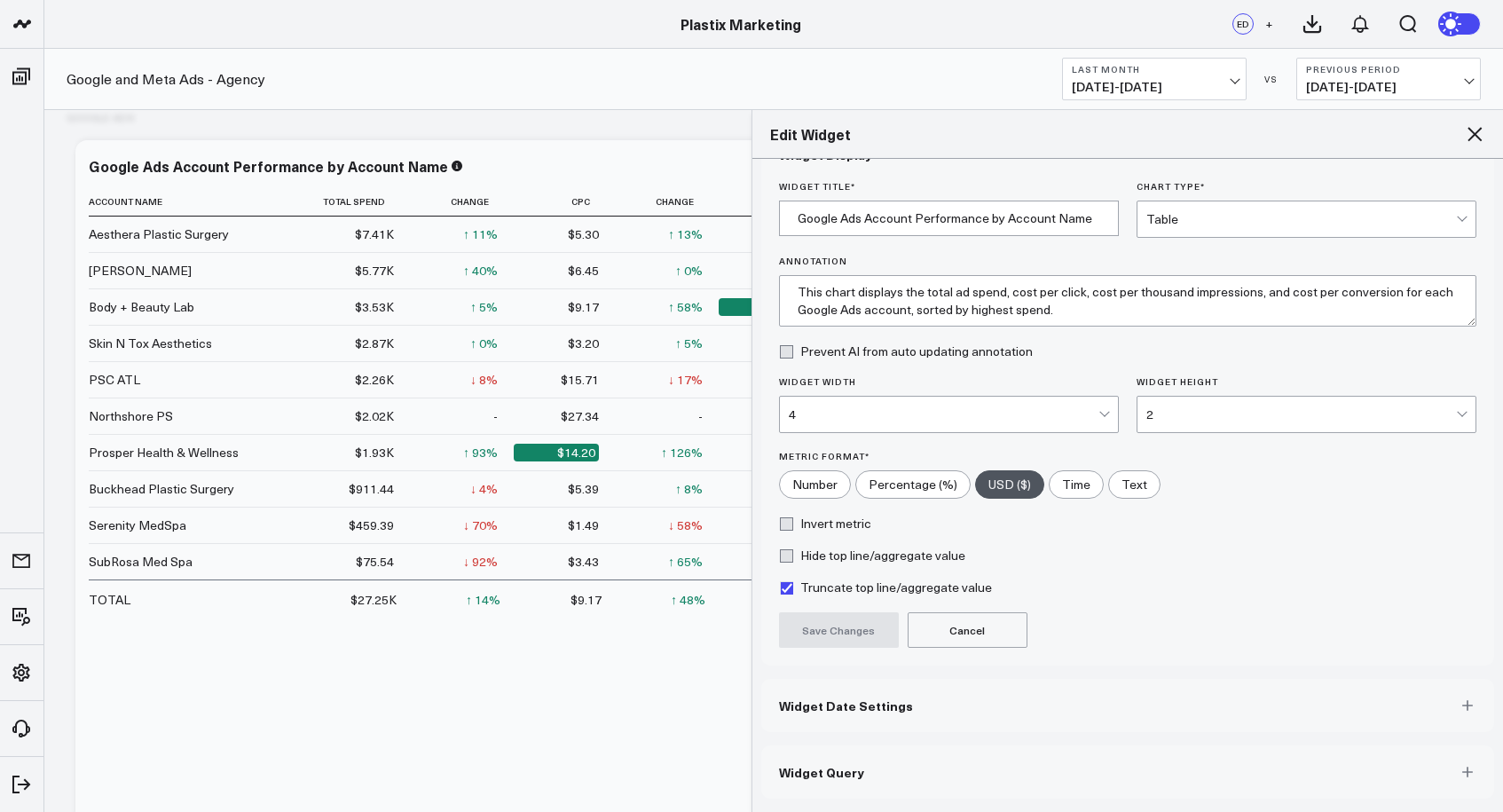
click at [875, 695] on button "Widget Query" at bounding box center [1128, 772] width 734 height 54
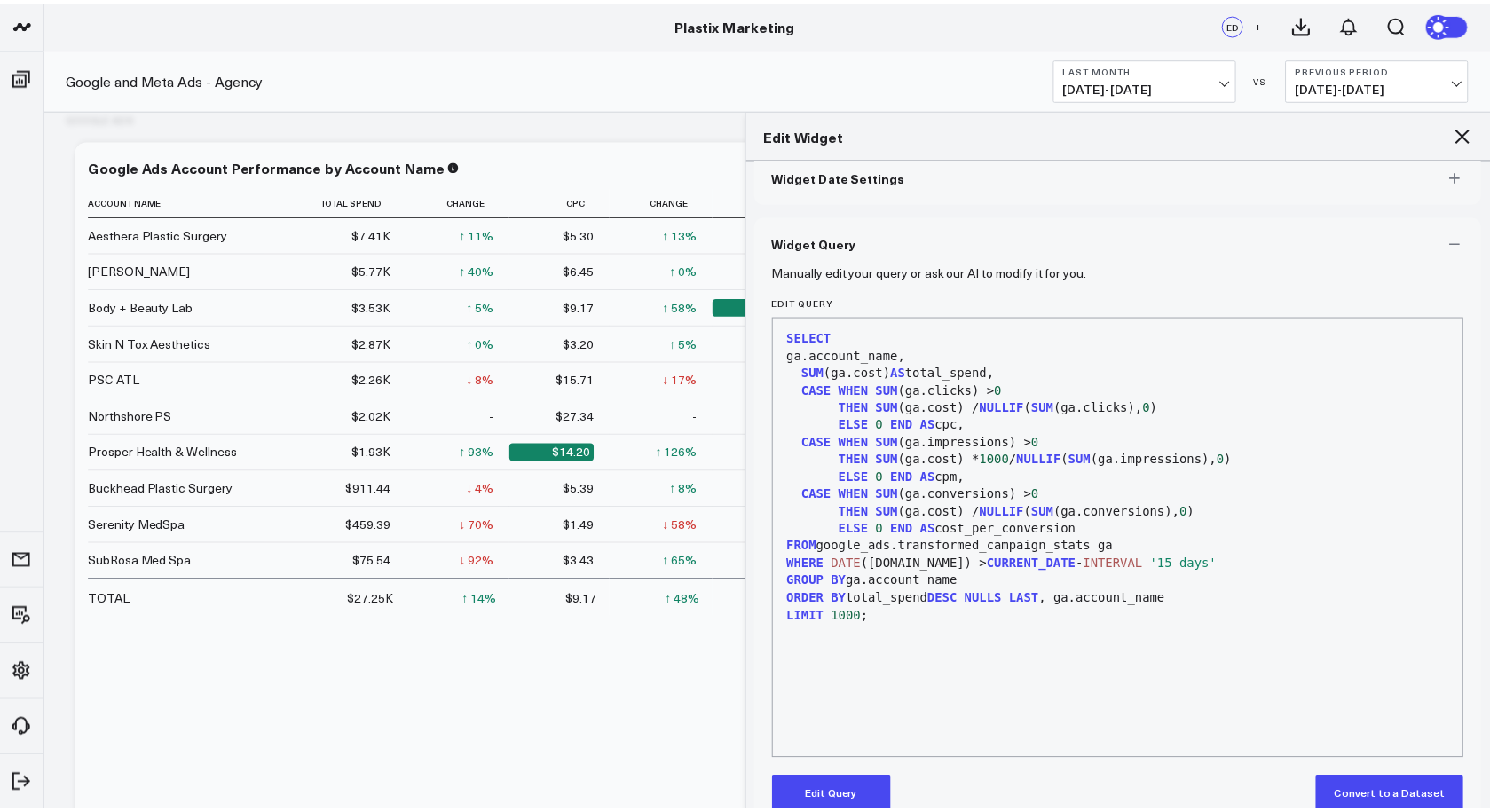
scroll to position [122, 0]
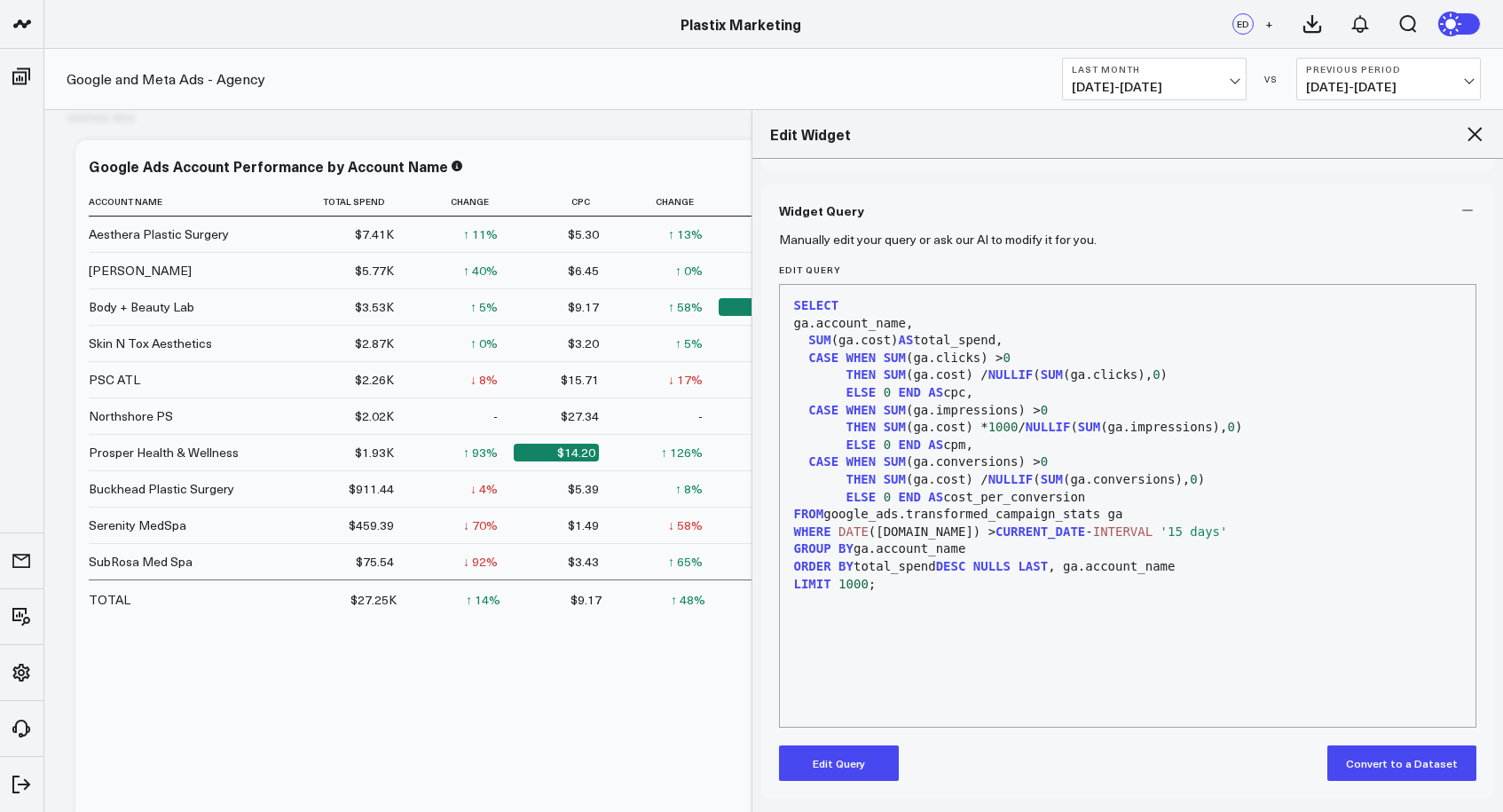
click at [1292, 133] on icon at bounding box center [1475, 134] width 21 height 21
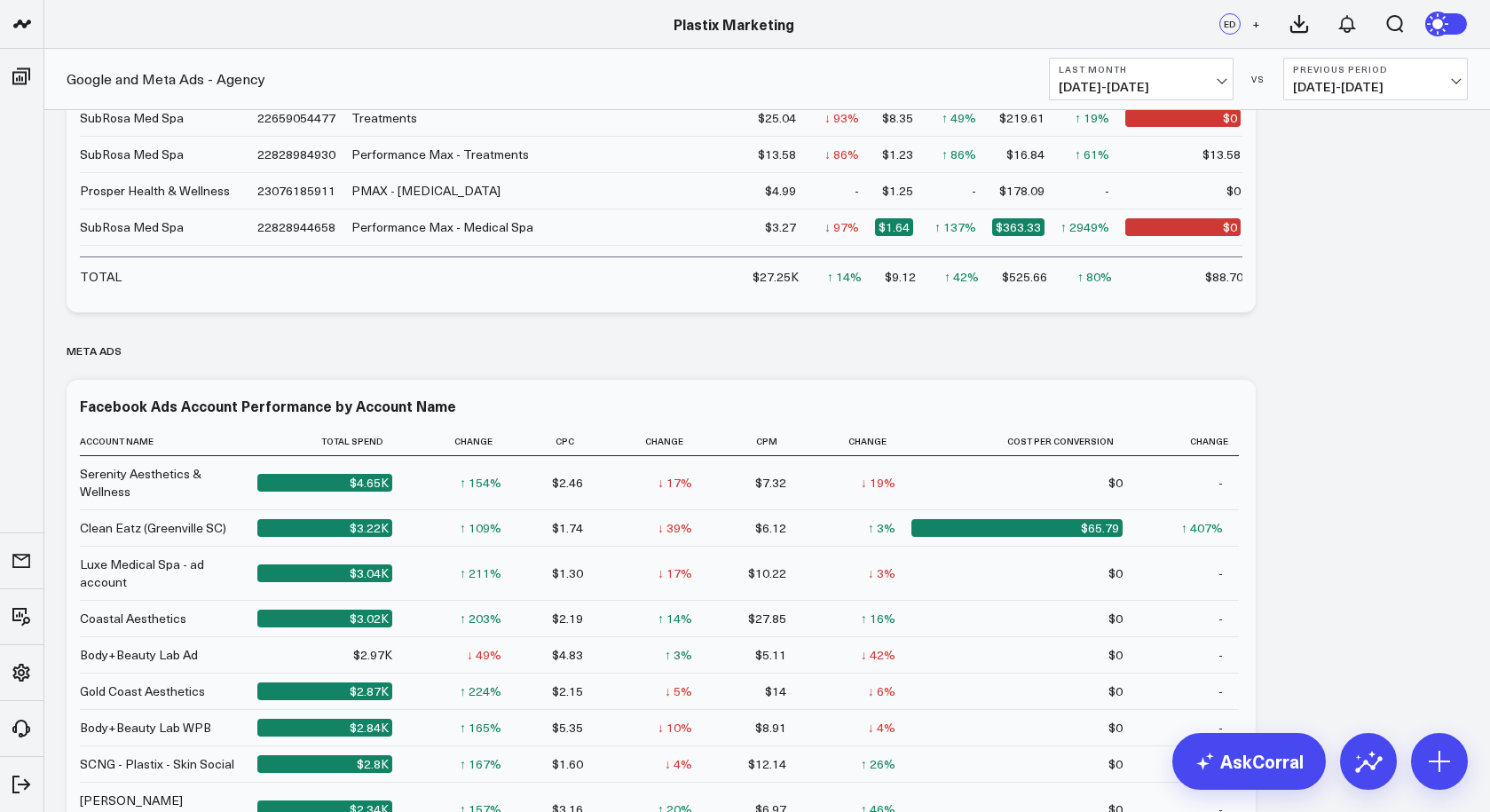
scroll to position [1317, 0]
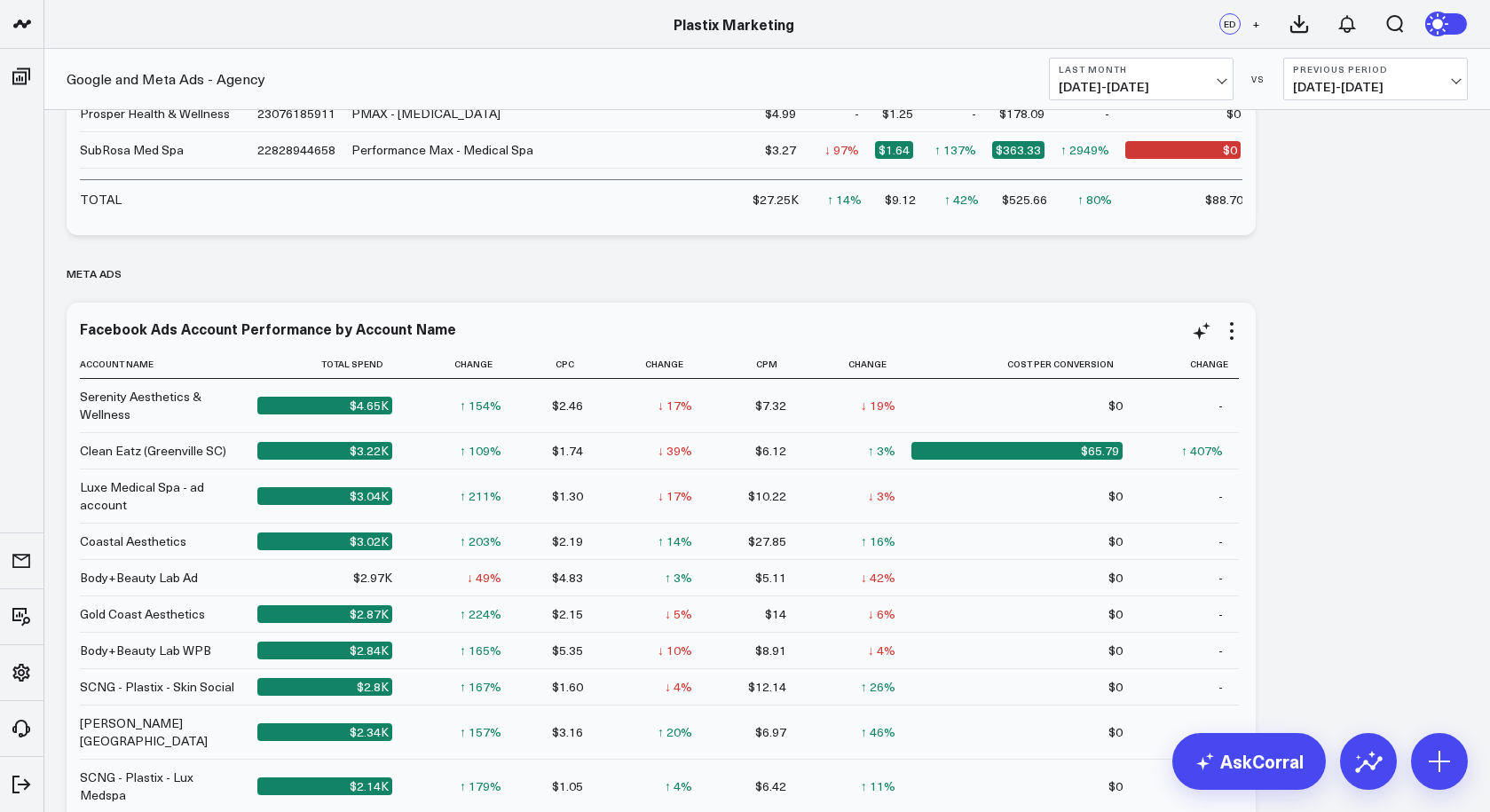
click at [133, 506] on div "Luxe Medical Spa - ad account" at bounding box center [160, 496] width 162 height 36
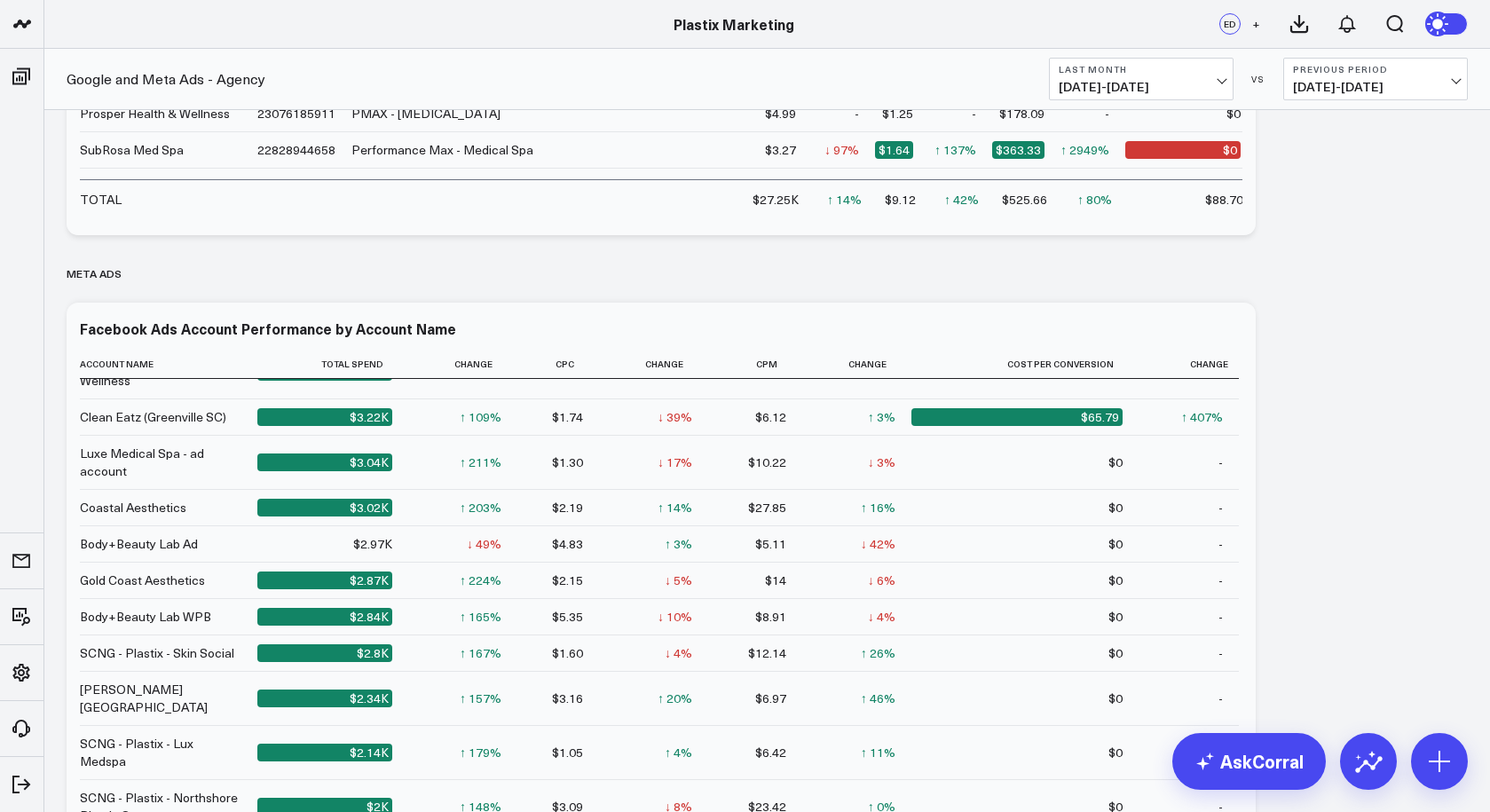
scroll to position [0, 0]
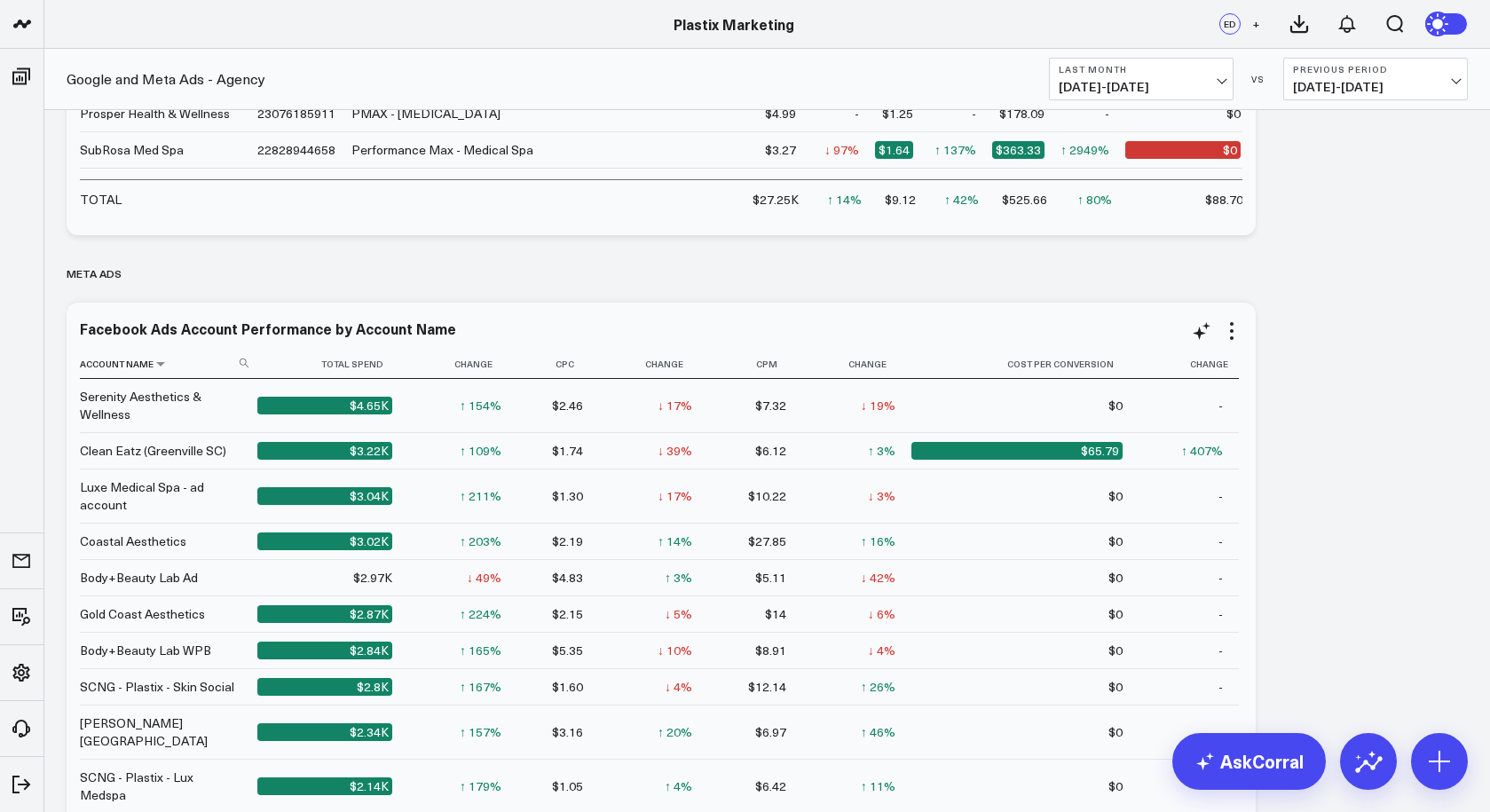
click at [128, 366] on th "Account Name" at bounding box center [168, 364] width 177 height 30
click at [136, 365] on th "Account Name" at bounding box center [168, 364] width 177 height 30
click at [159, 364] on icon at bounding box center [161, 364] width 14 height 11
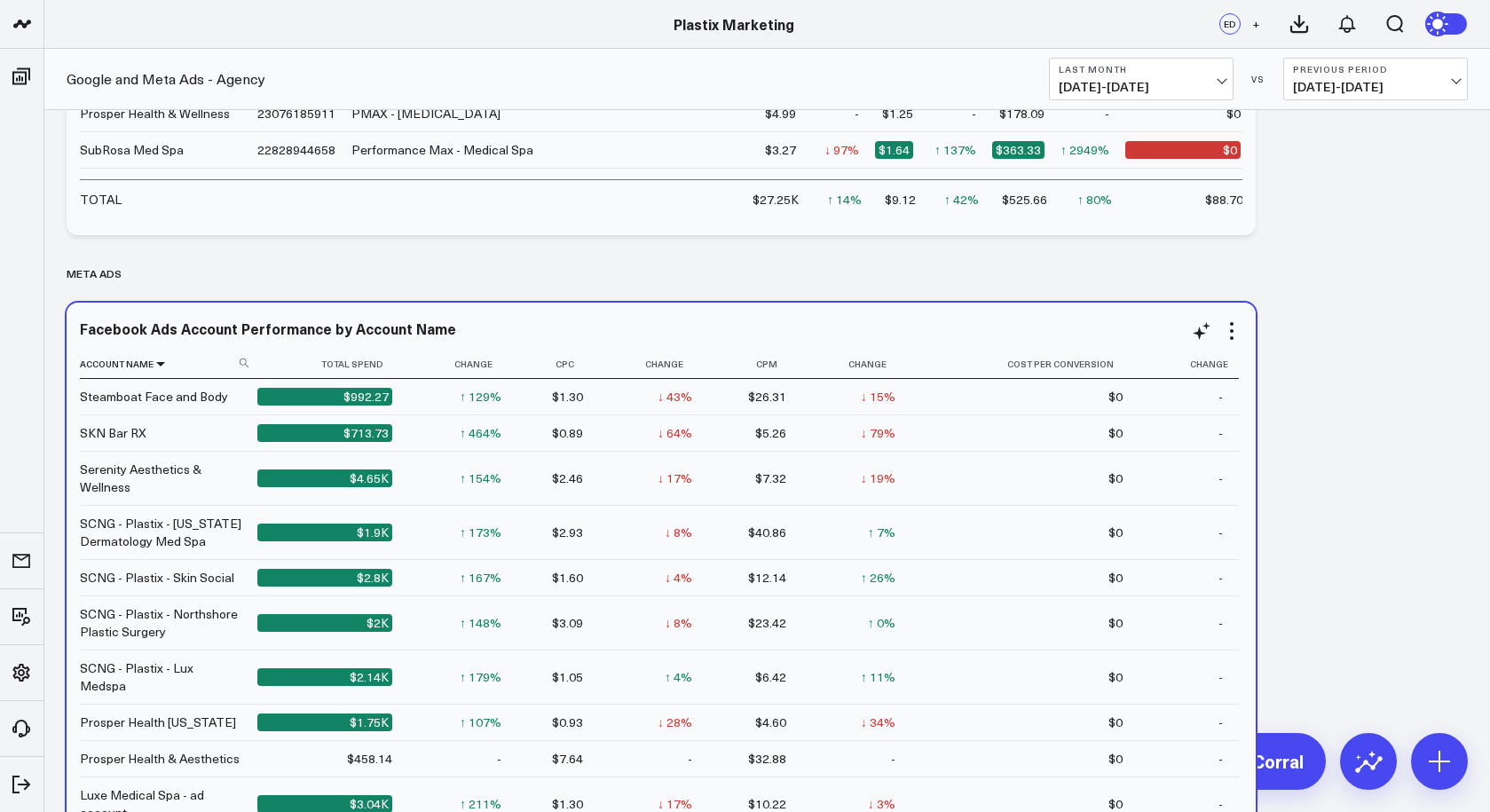
click at [159, 364] on icon at bounding box center [161, 364] width 14 height 11
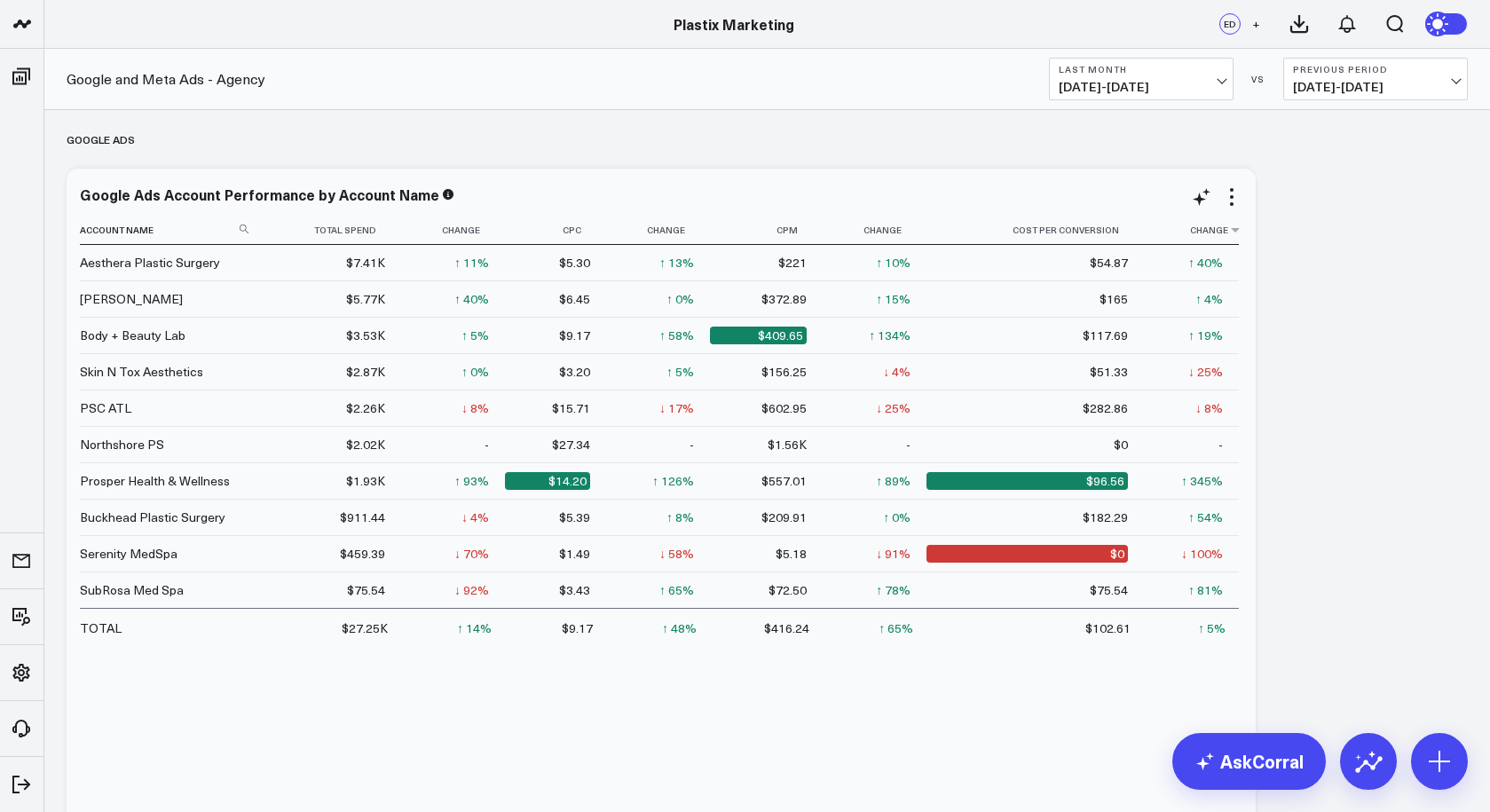
click at [1177, 234] on th "Change" at bounding box center [1191, 230] width 95 height 30
click at [1197, 197] on icon at bounding box center [1201, 197] width 21 height 21
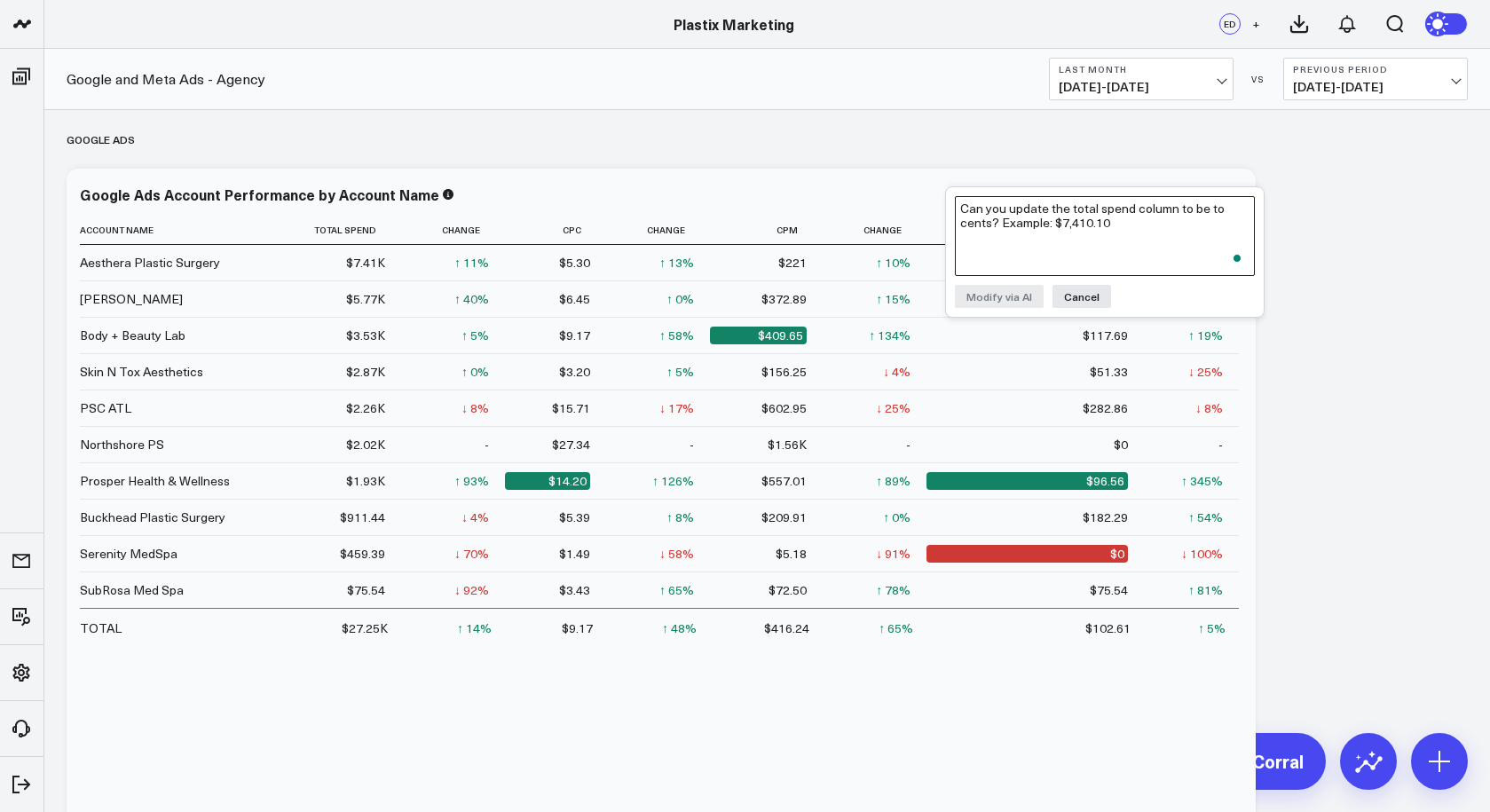
click at [1099, 211] on textarea "Can you update the total spend column to be to cents? Example: $7,410.10" at bounding box center [1104, 235] width 300 height 80
type textarea "We are missing accounts here. Can you pull in all the accounts that have active…"
click at [1017, 291] on button "Modify via AI" at bounding box center [998, 296] width 89 height 23
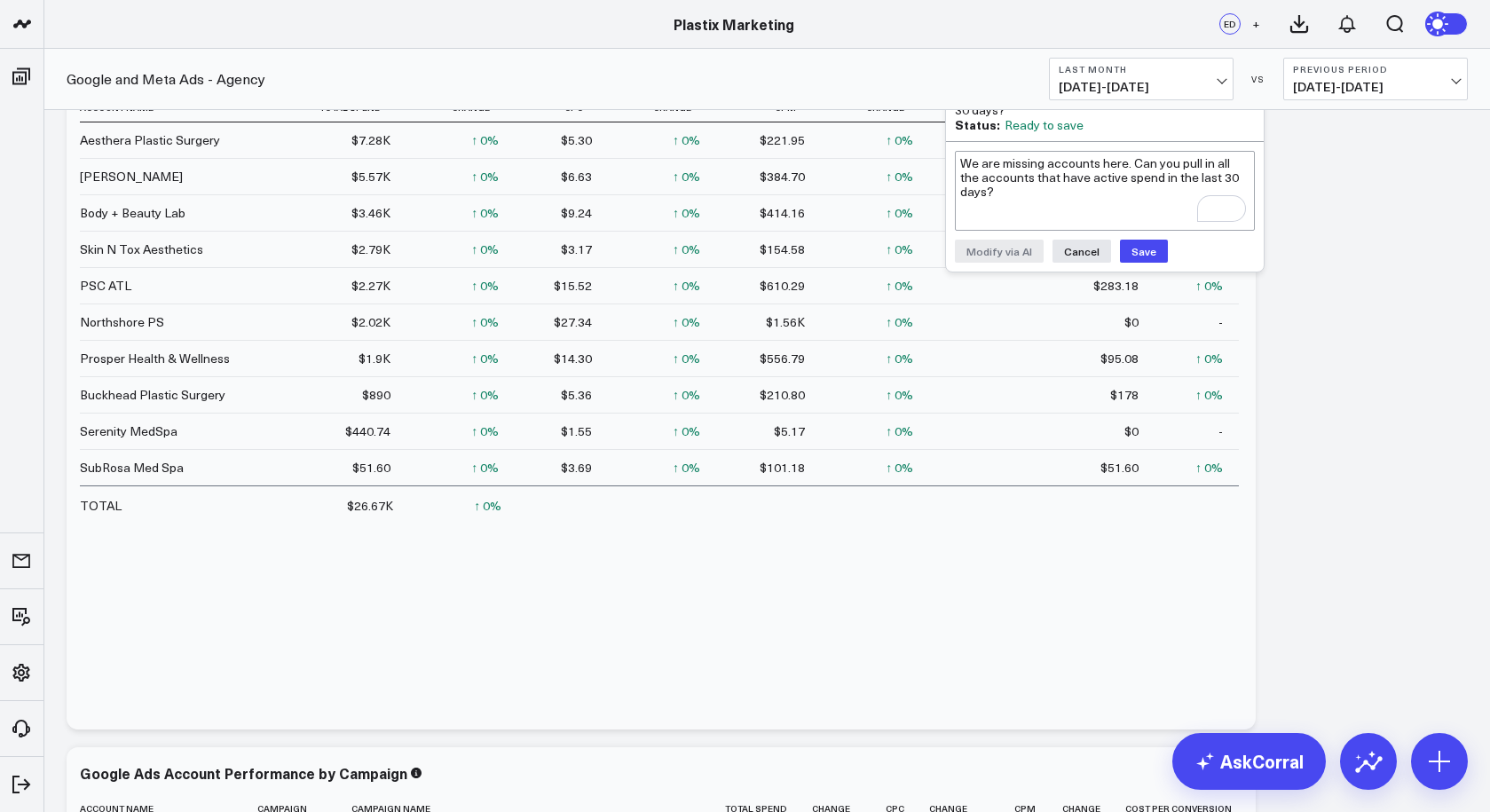
scroll to position [101, 0]
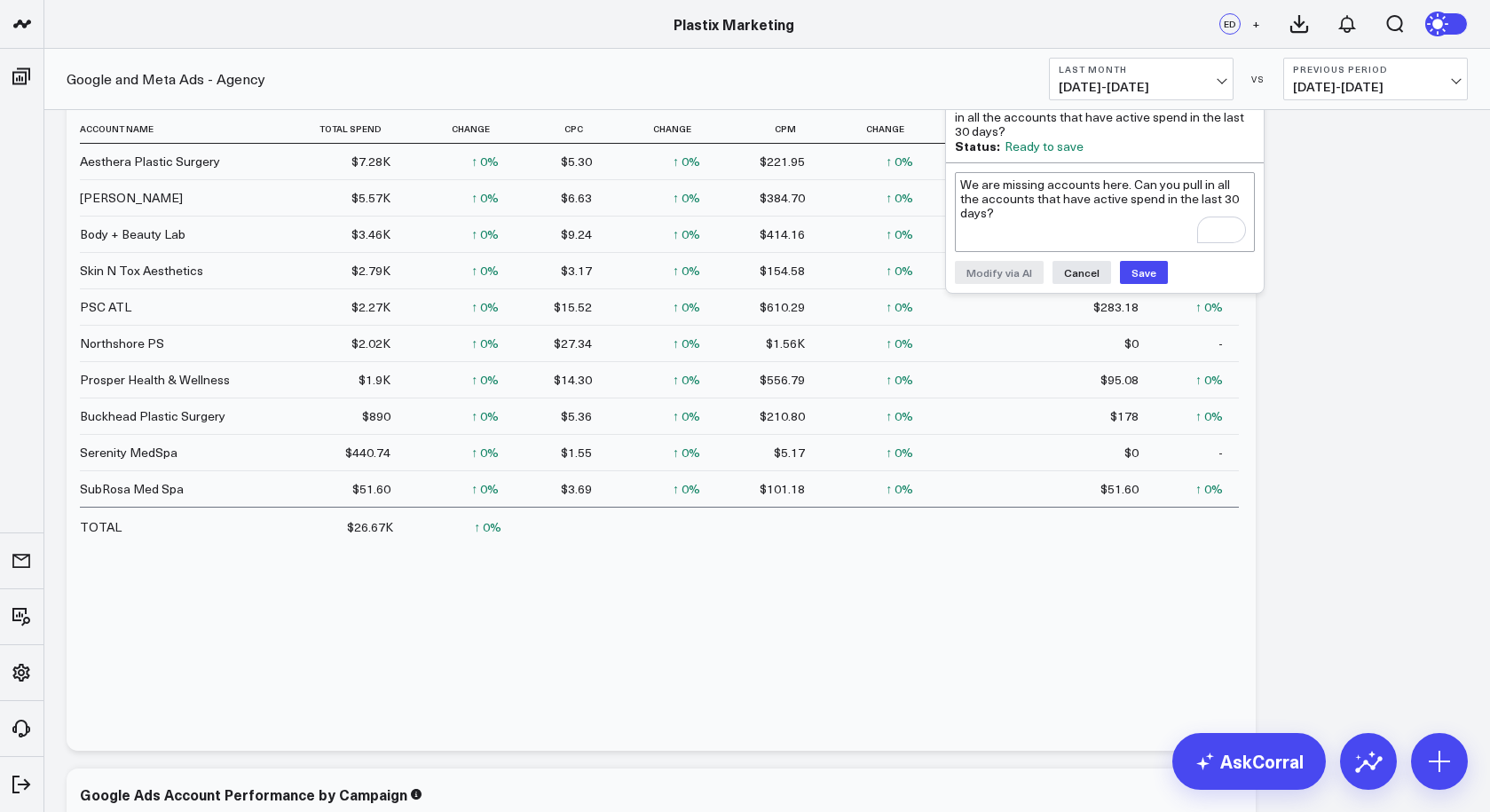
click at [1080, 269] on button "Cancel" at bounding box center [1081, 273] width 58 height 23
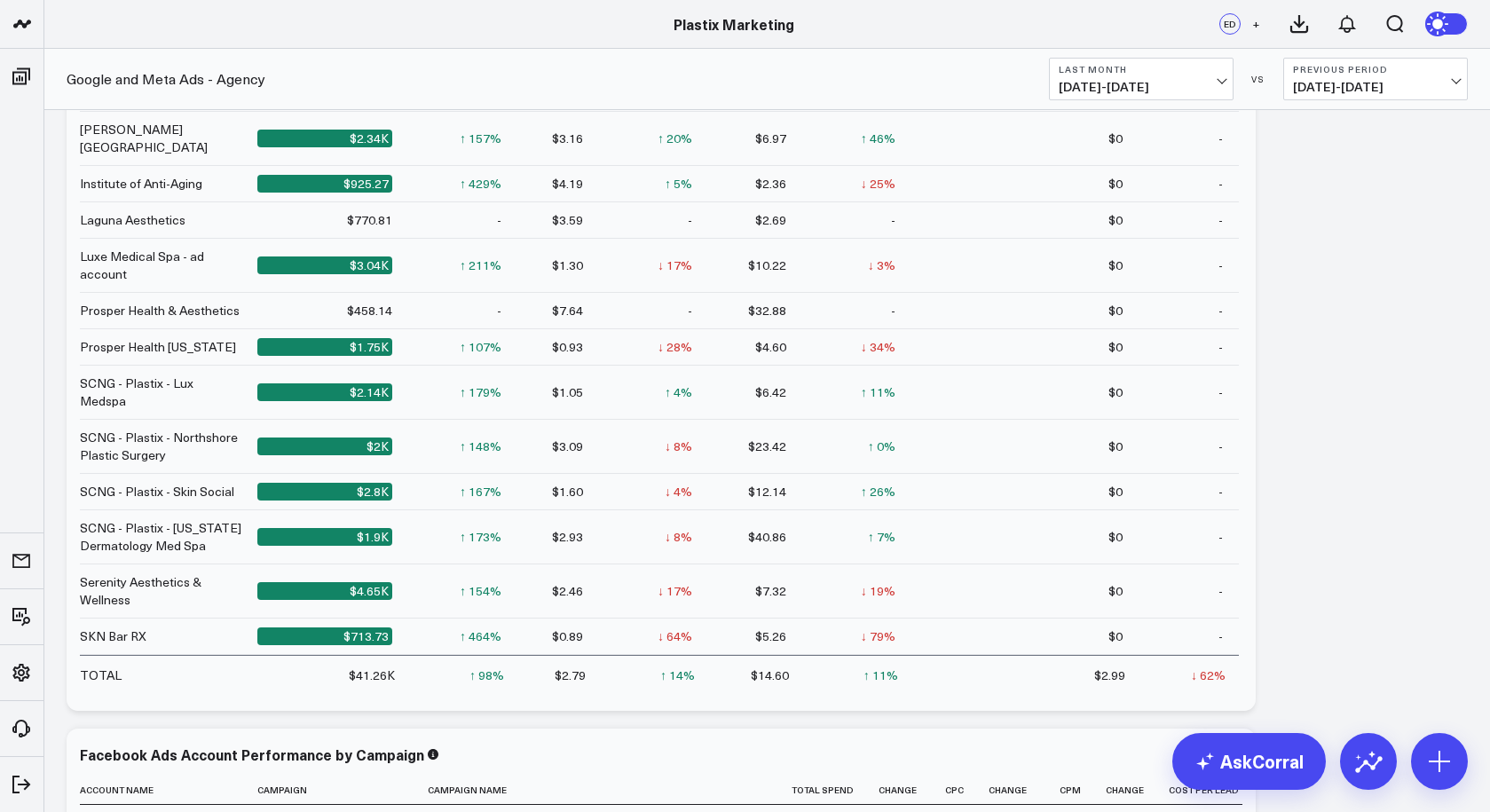
scroll to position [1662, 0]
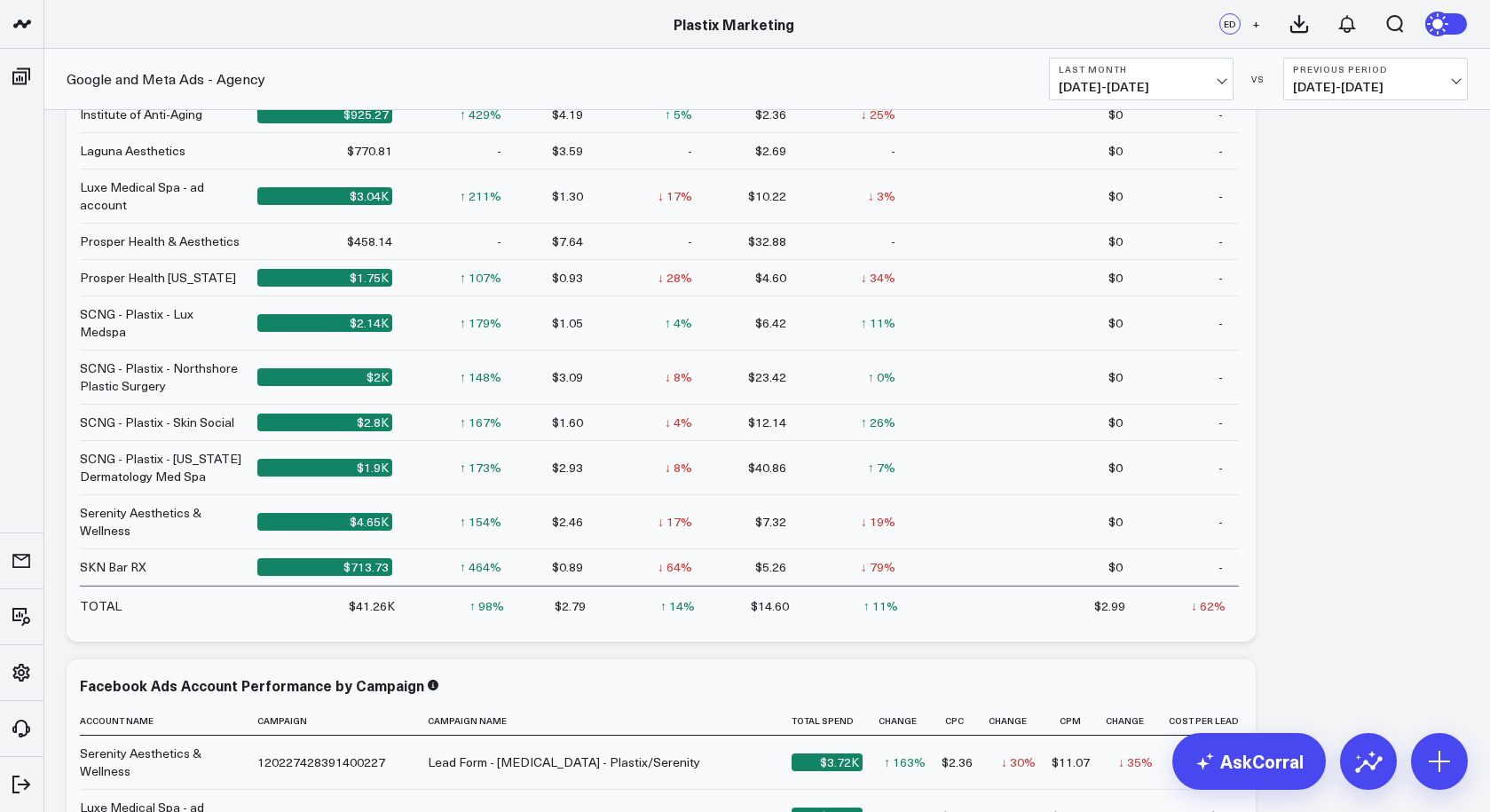
click at [58, 15] on div "Plastix Marketing" at bounding box center [733, 24] width 1468 height 20
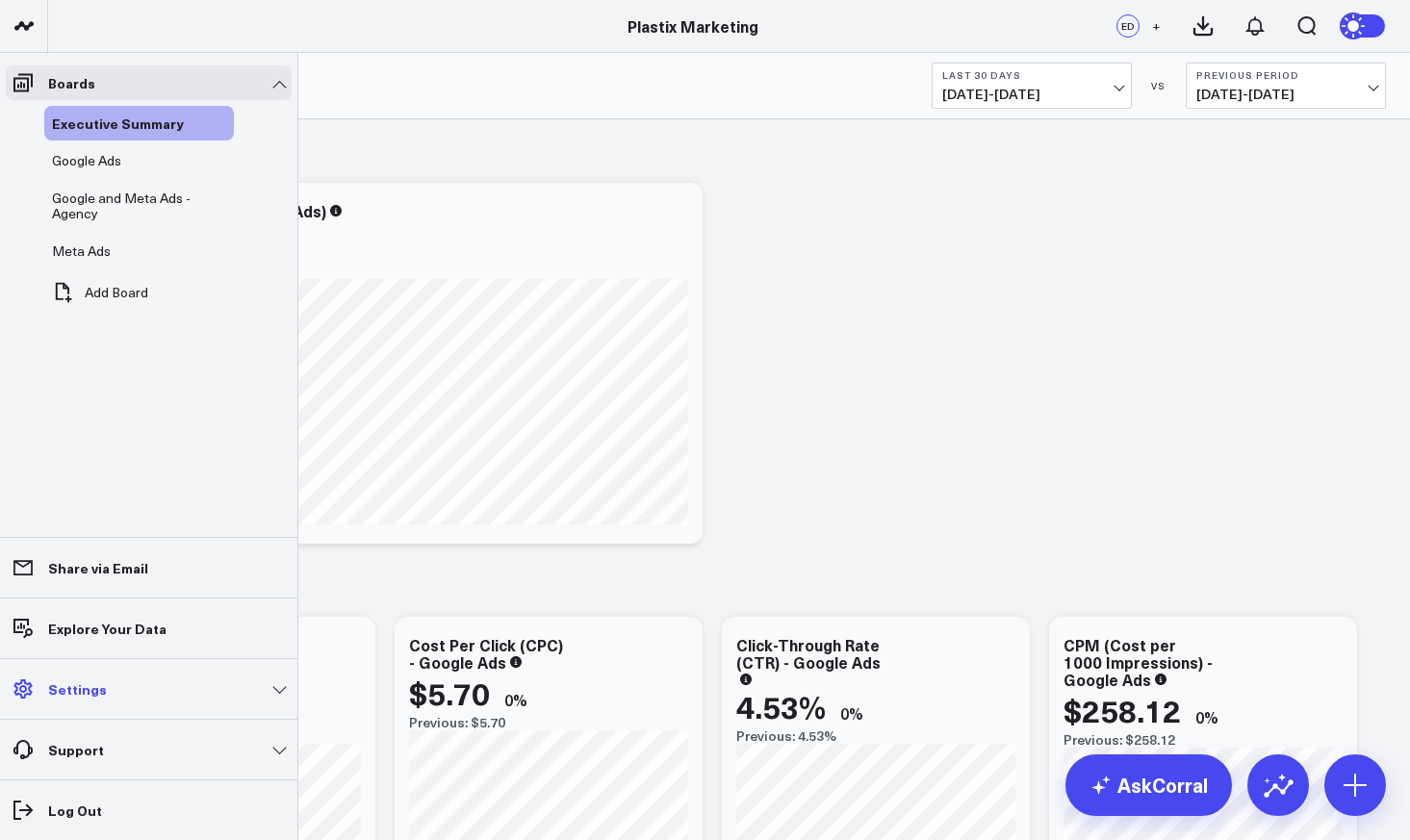
click at [93, 689] on p "Settings" at bounding box center [78, 689] width 59 height 16
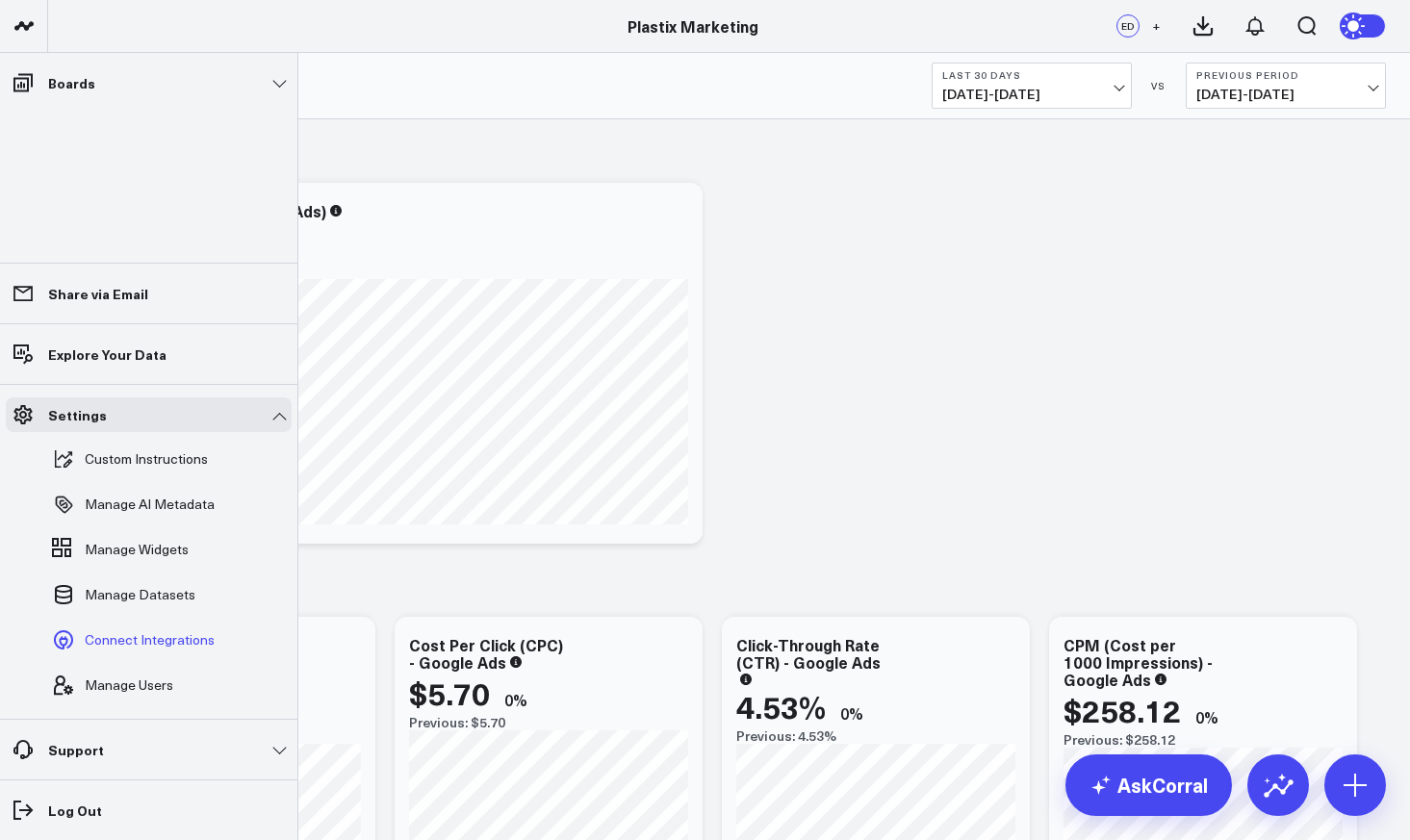
click at [134, 641] on span "Connect Integrations" at bounding box center [149, 640] width 130 height 16
